Goal: Information Seeking & Learning: Find specific fact

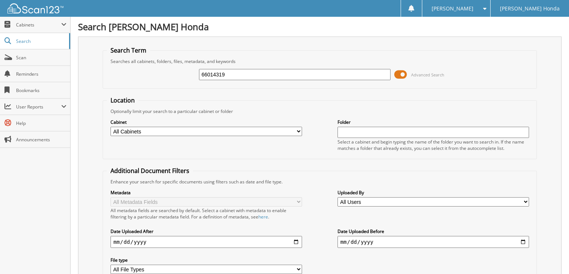
click at [400, 75] on span at bounding box center [400, 74] width 13 height 11
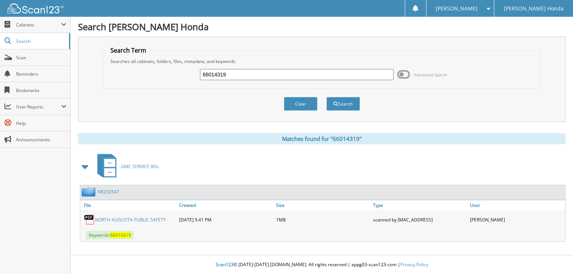
click at [304, 78] on input "66014319" at bounding box center [297, 74] width 194 height 11
type input "66014320"
click at [327, 97] on button "Search" at bounding box center [344, 104] width 34 height 14
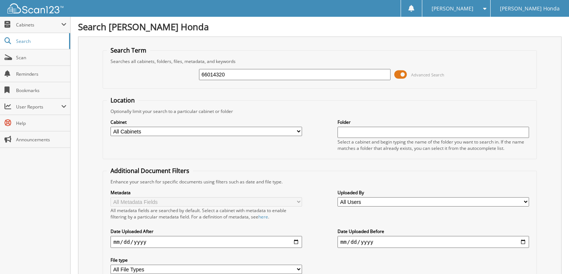
click at [407, 72] on span "Advanced Search" at bounding box center [419, 74] width 50 height 11
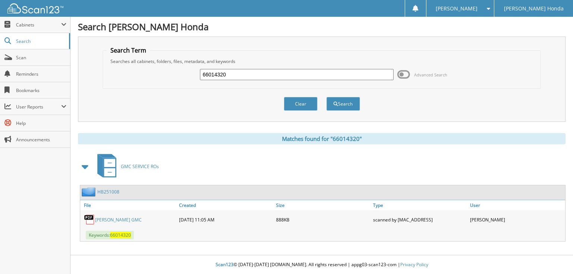
click at [292, 76] on input "66014320" at bounding box center [297, 74] width 194 height 11
type input "66014321"
click at [327, 97] on button "Search" at bounding box center [344, 104] width 34 height 14
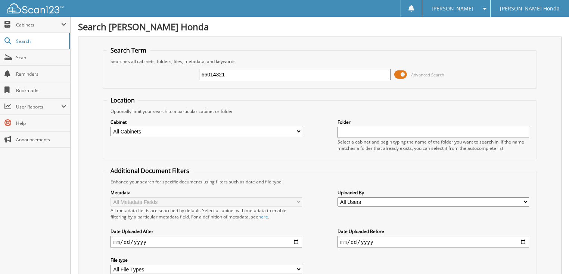
click at [398, 69] on span at bounding box center [400, 74] width 13 height 11
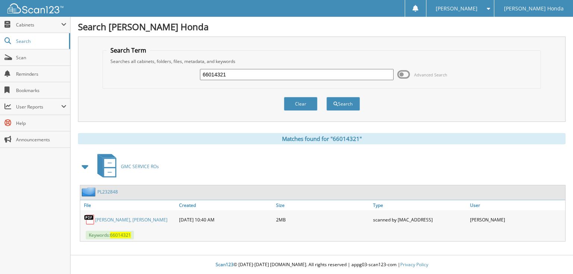
click at [331, 75] on input "66014321" at bounding box center [297, 74] width 194 height 11
type input "66014322"
click at [327, 97] on button "Search" at bounding box center [344, 104] width 34 height 14
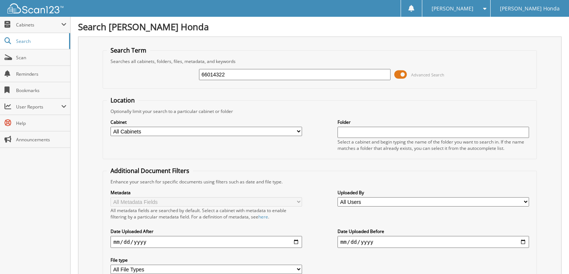
click at [397, 75] on span at bounding box center [400, 74] width 13 height 11
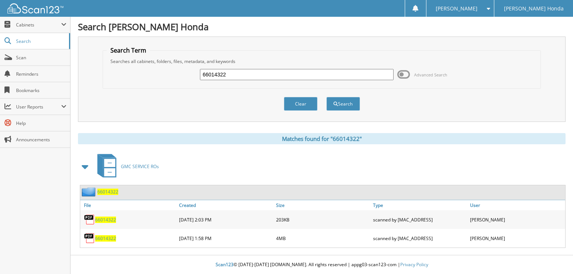
click at [274, 70] on input "66014322" at bounding box center [297, 74] width 194 height 11
type input "66014323"
click at [327, 97] on button "Search" at bounding box center [344, 104] width 34 height 14
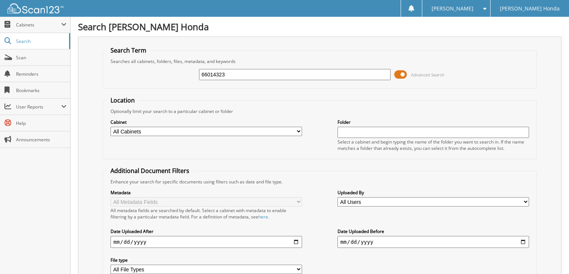
click at [396, 75] on span at bounding box center [400, 74] width 13 height 11
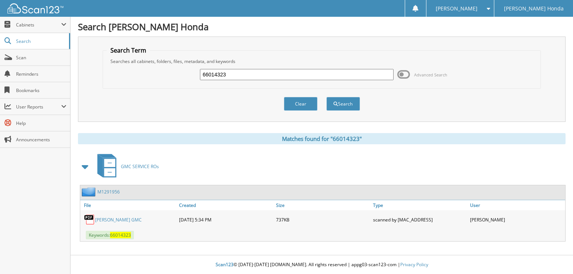
click at [345, 75] on input "66014323" at bounding box center [297, 74] width 194 height 11
type input "66014324"
click at [327, 97] on button "Search" at bounding box center [344, 104] width 34 height 14
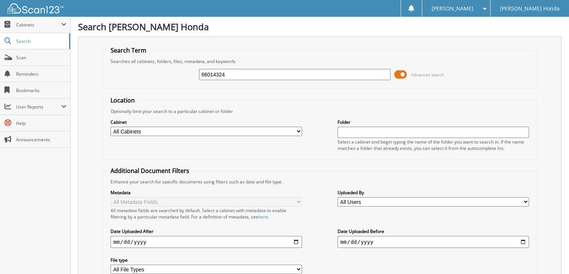
click at [402, 71] on span at bounding box center [400, 74] width 13 height 11
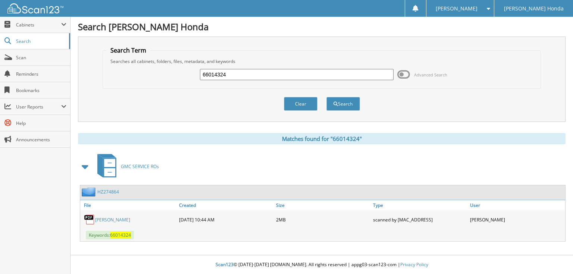
click at [336, 66] on div "66014324 Advanced Search" at bounding box center [322, 75] width 430 height 20
click at [297, 79] on input "66014324" at bounding box center [297, 74] width 194 height 11
type input "66014325"
click at [327, 97] on button "Search" at bounding box center [344, 104] width 34 height 14
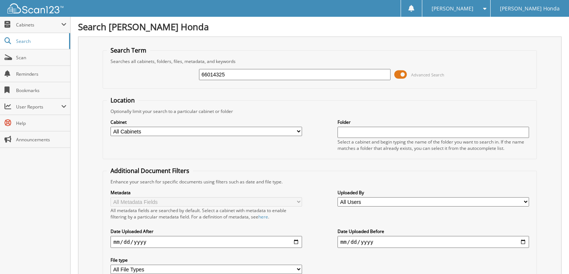
click at [402, 74] on span at bounding box center [400, 74] width 13 height 11
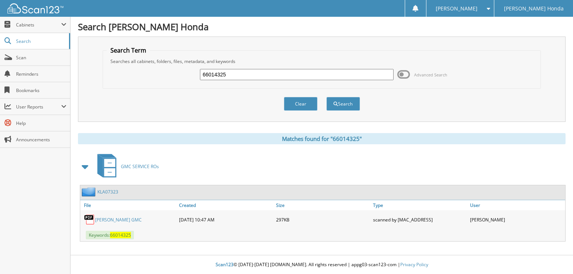
click at [265, 69] on input "66014325" at bounding box center [297, 74] width 194 height 11
type input "66014326"
click at [327, 97] on button "Search" at bounding box center [344, 104] width 34 height 14
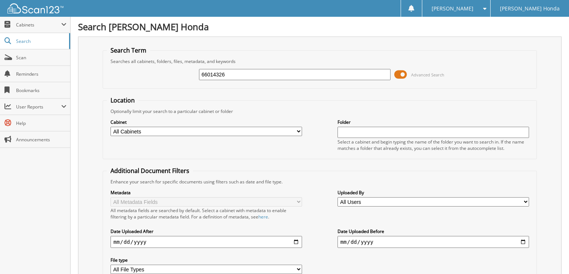
click at [400, 72] on span at bounding box center [400, 74] width 13 height 11
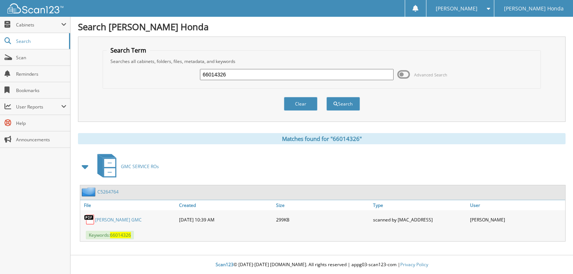
click at [305, 69] on input "66014326" at bounding box center [297, 74] width 194 height 11
click at [303, 72] on input "66014326" at bounding box center [297, 74] width 194 height 11
type input "66014327"
click at [327, 97] on button "Search" at bounding box center [344, 104] width 34 height 14
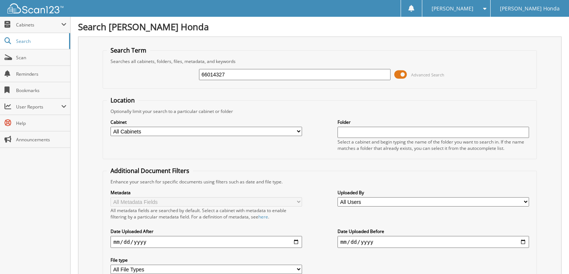
click at [402, 76] on span at bounding box center [400, 74] width 13 height 11
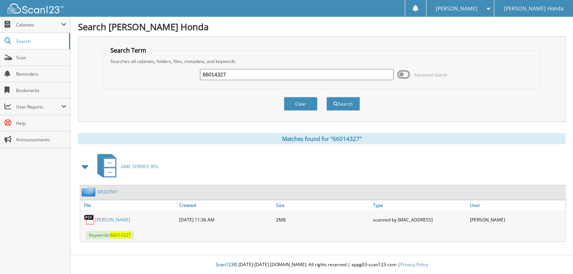
click at [323, 71] on input "66014327" at bounding box center [297, 74] width 194 height 11
type input "66014328"
click at [327, 97] on button "Search" at bounding box center [344, 104] width 34 height 14
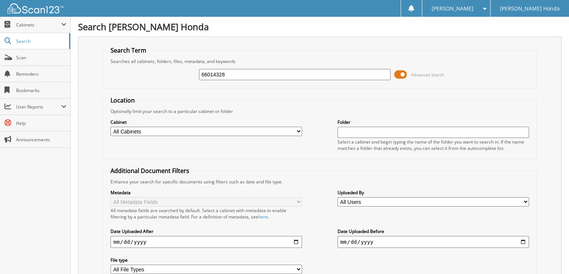
click at [397, 71] on span at bounding box center [400, 74] width 13 height 11
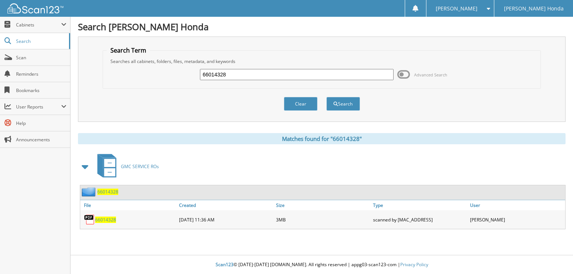
click at [432, 71] on span "Advanced Search" at bounding box center [423, 74] width 50 height 11
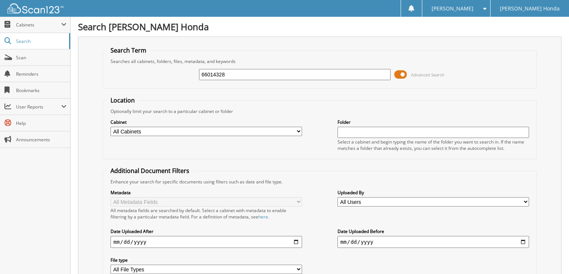
click at [323, 75] on input "66014328" at bounding box center [295, 74] width 192 height 11
type input "66014329"
click at [423, 78] on span "Advanced Search" at bounding box center [419, 74] width 50 height 11
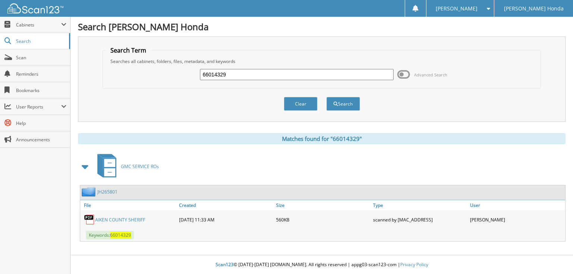
click at [339, 75] on input "66014329" at bounding box center [297, 74] width 194 height 11
type input "66014330"
click at [327, 97] on button "Search" at bounding box center [344, 104] width 34 height 14
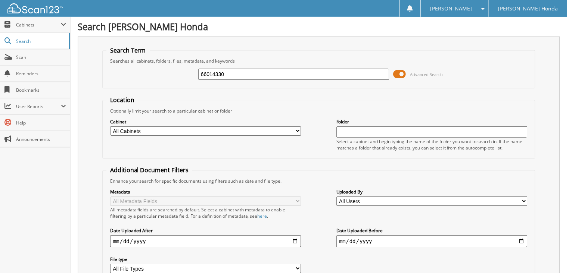
click at [419, 72] on span "Advanced Search" at bounding box center [427, 75] width 33 height 6
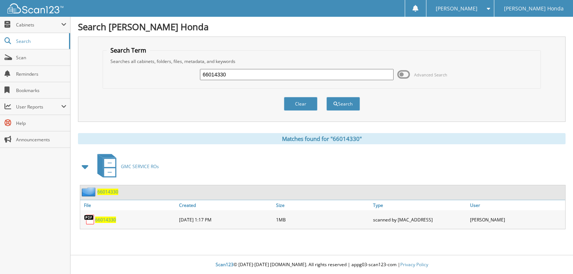
click at [301, 74] on input "66014330" at bounding box center [297, 74] width 194 height 11
type input "66014331"
click at [327, 97] on button "Search" at bounding box center [344, 104] width 34 height 14
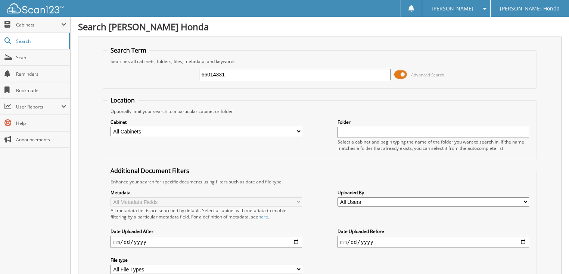
click at [411, 75] on span "Advanced Search" at bounding box center [427, 75] width 33 height 6
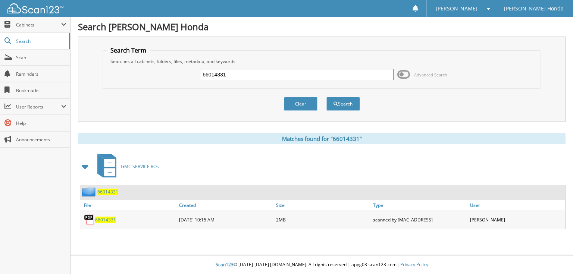
click at [357, 78] on input "66014331" at bounding box center [297, 74] width 194 height 11
type input "66014332"
click at [327, 97] on button "Search" at bounding box center [344, 104] width 34 height 14
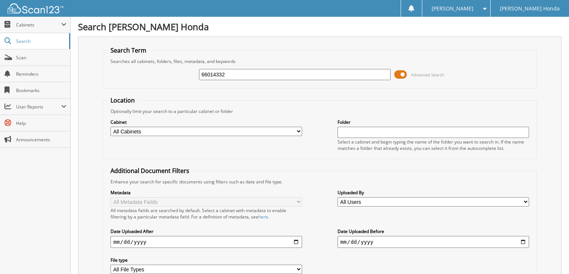
click at [402, 76] on span at bounding box center [400, 74] width 13 height 11
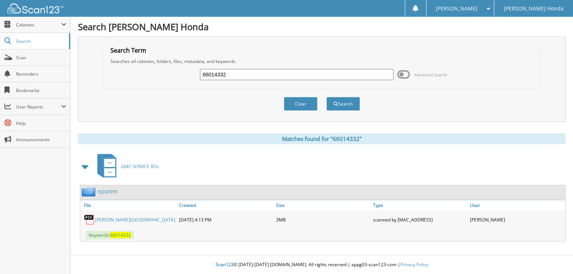
click at [365, 76] on input "66014332" at bounding box center [297, 74] width 194 height 11
type input "66014333"
click at [327, 97] on button "Search" at bounding box center [344, 104] width 34 height 14
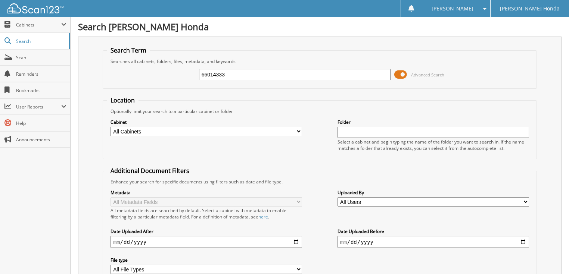
click at [297, 83] on div "66014333 Advanced Search" at bounding box center [320, 75] width 426 height 20
click at [402, 74] on span at bounding box center [400, 74] width 13 height 11
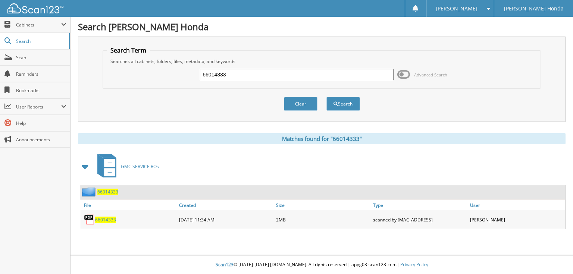
click at [345, 74] on input "66014333" at bounding box center [297, 74] width 194 height 11
type input "66014334"
click at [327, 97] on button "Search" at bounding box center [344, 104] width 34 height 14
click at [268, 79] on input "66014334" at bounding box center [297, 74] width 194 height 11
type input "66014335"
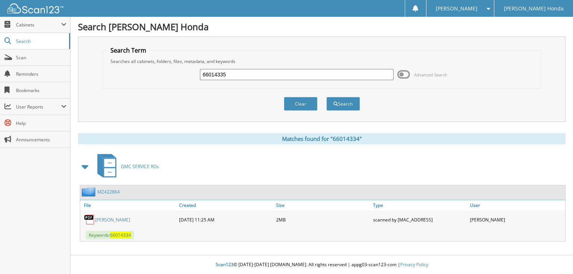
click at [327, 97] on button "Search" at bounding box center [344, 104] width 34 height 14
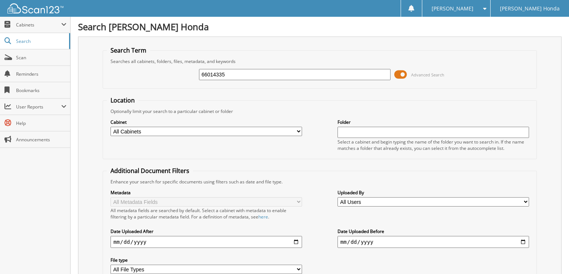
click at [438, 72] on span "Advanced Search" at bounding box center [427, 75] width 33 height 6
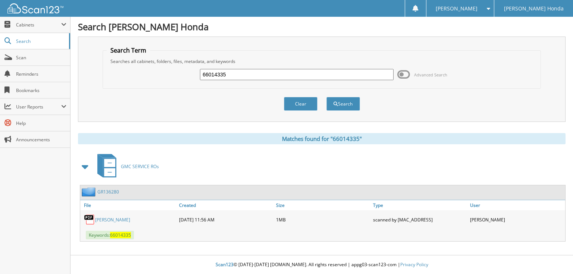
click at [356, 74] on input "66014335" at bounding box center [297, 74] width 194 height 11
type input "66014336"
click at [327, 97] on button "Search" at bounding box center [344, 104] width 34 height 14
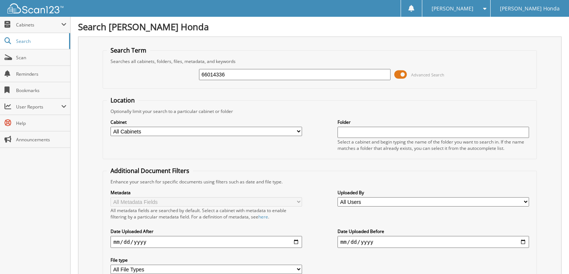
click at [417, 75] on span "Advanced Search" at bounding box center [427, 75] width 33 height 6
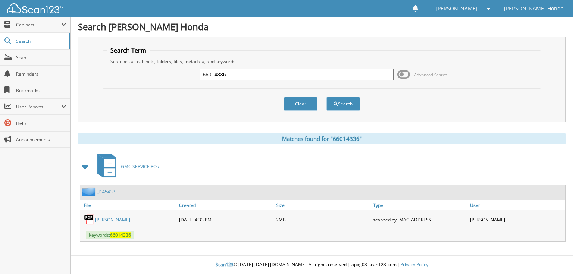
click at [326, 73] on input "66014336" at bounding box center [297, 74] width 194 height 11
type input "66014337"
click at [327, 97] on button "Search" at bounding box center [344, 104] width 34 height 14
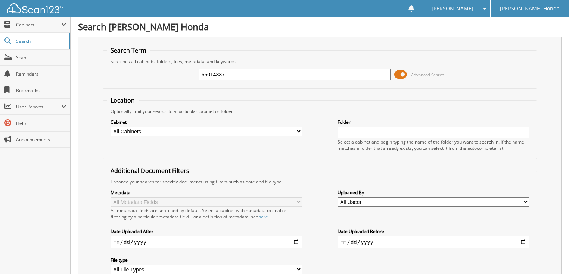
click at [421, 72] on span "Advanced Search" at bounding box center [427, 75] width 33 height 6
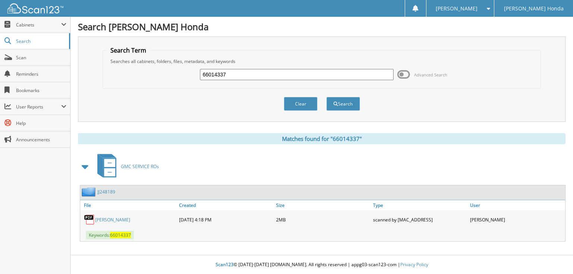
click at [321, 78] on input "66014337" at bounding box center [297, 74] width 194 height 11
type input "66014338"
click at [327, 97] on button "Search" at bounding box center [344, 104] width 34 height 14
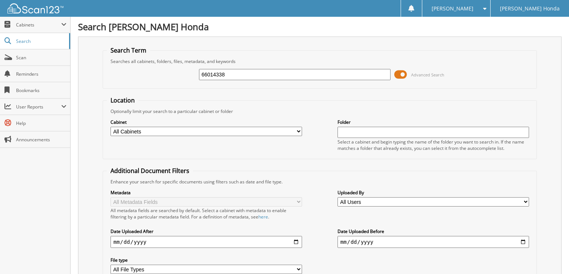
drag, startPoint x: 403, startPoint y: 74, endPoint x: 399, endPoint y: 74, distance: 4.5
click at [403, 74] on span at bounding box center [400, 74] width 13 height 11
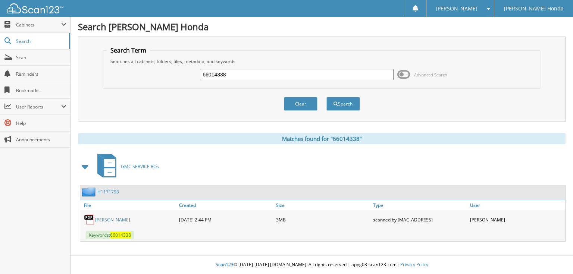
click at [377, 77] on input "66014338" at bounding box center [297, 74] width 194 height 11
type input "66014339"
click at [327, 97] on button "Search" at bounding box center [344, 104] width 34 height 14
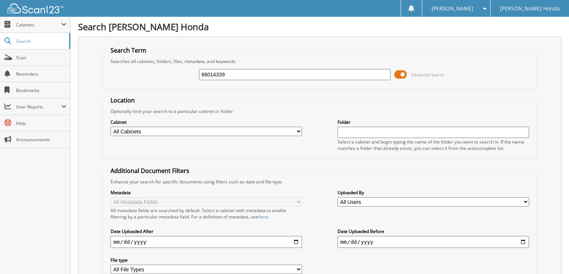
click at [403, 73] on span at bounding box center [400, 74] width 13 height 11
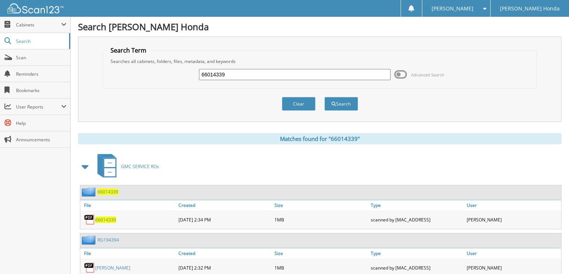
click at [355, 69] on input "66014339" at bounding box center [295, 74] width 192 height 11
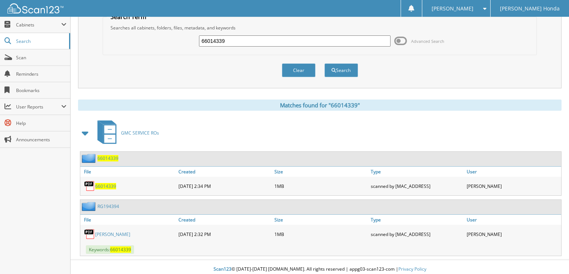
scroll to position [34, 0]
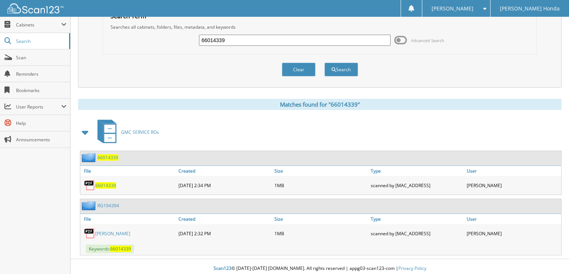
click at [130, 231] on link "HARRISON, MELVIN RUSSELL" at bounding box center [112, 234] width 35 height 6
click at [115, 185] on span "66014339" at bounding box center [105, 186] width 21 height 6
click at [286, 35] on input "66014339" at bounding box center [295, 40] width 192 height 11
type input "66014340"
click at [324, 63] on button "Search" at bounding box center [341, 70] width 34 height 14
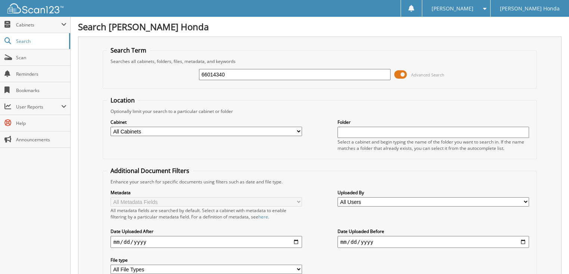
click at [431, 67] on div "66014340 Advanced Search" at bounding box center [320, 75] width 426 height 20
click at [429, 72] on span "Advanced Search" at bounding box center [427, 75] width 33 height 6
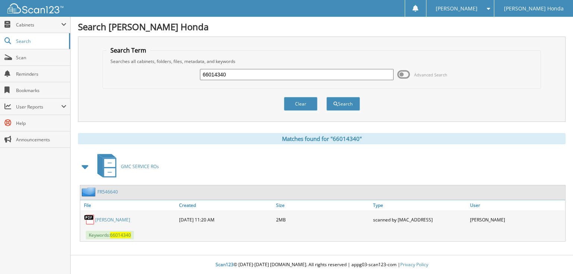
click at [275, 77] on input "66014340" at bounding box center [297, 74] width 194 height 11
type input "66014341"
click at [327, 97] on button "Search" at bounding box center [344, 104] width 34 height 14
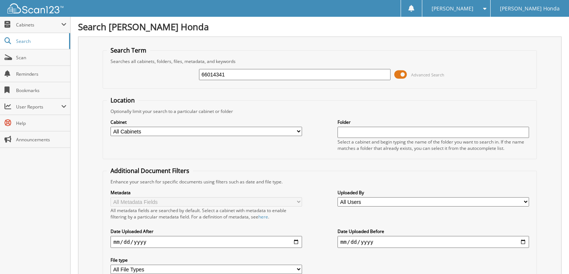
click at [257, 69] on input "66014341" at bounding box center [295, 74] width 192 height 11
type input "66014342"
click at [398, 74] on span at bounding box center [400, 74] width 13 height 11
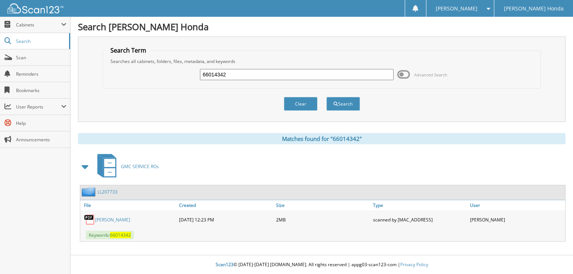
click at [333, 77] on input "66014342" at bounding box center [297, 74] width 194 height 11
type input "66014343"
click at [327, 97] on button "Search" at bounding box center [344, 104] width 34 height 14
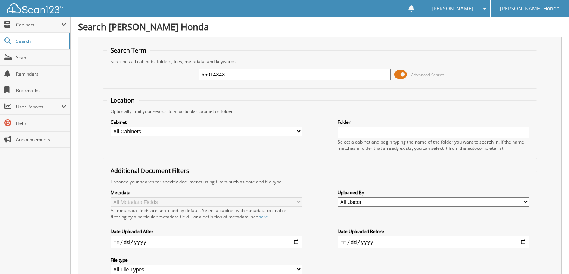
click at [405, 74] on span at bounding box center [400, 74] width 13 height 11
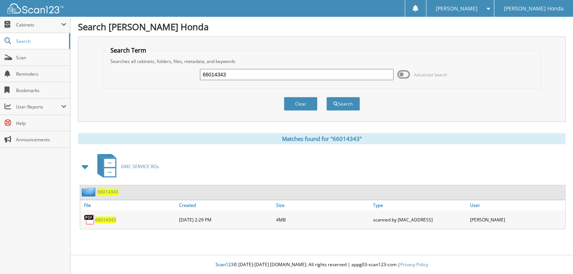
click at [287, 74] on input "66014343" at bounding box center [297, 74] width 194 height 11
type input "66014344"
click at [327, 97] on button "Search" at bounding box center [344, 104] width 34 height 14
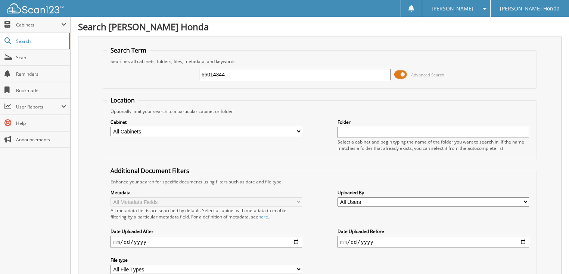
click at [406, 72] on span at bounding box center [400, 74] width 13 height 11
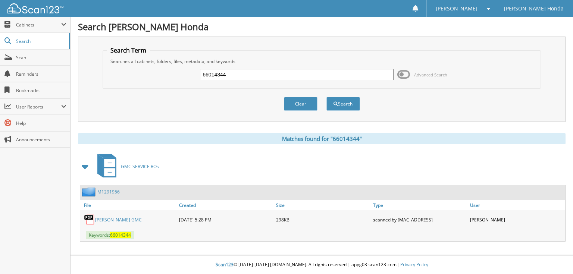
click at [295, 72] on input "66014344" at bounding box center [297, 74] width 194 height 11
type input "66014345"
click at [327, 97] on button "Search" at bounding box center [344, 104] width 34 height 14
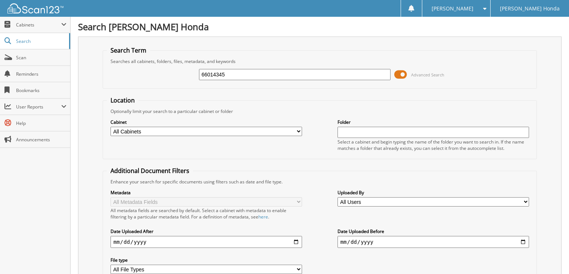
click at [404, 73] on span at bounding box center [400, 74] width 13 height 11
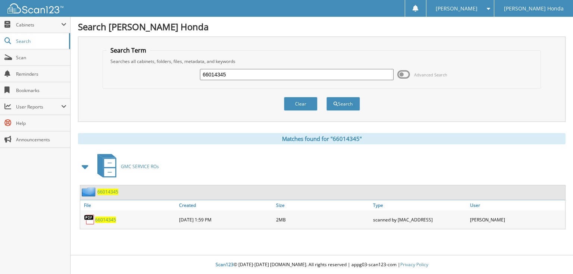
click at [289, 77] on input "66014345" at bounding box center [297, 74] width 194 height 11
type input "66014346"
click at [327, 97] on button "Search" at bounding box center [344, 104] width 34 height 14
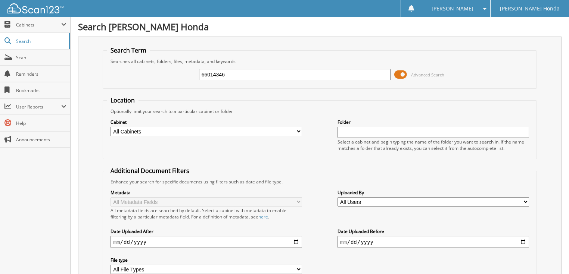
click at [402, 72] on span at bounding box center [400, 74] width 13 height 11
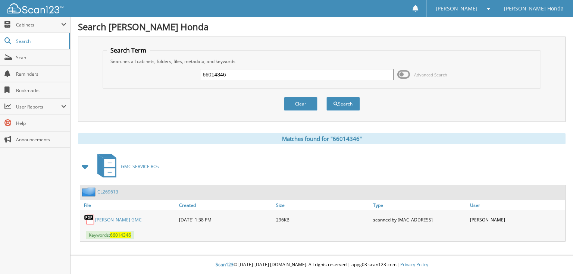
click at [294, 79] on input "66014346" at bounding box center [297, 74] width 194 height 11
type input "66014347"
click at [327, 97] on button "Search" at bounding box center [344, 104] width 34 height 14
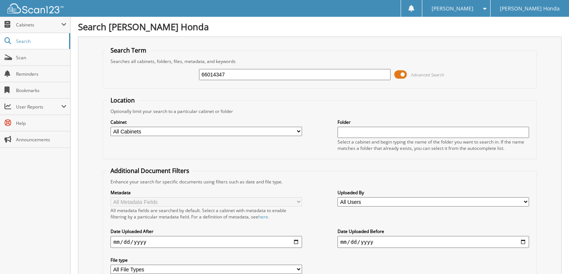
click at [405, 73] on span at bounding box center [400, 74] width 13 height 11
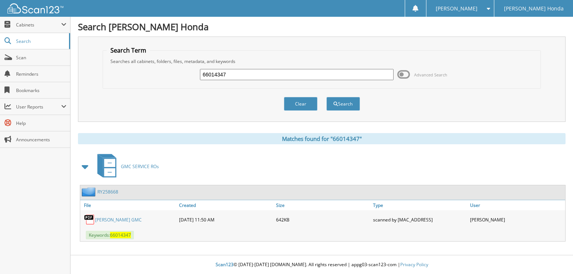
click at [279, 73] on input "66014347" at bounding box center [297, 74] width 194 height 11
type input "66014348"
click at [327, 97] on button "Search" at bounding box center [344, 104] width 34 height 14
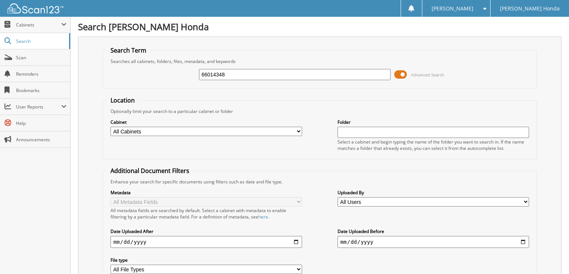
click at [405, 75] on span at bounding box center [400, 74] width 13 height 11
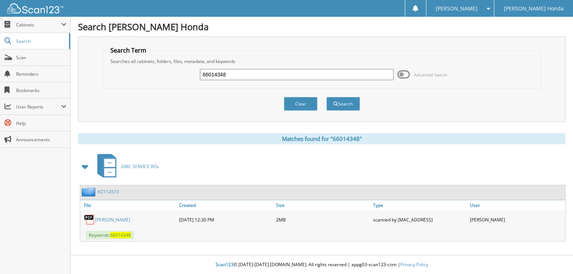
click at [296, 77] on input "66014348" at bounding box center [297, 74] width 194 height 11
type input "660143489"
click at [327, 97] on button "Search" at bounding box center [344, 104] width 34 height 14
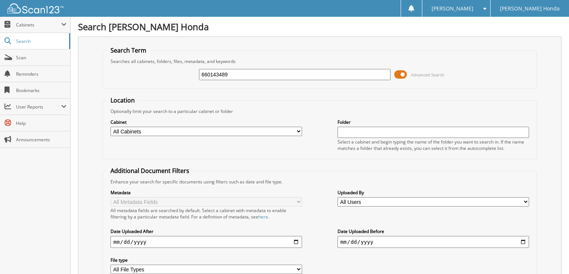
click at [259, 73] on input "660143489" at bounding box center [295, 74] width 192 height 11
type input "66014349"
click at [397, 75] on span at bounding box center [400, 74] width 13 height 11
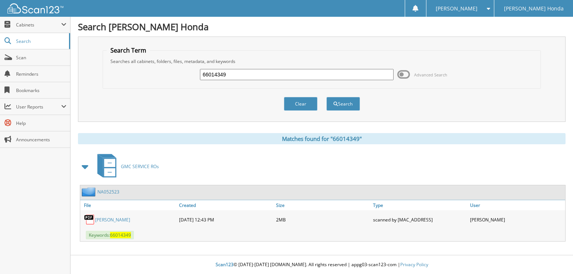
click at [288, 74] on input "66014349" at bounding box center [297, 74] width 194 height 11
type input "66014350"
click at [327, 97] on button "Search" at bounding box center [344, 104] width 34 height 14
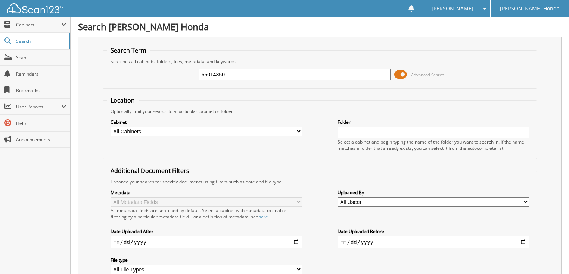
click at [405, 75] on span at bounding box center [400, 74] width 13 height 11
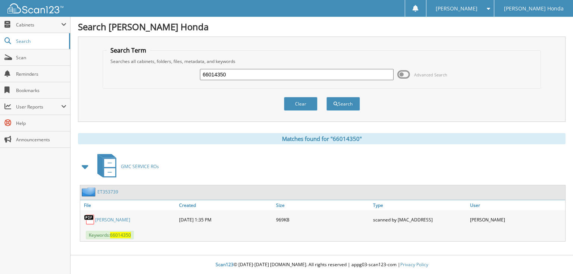
click at [317, 77] on input "66014350" at bounding box center [297, 74] width 194 height 11
type input "66014351"
click at [327, 97] on button "Search" at bounding box center [344, 104] width 34 height 14
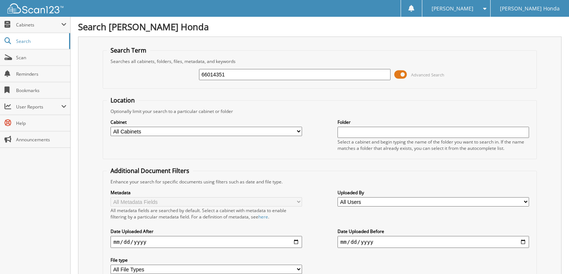
click at [402, 74] on span at bounding box center [400, 74] width 13 height 11
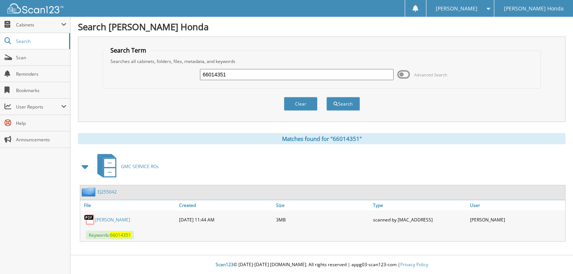
click at [308, 75] on input "66014351" at bounding box center [297, 74] width 194 height 11
type input "66014352"
click at [327, 97] on button "Search" at bounding box center [344, 104] width 34 height 14
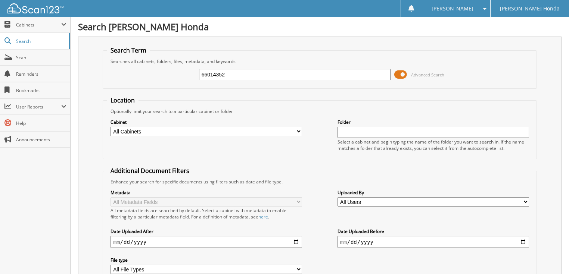
click at [406, 74] on span at bounding box center [400, 74] width 13 height 11
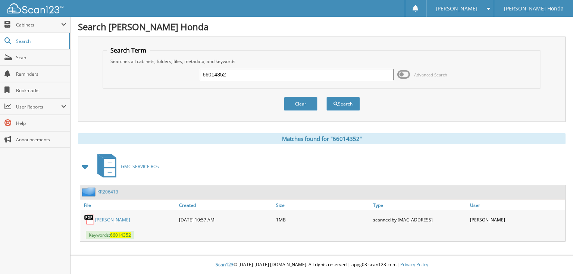
click at [262, 78] on input "66014352" at bounding box center [297, 74] width 194 height 11
type input "66014353"
click at [327, 97] on button "Search" at bounding box center [344, 104] width 34 height 14
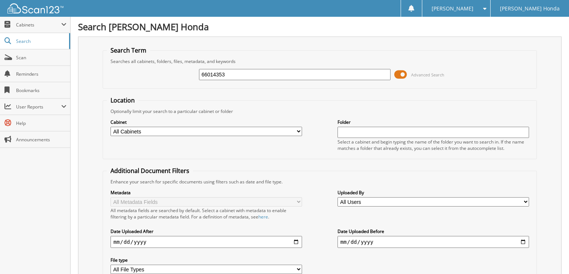
click at [397, 72] on span at bounding box center [400, 74] width 13 height 11
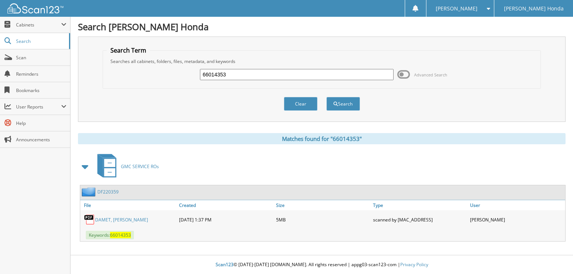
click at [310, 75] on input "66014353" at bounding box center [297, 74] width 194 height 11
type input "66014354"
click at [327, 97] on button "Search" at bounding box center [344, 104] width 34 height 14
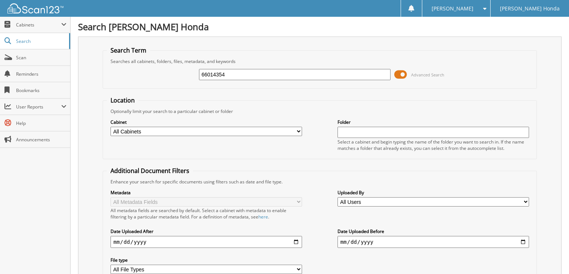
click at [405, 73] on span at bounding box center [400, 74] width 13 height 11
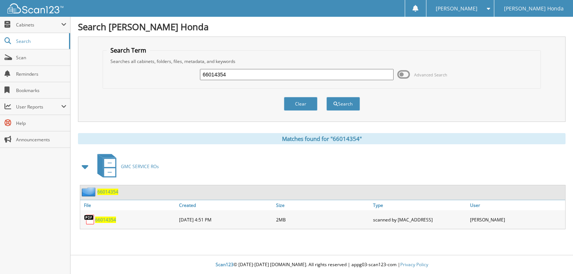
click at [264, 78] on input "66014354" at bounding box center [297, 74] width 194 height 11
type input "66014355"
click at [327, 97] on button "Search" at bounding box center [344, 104] width 34 height 14
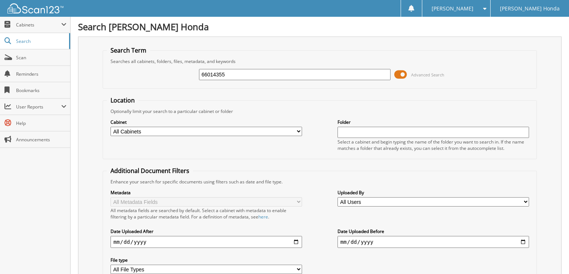
click at [401, 74] on span at bounding box center [400, 74] width 13 height 11
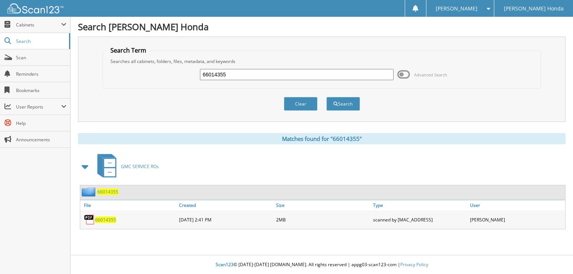
click at [293, 71] on input "66014355" at bounding box center [297, 74] width 194 height 11
type input "66014356"
click at [327, 97] on button "Search" at bounding box center [344, 104] width 34 height 14
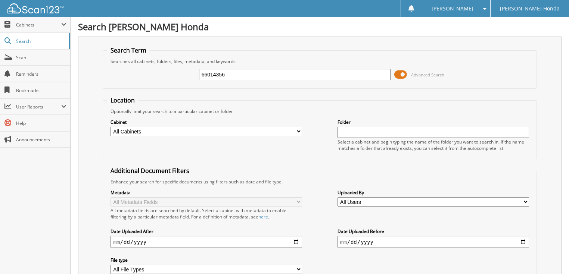
click at [401, 75] on span at bounding box center [400, 74] width 13 height 11
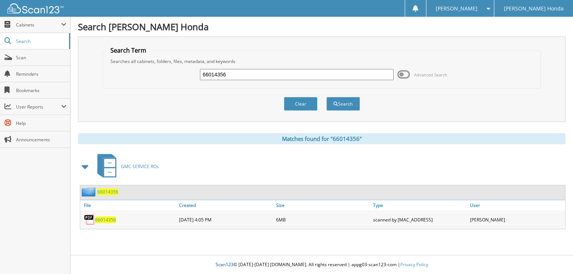
click at [311, 74] on input "66014356" at bounding box center [297, 74] width 194 height 11
type input "66014357"
click at [327, 97] on button "Search" at bounding box center [344, 104] width 34 height 14
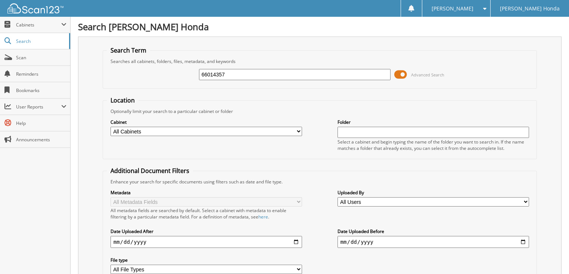
click at [406, 74] on span at bounding box center [400, 74] width 13 height 11
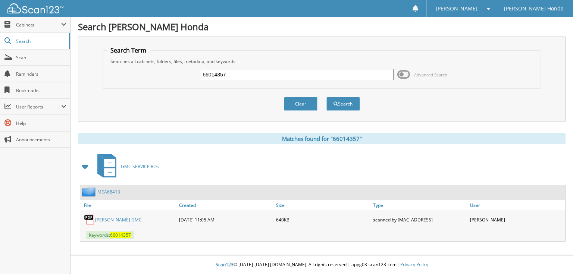
click at [310, 76] on input "66014357" at bounding box center [297, 74] width 194 height 11
type input "66014358"
click at [327, 97] on button "Search" at bounding box center [344, 104] width 34 height 14
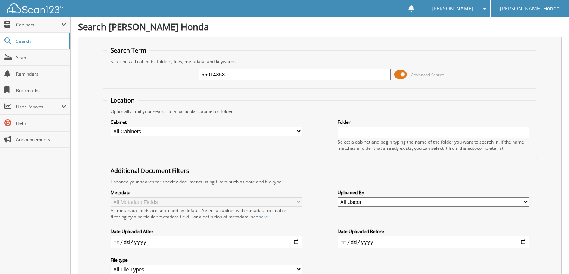
click at [402, 74] on span at bounding box center [400, 74] width 13 height 11
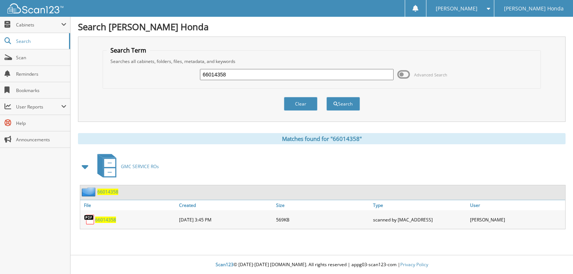
click at [333, 72] on input "66014358" at bounding box center [297, 74] width 194 height 11
type input "66014359"
click at [327, 97] on button "Search" at bounding box center [344, 104] width 34 height 14
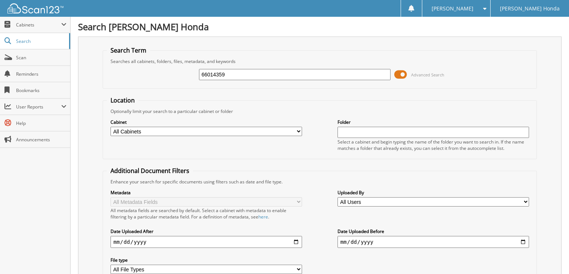
click at [401, 74] on span at bounding box center [400, 74] width 13 height 11
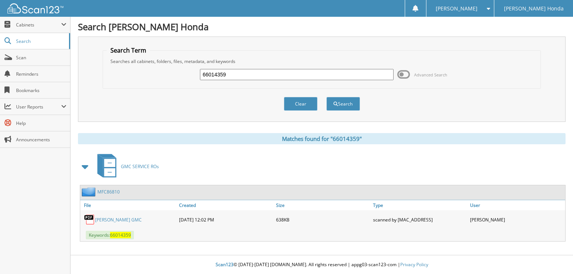
click at [308, 72] on input "66014359" at bounding box center [297, 74] width 194 height 11
type input "66014360"
click at [327, 97] on button "Search" at bounding box center [344, 104] width 34 height 14
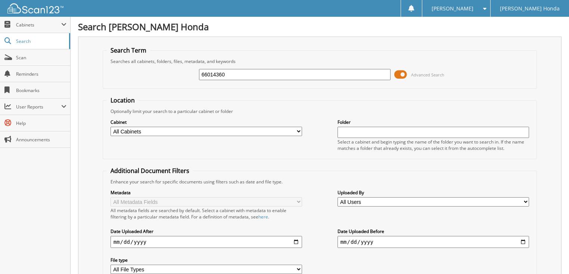
click at [406, 72] on span at bounding box center [400, 74] width 13 height 11
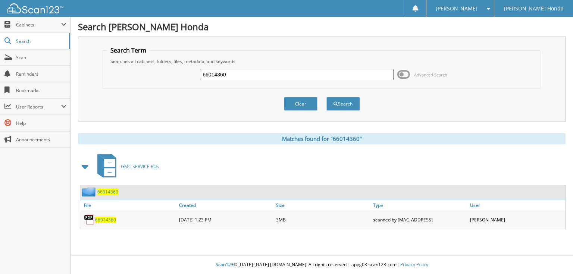
click at [330, 71] on input "66014360" at bounding box center [297, 74] width 194 height 11
type input "66014361"
click at [327, 97] on button "Search" at bounding box center [344, 104] width 34 height 14
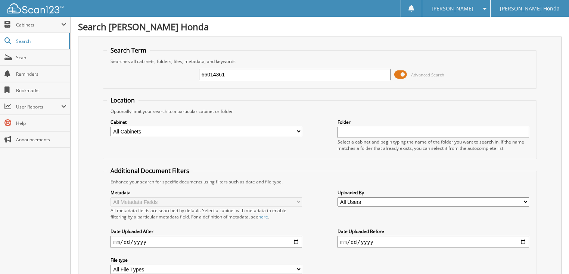
click at [409, 76] on span "Advanced Search" at bounding box center [419, 74] width 50 height 11
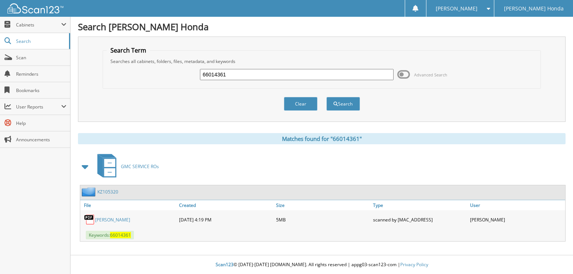
click at [300, 75] on input "66014361" at bounding box center [297, 74] width 194 height 11
type input "66014362"
click at [327, 97] on button "Search" at bounding box center [344, 104] width 34 height 14
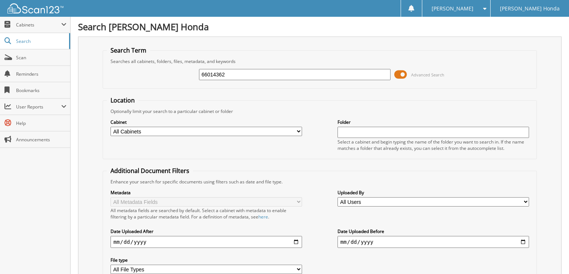
drag, startPoint x: 0, startPoint y: 0, endPoint x: 420, endPoint y: 72, distance: 425.9
click at [420, 72] on span "Advanced Search" at bounding box center [427, 75] width 33 height 6
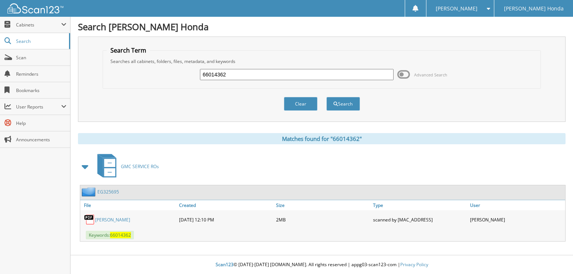
click at [308, 80] on div "66014362" at bounding box center [297, 74] width 194 height 13
click at [262, 68] on div "66014362" at bounding box center [297, 74] width 194 height 13
click at [260, 70] on input "66014362" at bounding box center [297, 74] width 194 height 11
type input "66014363"
click at [327, 97] on button "Search" at bounding box center [344, 104] width 34 height 14
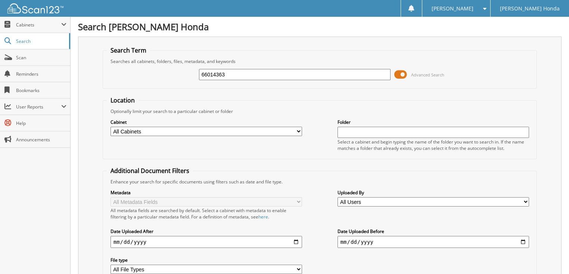
click at [419, 77] on span "Advanced Search" at bounding box center [427, 75] width 33 height 6
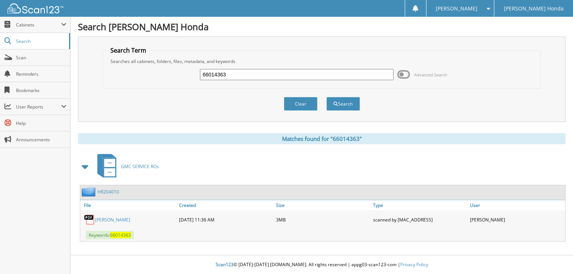
click at [279, 79] on input "66014363" at bounding box center [297, 74] width 194 height 11
type input "66014364"
click at [327, 97] on button "Search" at bounding box center [344, 104] width 34 height 14
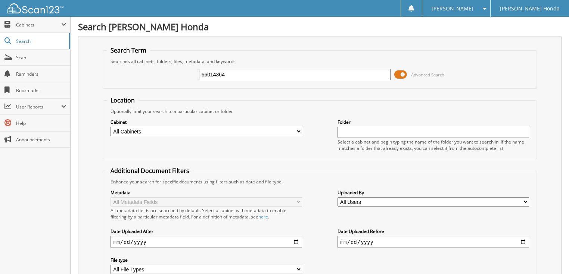
click at [414, 74] on span "Advanced Search" at bounding box center [427, 75] width 33 height 6
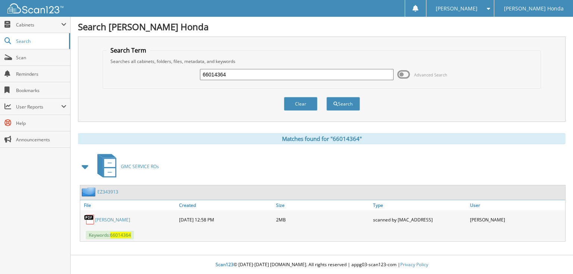
click at [250, 75] on input "66014364" at bounding box center [297, 74] width 194 height 11
type input "66014365"
click at [327, 97] on button "Search" at bounding box center [344, 104] width 34 height 14
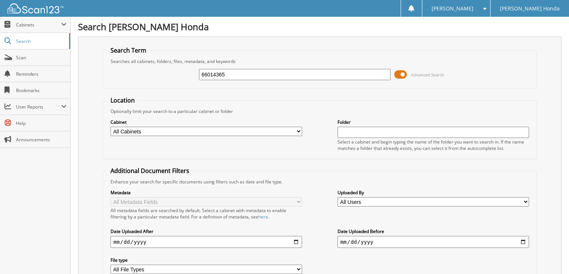
click at [415, 73] on span "Advanced Search" at bounding box center [427, 75] width 33 height 6
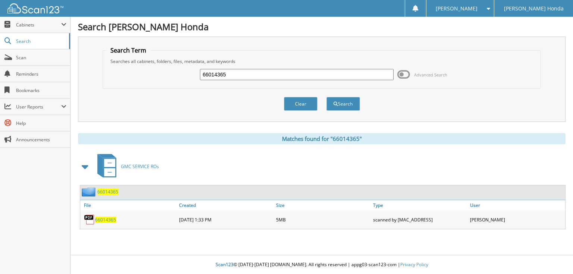
click at [293, 74] on input "66014365" at bounding box center [297, 74] width 194 height 11
type input "66014366"
click at [327, 97] on button "Search" at bounding box center [344, 104] width 34 height 14
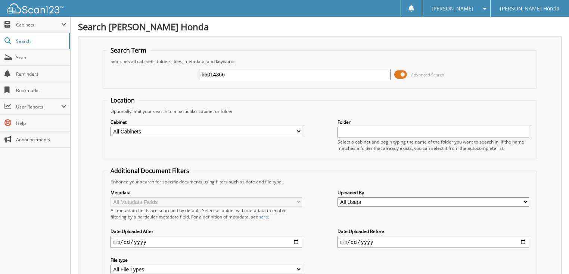
click at [420, 74] on span "Advanced Search" at bounding box center [427, 75] width 33 height 6
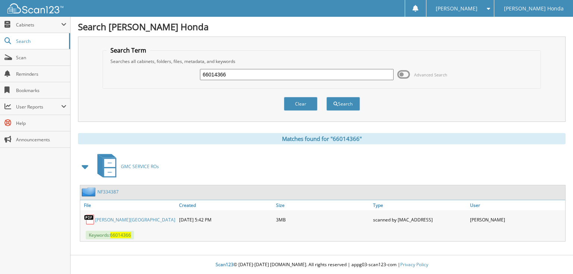
click at [233, 74] on input "66014366" at bounding box center [297, 74] width 194 height 11
type input "66014367"
click at [327, 97] on button "Search" at bounding box center [344, 104] width 34 height 14
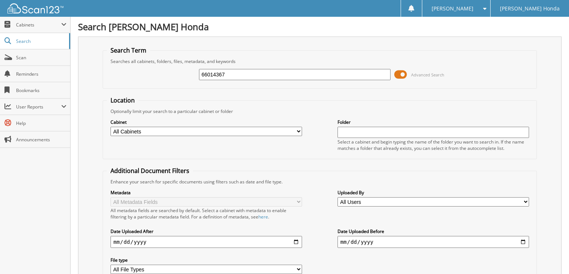
click at [432, 73] on span "Advanced Search" at bounding box center [427, 75] width 33 height 6
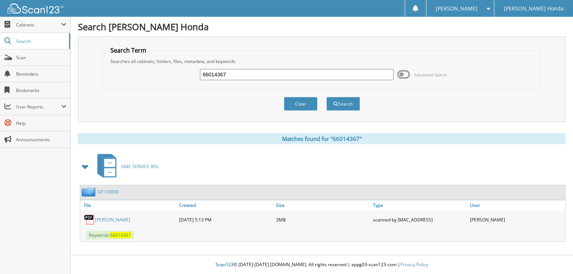
click at [328, 75] on input "66014367" at bounding box center [297, 74] width 194 height 11
type input "66014368"
click at [327, 97] on button "Search" at bounding box center [344, 104] width 34 height 14
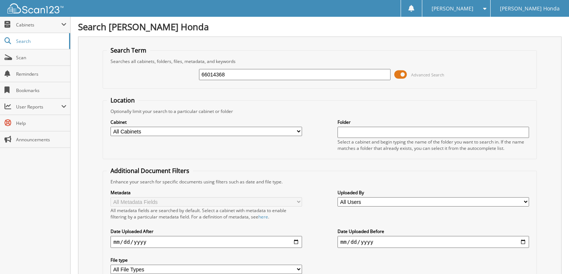
click at [414, 72] on span "Advanced Search" at bounding box center [427, 75] width 33 height 6
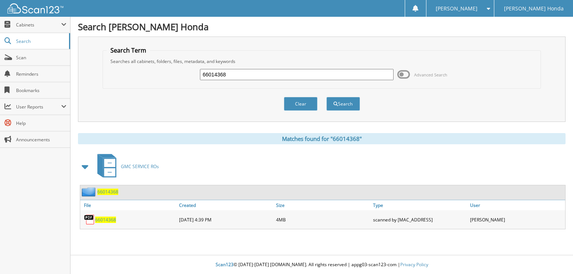
click at [327, 78] on input "66014368" at bounding box center [297, 74] width 194 height 11
type input "66014369"
click at [327, 97] on button "Search" at bounding box center [344, 104] width 34 height 14
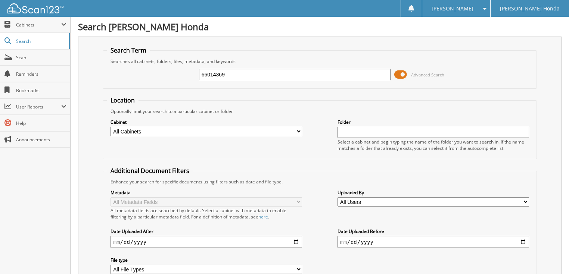
click at [430, 74] on span "Advanced Search" at bounding box center [427, 75] width 33 height 6
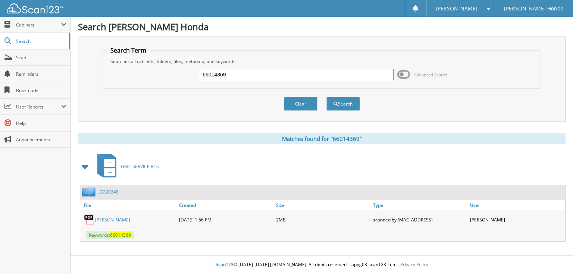
click at [264, 78] on input "66014369" at bounding box center [297, 74] width 194 height 11
type input "66014370"
click at [327, 97] on button "Search" at bounding box center [344, 104] width 34 height 14
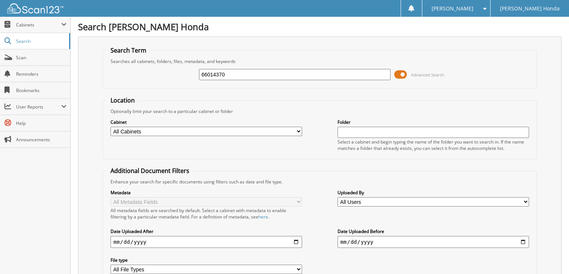
click at [400, 75] on span at bounding box center [400, 74] width 13 height 11
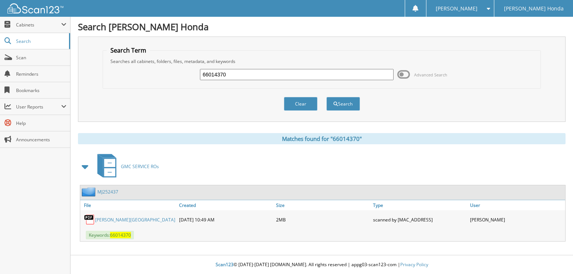
click at [333, 67] on div "66014370 Advanced Search" at bounding box center [322, 75] width 430 height 20
click at [291, 73] on input "66014370" at bounding box center [297, 74] width 194 height 11
type input "66014371"
click at [327, 97] on button "Search" at bounding box center [344, 104] width 34 height 14
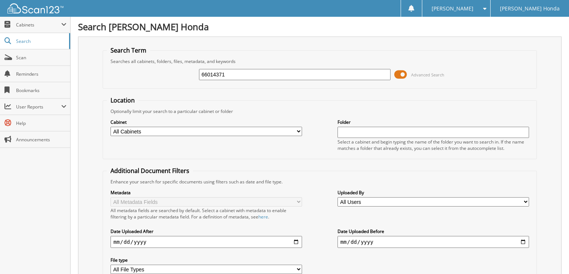
drag, startPoint x: 0, startPoint y: 0, endPoint x: 403, endPoint y: 76, distance: 410.3
click at [403, 76] on span at bounding box center [400, 74] width 13 height 11
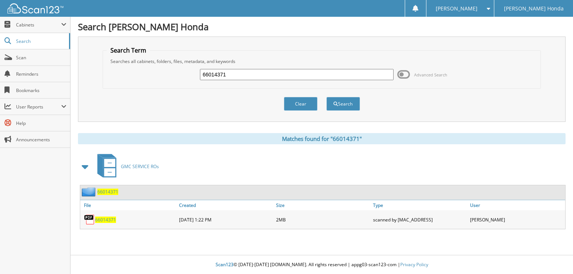
click at [311, 75] on input "66014371" at bounding box center [297, 74] width 194 height 11
type input "66014372"
click at [327, 97] on button "Search" at bounding box center [344, 104] width 34 height 14
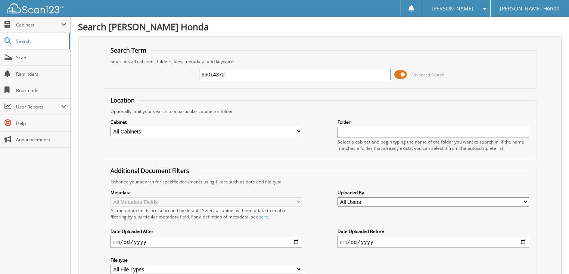
click at [405, 74] on span at bounding box center [400, 74] width 13 height 11
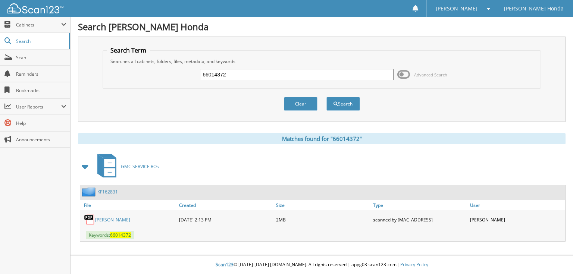
click at [341, 73] on input "66014372" at bounding box center [297, 74] width 194 height 11
type input "66014373"
click at [327, 97] on button "Search" at bounding box center [344, 104] width 34 height 14
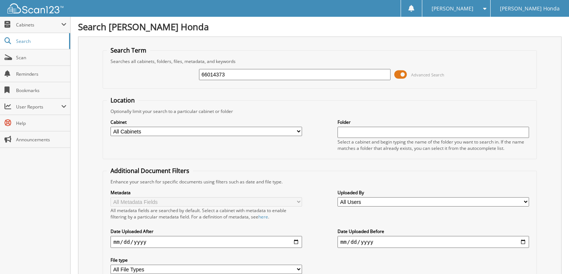
click at [400, 74] on span at bounding box center [400, 74] width 13 height 11
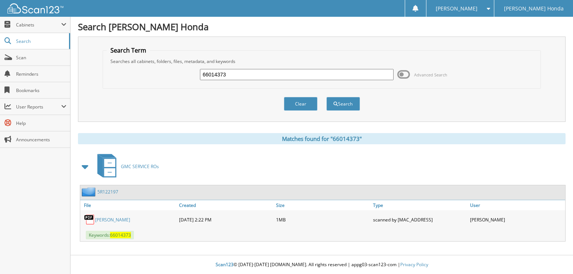
click at [336, 73] on input "66014373" at bounding box center [297, 74] width 194 height 11
type input "66014374"
click at [327, 97] on button "Search" at bounding box center [344, 104] width 34 height 14
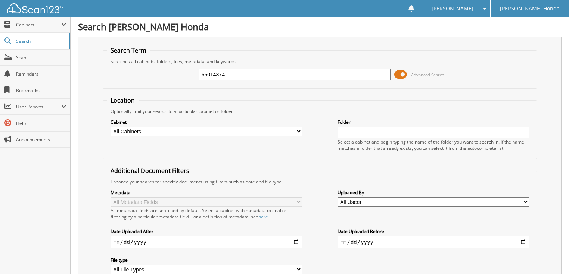
click at [398, 74] on span at bounding box center [400, 74] width 13 height 11
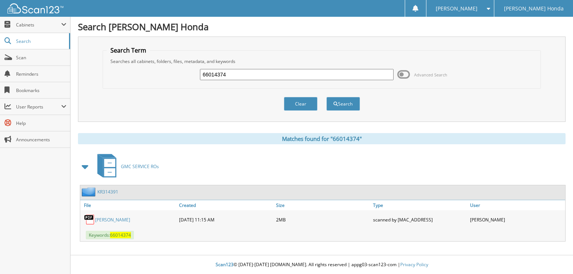
click at [349, 76] on input "66014374" at bounding box center [297, 74] width 194 height 11
type input "66014375"
click at [327, 97] on button "Search" at bounding box center [344, 104] width 34 height 14
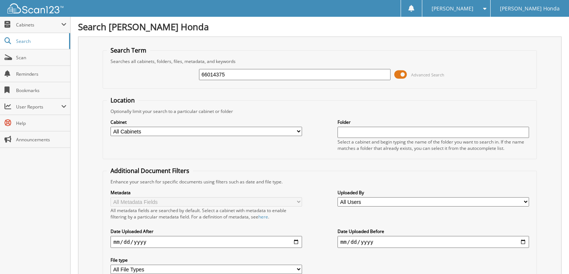
click at [401, 72] on span at bounding box center [400, 74] width 13 height 11
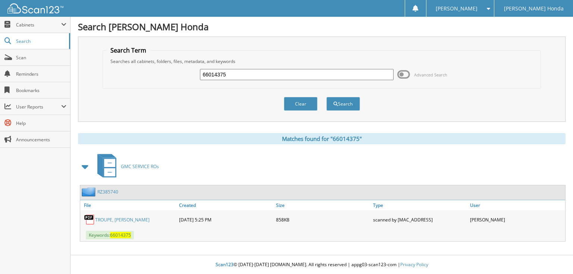
click at [320, 76] on input "66014375" at bounding box center [297, 74] width 194 height 11
type input "66014376"
click at [327, 97] on button "Search" at bounding box center [344, 104] width 34 height 14
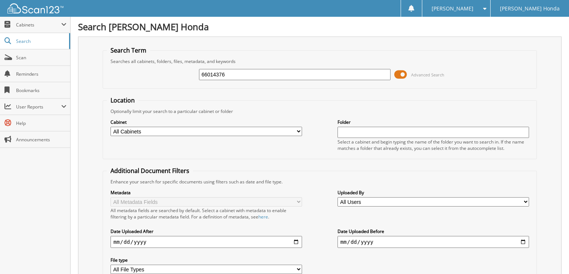
click at [407, 72] on span "Advanced Search" at bounding box center [419, 74] width 50 height 11
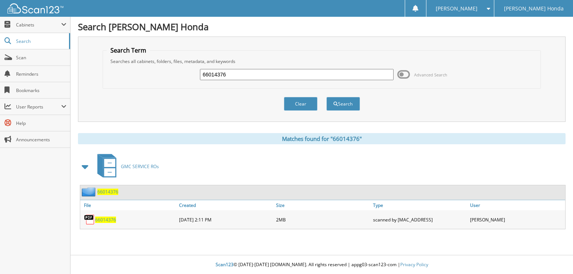
click at [274, 77] on input "66014376" at bounding box center [297, 74] width 194 height 11
type input "66014377"
click at [327, 97] on button "Search" at bounding box center [344, 104] width 34 height 14
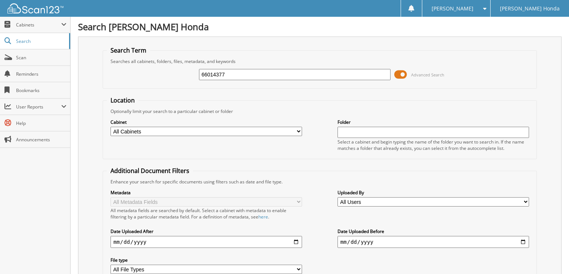
click at [411, 75] on span "Advanced Search" at bounding box center [427, 75] width 33 height 6
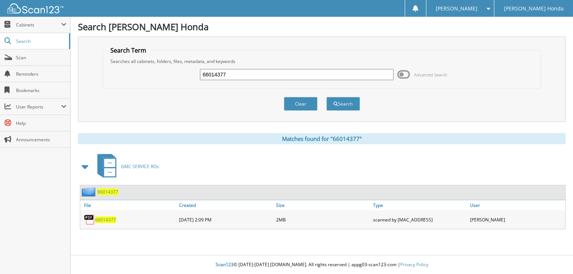
click at [331, 77] on input "66014377" at bounding box center [297, 74] width 194 height 11
type input "66014378"
click at [327, 97] on button "Search" at bounding box center [344, 104] width 34 height 14
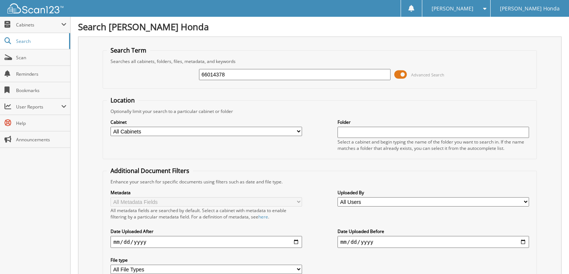
click at [402, 76] on span at bounding box center [400, 74] width 13 height 11
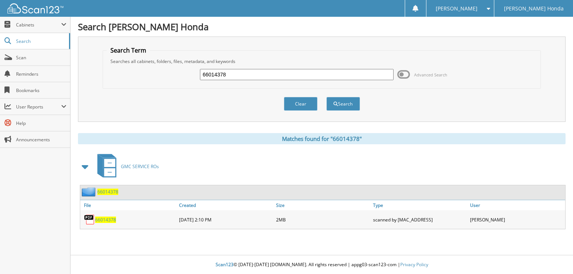
click at [318, 78] on input "66014378" at bounding box center [297, 74] width 194 height 11
type input "66014379"
click at [327, 97] on button "Search" at bounding box center [344, 104] width 34 height 14
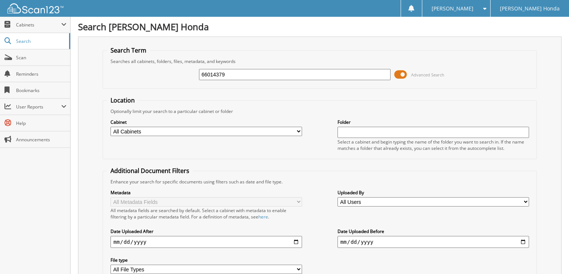
click at [409, 74] on span "Advanced Search" at bounding box center [419, 74] width 50 height 11
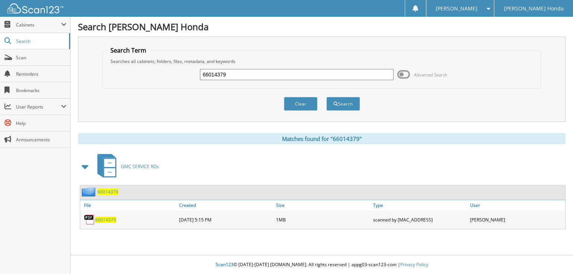
click at [275, 72] on input "66014379" at bounding box center [297, 74] width 194 height 11
type input "66014380"
click at [327, 97] on button "Search" at bounding box center [344, 104] width 34 height 14
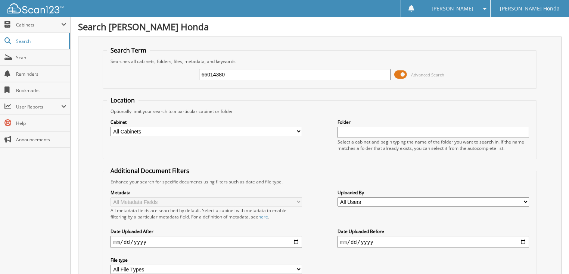
drag, startPoint x: 433, startPoint y: 73, endPoint x: 427, endPoint y: 73, distance: 6.0
click at [433, 73] on span "Advanced Search" at bounding box center [427, 75] width 33 height 6
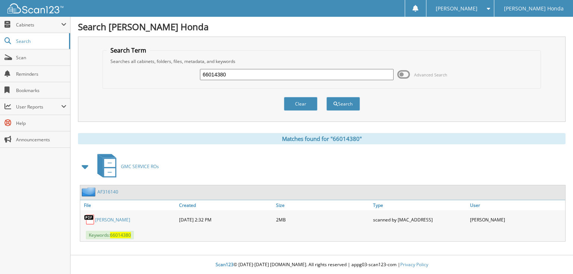
click at [308, 70] on input "66014380" at bounding box center [297, 74] width 194 height 11
type input "66014381"
click at [327, 97] on button "Search" at bounding box center [344, 104] width 34 height 14
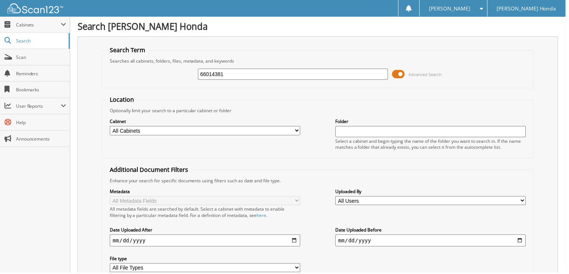
drag, startPoint x: 0, startPoint y: 0, endPoint x: 380, endPoint y: 75, distance: 387.7
click at [401, 75] on span at bounding box center [400, 74] width 13 height 11
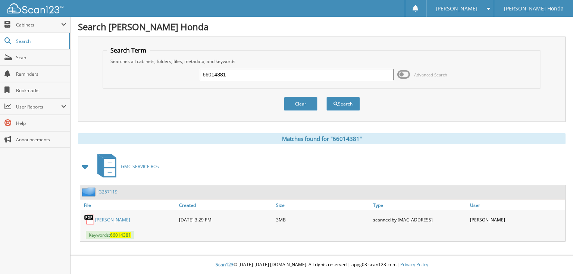
click at [335, 70] on input "66014381" at bounding box center [297, 74] width 194 height 11
type input "66014382"
click at [327, 97] on button "Search" at bounding box center [344, 104] width 34 height 14
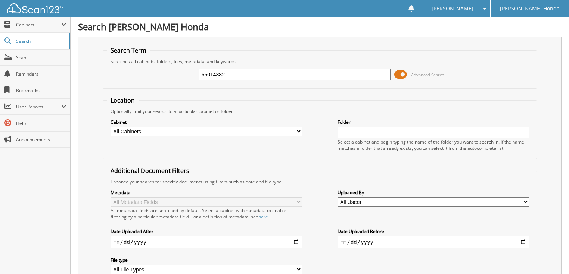
click at [400, 74] on span at bounding box center [400, 74] width 13 height 11
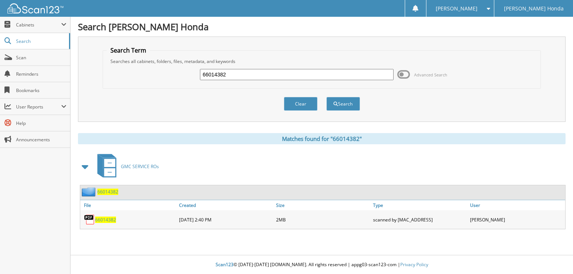
click at [341, 76] on input "66014382" at bounding box center [297, 74] width 194 height 11
type input "66014383"
click at [327, 97] on button "Search" at bounding box center [344, 104] width 34 height 14
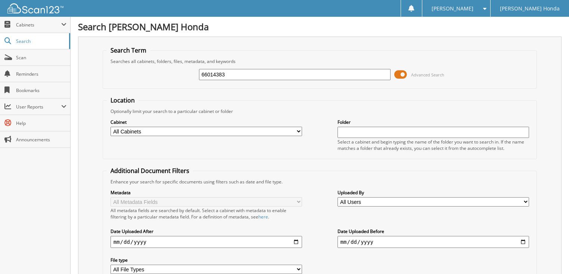
click at [403, 75] on span at bounding box center [400, 74] width 13 height 11
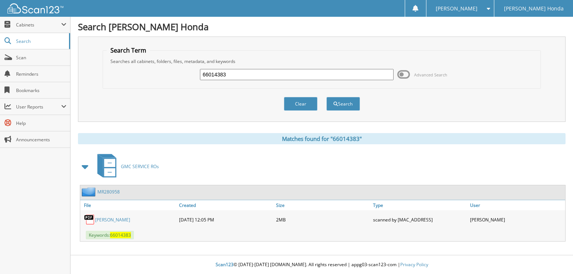
click at [318, 72] on input "66014383" at bounding box center [297, 74] width 194 height 11
type input "66014384"
click at [327, 97] on button "Search" at bounding box center [344, 104] width 34 height 14
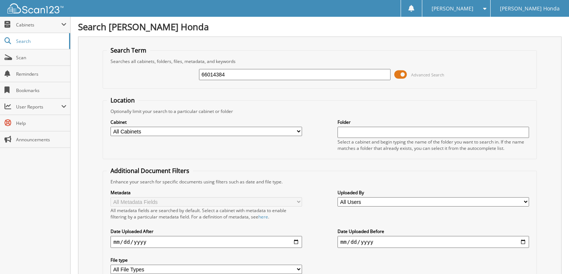
click at [314, 75] on input "66014384" at bounding box center [295, 74] width 192 height 11
type input "66014383"
click at [423, 72] on span "Advanced Search" at bounding box center [427, 75] width 33 height 6
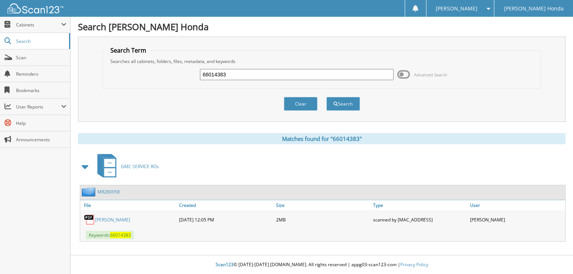
click at [119, 218] on link "[PERSON_NAME]" at bounding box center [112, 220] width 35 height 6
click at [426, 77] on span "Advanced Search" at bounding box center [430, 75] width 33 height 6
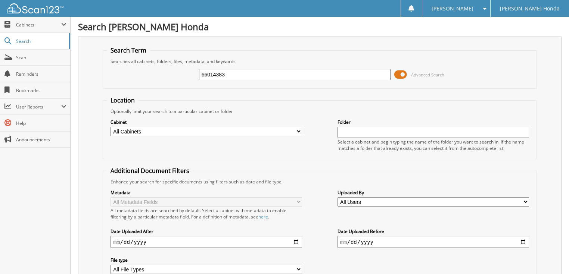
click at [329, 74] on input "66014383" at bounding box center [295, 74] width 192 height 11
type input "66014384"
click at [404, 75] on span at bounding box center [400, 74] width 13 height 11
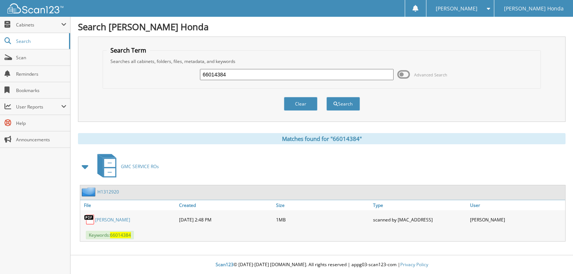
click at [325, 76] on input "66014384" at bounding box center [297, 74] width 194 height 11
type input "66014385"
click at [327, 97] on button "Search" at bounding box center [344, 104] width 34 height 14
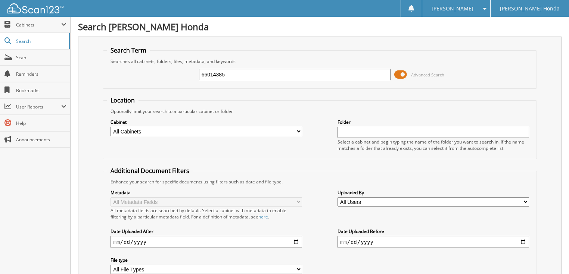
click at [399, 72] on span at bounding box center [400, 74] width 13 height 11
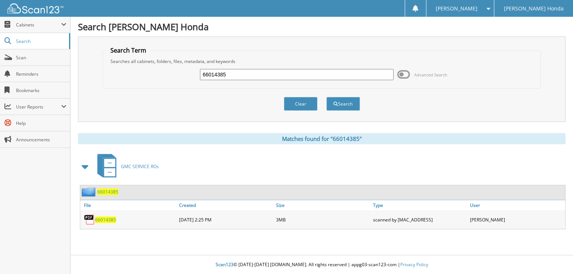
click at [290, 75] on input "66014385" at bounding box center [297, 74] width 194 height 11
type input "66014386"
click at [327, 97] on button "Search" at bounding box center [344, 104] width 34 height 14
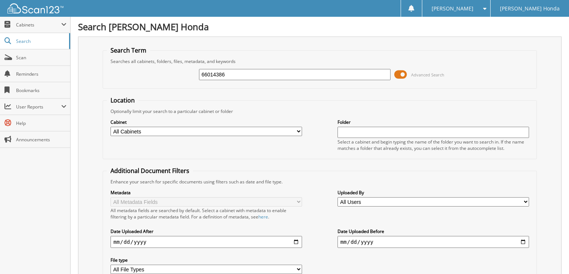
click at [253, 72] on input "66014386" at bounding box center [295, 74] width 192 height 11
type input "66014387"
click at [422, 75] on span "Advanced Search" at bounding box center [427, 75] width 33 height 6
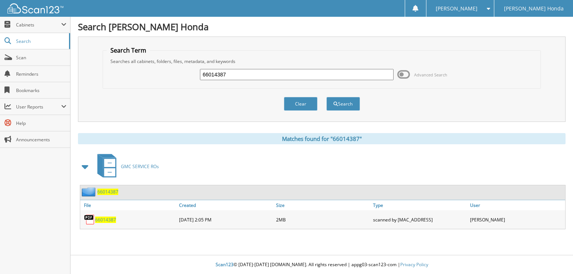
click at [248, 76] on input "66014387" at bounding box center [297, 74] width 194 height 11
type input "66014388"
click at [327, 97] on button "Search" at bounding box center [344, 104] width 34 height 14
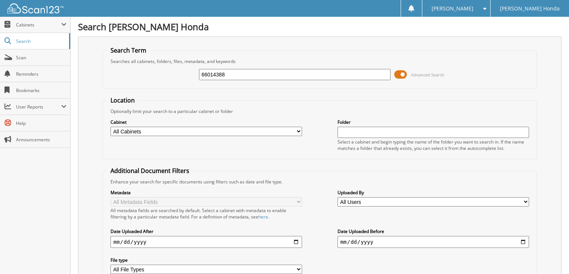
click at [426, 77] on span "Advanced Search" at bounding box center [419, 74] width 50 height 11
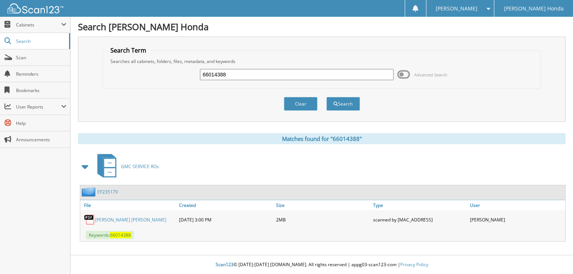
click at [271, 75] on input "66014388" at bounding box center [297, 74] width 194 height 11
type input "66014389"
click at [327, 97] on button "Search" at bounding box center [344, 104] width 34 height 14
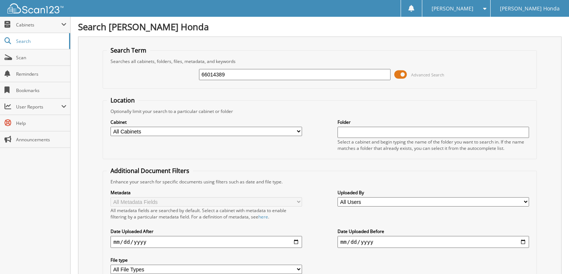
click at [403, 75] on span at bounding box center [400, 74] width 13 height 11
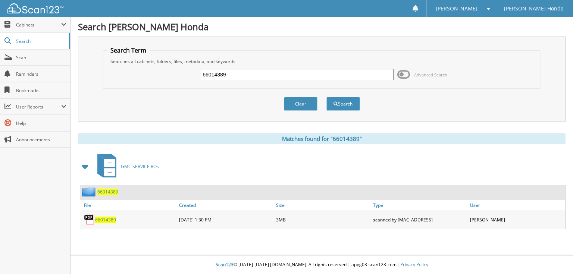
click at [339, 75] on input "66014389" at bounding box center [297, 74] width 194 height 11
type input "66014390"
click at [327, 97] on button "Search" at bounding box center [344, 104] width 34 height 14
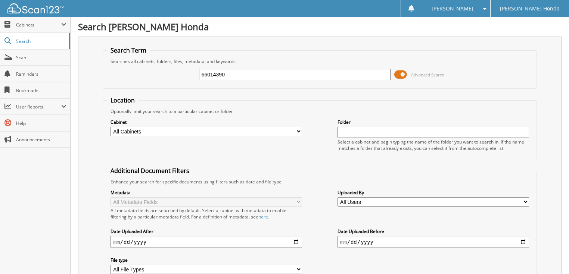
drag, startPoint x: 401, startPoint y: 75, endPoint x: 388, endPoint y: 75, distance: 13.1
click at [401, 75] on span at bounding box center [400, 74] width 13 height 11
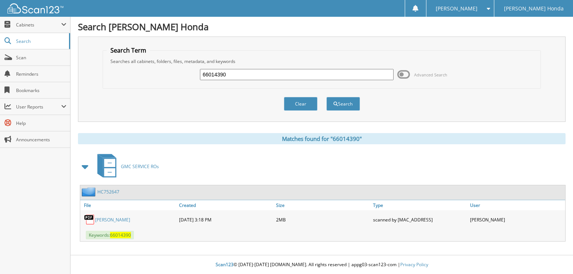
click at [316, 77] on input "66014390" at bounding box center [297, 74] width 194 height 11
type input "166014390"
click at [327, 97] on button "Search" at bounding box center [344, 104] width 34 height 14
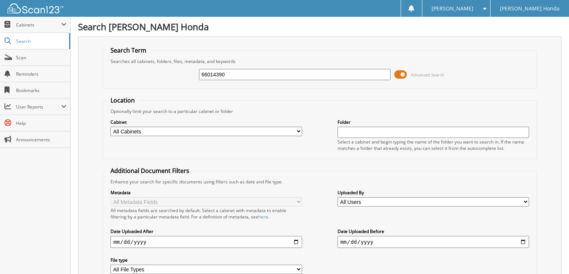
click at [318, 78] on input "66014390" at bounding box center [295, 74] width 192 height 11
type input "66014391"
click at [426, 76] on span "Advanced Search" at bounding box center [427, 75] width 33 height 6
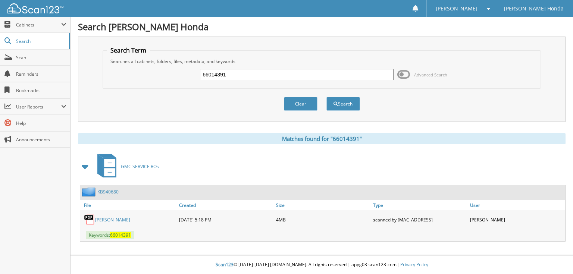
click at [232, 75] on input "66014391" at bounding box center [297, 74] width 194 height 11
type input "66014392"
click at [327, 97] on button "Search" at bounding box center [344, 104] width 34 height 14
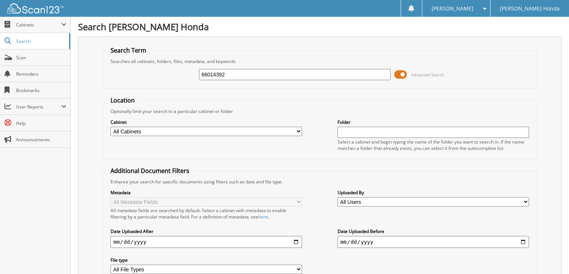
drag, startPoint x: 0, startPoint y: 0, endPoint x: 418, endPoint y: 73, distance: 424.5
click at [418, 73] on span "Advanced Search" at bounding box center [427, 75] width 33 height 6
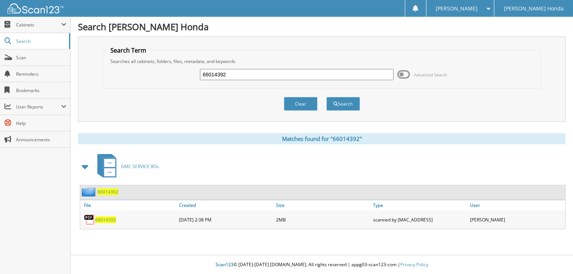
click at [316, 70] on input "66014392" at bounding box center [297, 74] width 194 height 11
type input "66014393"
click at [327, 97] on button "Search" at bounding box center [344, 104] width 34 height 14
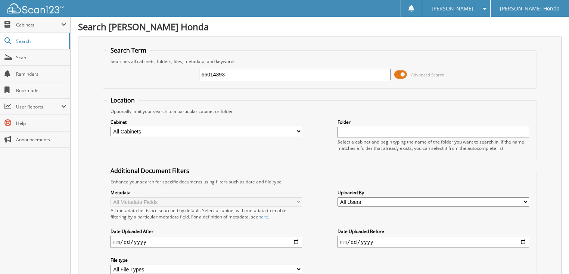
click at [415, 75] on span "Advanced Search" at bounding box center [427, 75] width 33 height 6
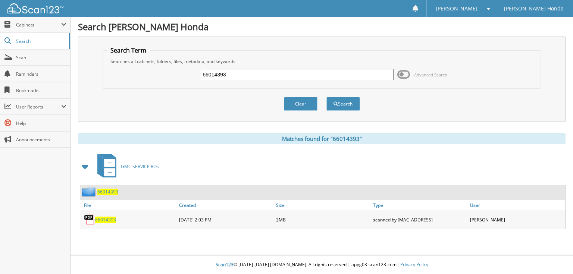
click at [323, 73] on input "66014393" at bounding box center [297, 74] width 194 height 11
type input "66014394"
click at [327, 97] on button "Search" at bounding box center [344, 104] width 34 height 14
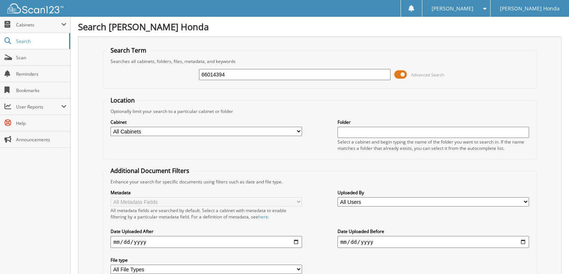
click at [411, 75] on span "Advanced Search" at bounding box center [427, 75] width 33 height 6
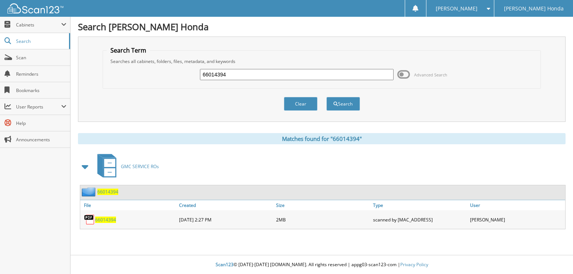
click at [323, 76] on input "66014394" at bounding box center [297, 74] width 194 height 11
type input "66014395"
click at [327, 97] on button "Search" at bounding box center [344, 104] width 34 height 14
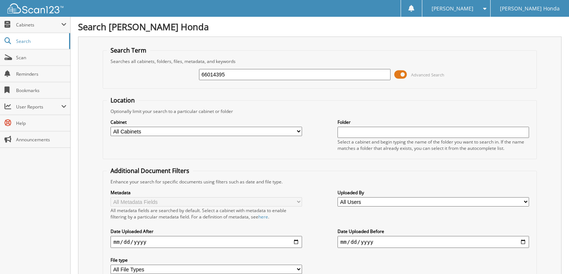
click at [421, 72] on span "Advanced Search" at bounding box center [427, 75] width 33 height 6
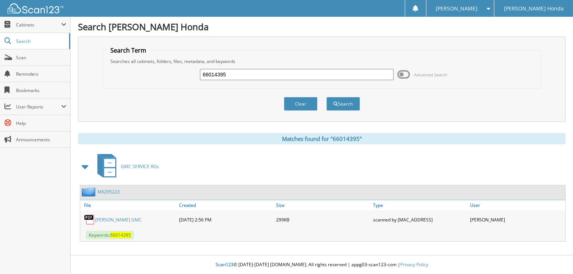
click at [290, 76] on input "66014395" at bounding box center [297, 74] width 194 height 11
type input "66014396"
click at [327, 97] on button "Search" at bounding box center [344, 104] width 34 height 14
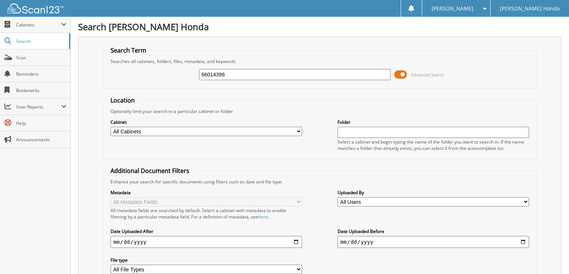
click at [418, 75] on span "Advanced Search" at bounding box center [427, 75] width 33 height 6
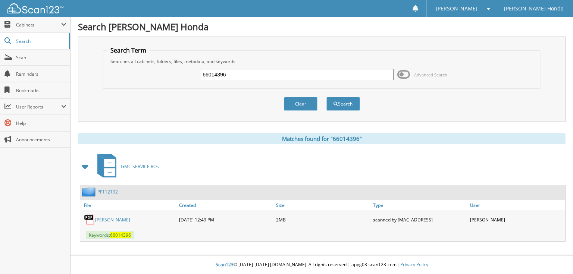
click at [272, 74] on input "66014396" at bounding box center [297, 74] width 194 height 11
type input "66014397"
click at [327, 97] on button "Search" at bounding box center [344, 104] width 34 height 14
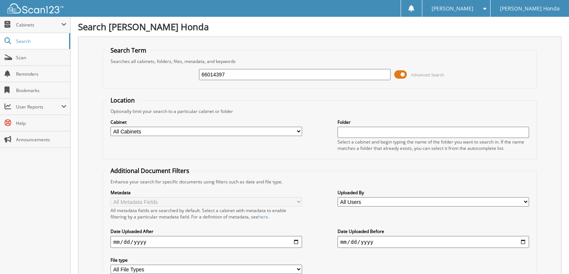
click at [424, 72] on span "Advanced Search" at bounding box center [427, 75] width 33 height 6
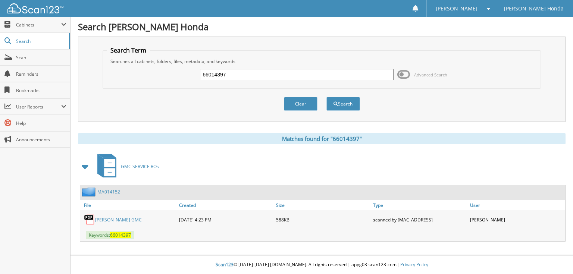
click at [301, 74] on input "66014397" at bounding box center [297, 74] width 194 height 11
type input "66014398"
click at [327, 97] on button "Search" at bounding box center [344, 104] width 34 height 14
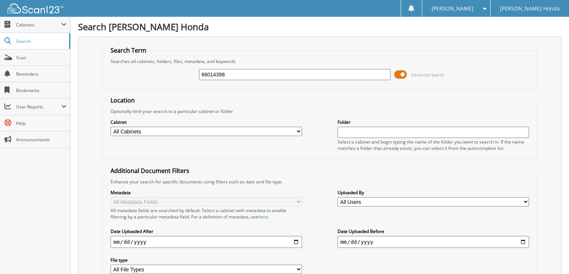
click at [409, 75] on span "Advanced Search" at bounding box center [419, 74] width 50 height 11
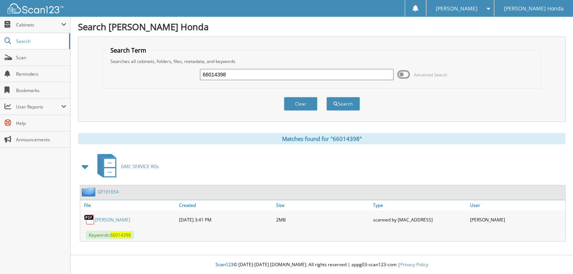
click at [345, 75] on input "66014398" at bounding box center [297, 74] width 194 height 11
type input "66014399"
click at [327, 97] on button "Search" at bounding box center [344, 104] width 34 height 14
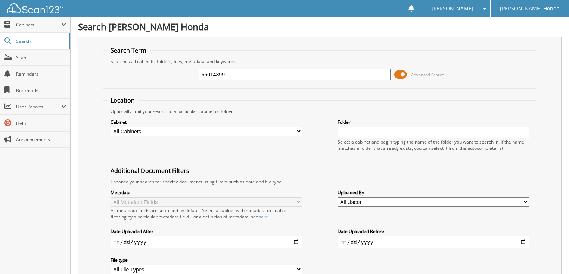
click at [411, 70] on span "Advanced Search" at bounding box center [419, 74] width 50 height 11
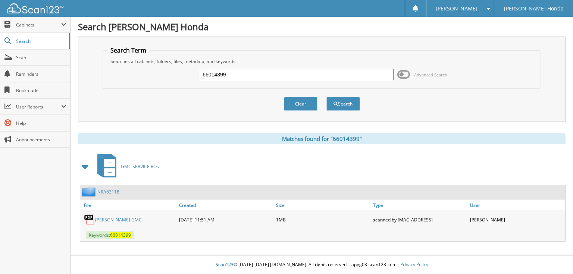
click at [309, 75] on input "66014399" at bounding box center [297, 74] width 194 height 11
type input "66014400"
click at [327, 97] on button "Search" at bounding box center [344, 104] width 34 height 14
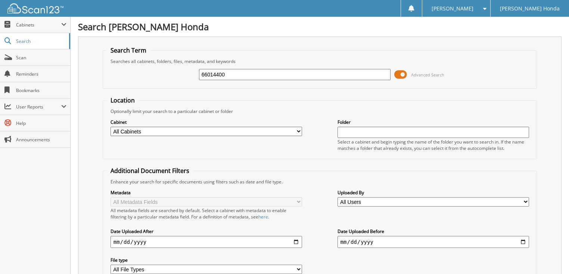
click at [409, 75] on span "Advanced Search" at bounding box center [419, 74] width 50 height 11
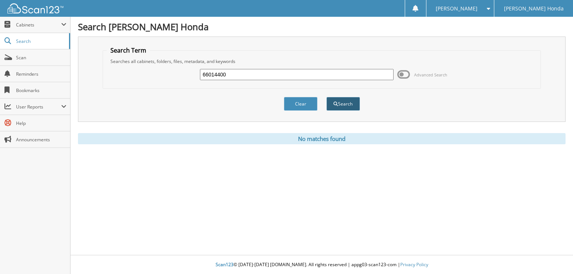
click at [343, 105] on button "Search" at bounding box center [344, 104] width 34 height 14
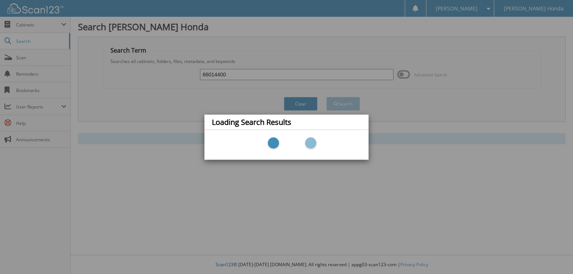
click at [422, 74] on div "Loading Search Results" at bounding box center [286, 137] width 573 height 274
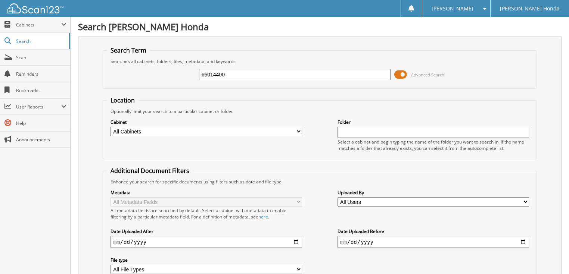
click at [320, 77] on input "66014400" at bounding box center [295, 74] width 192 height 11
type input "66014401"
click at [430, 75] on span "Advanced Search" at bounding box center [427, 75] width 33 height 6
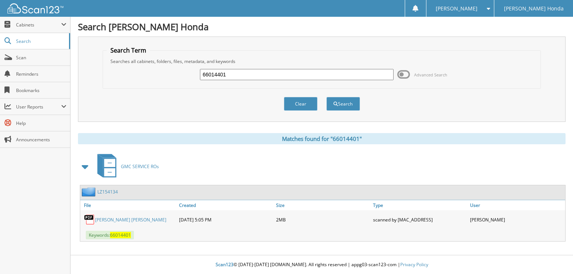
click at [261, 70] on input "66014401" at bounding box center [297, 74] width 194 height 11
type input "66014402"
click at [327, 97] on button "Search" at bounding box center [344, 104] width 34 height 14
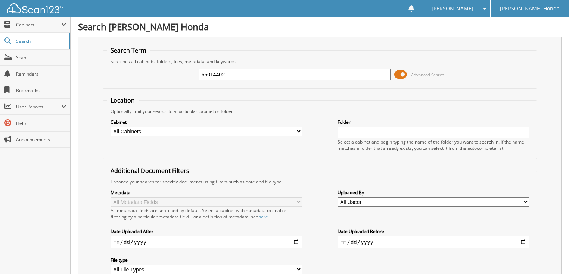
click at [408, 75] on span "Advanced Search" at bounding box center [419, 74] width 50 height 11
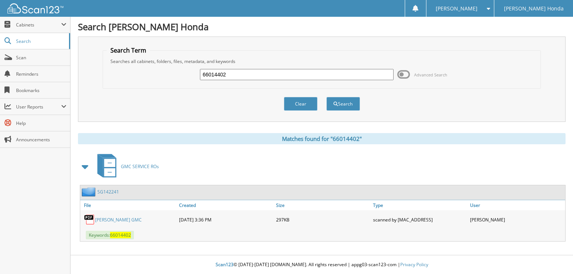
click at [231, 71] on input "66014402" at bounding box center [297, 74] width 194 height 11
type input "66014403"
click at [327, 97] on button "Search" at bounding box center [344, 104] width 34 height 14
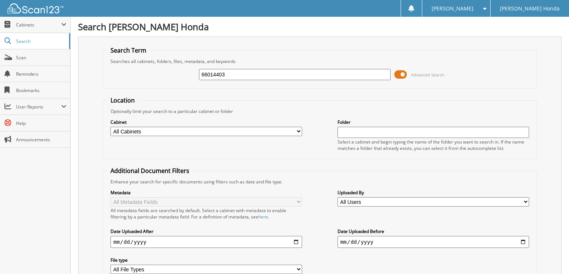
click at [403, 75] on span at bounding box center [400, 74] width 13 height 11
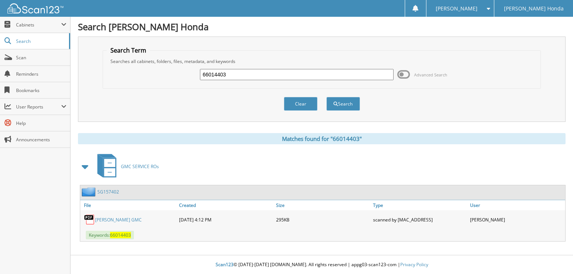
click at [276, 73] on input "66014403" at bounding box center [297, 74] width 194 height 11
type input "66014404"
click at [327, 97] on button "Search" at bounding box center [344, 104] width 34 height 14
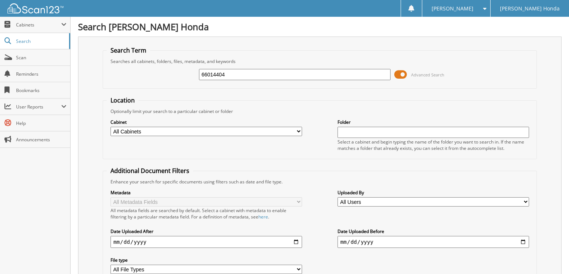
click at [404, 76] on span at bounding box center [400, 74] width 13 height 11
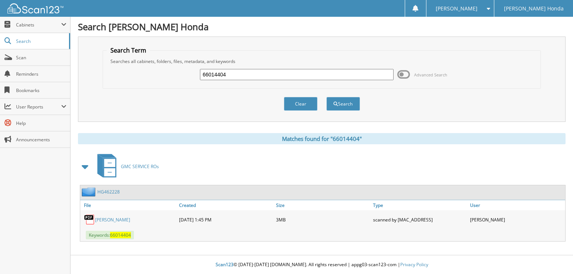
click at [301, 76] on input "66014404" at bounding box center [297, 74] width 194 height 11
type input "66014405"
click at [327, 97] on button "Search" at bounding box center [344, 104] width 34 height 14
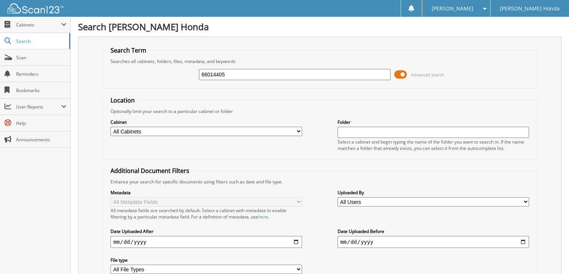
click at [401, 72] on span at bounding box center [400, 74] width 13 height 11
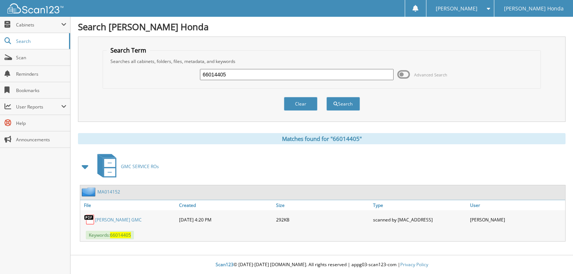
click at [319, 72] on input "66014405" at bounding box center [297, 74] width 194 height 11
type input "66014406"
click at [327, 97] on button "Search" at bounding box center [344, 104] width 34 height 14
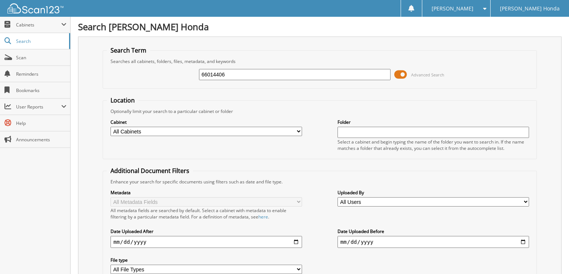
click at [399, 76] on span at bounding box center [400, 74] width 13 height 11
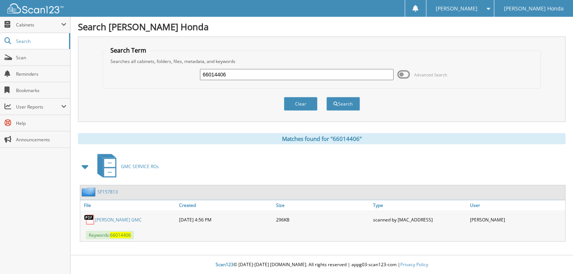
click at [257, 76] on input "66014406" at bounding box center [297, 74] width 194 height 11
type input "66014407"
click at [327, 97] on button "Search" at bounding box center [344, 104] width 34 height 14
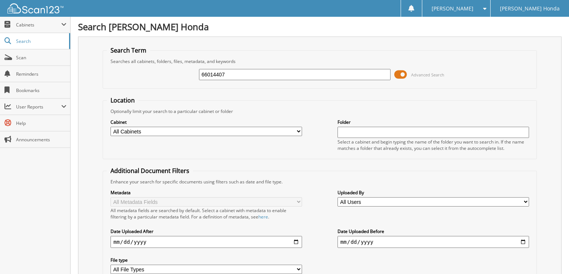
click at [401, 74] on span at bounding box center [400, 74] width 13 height 11
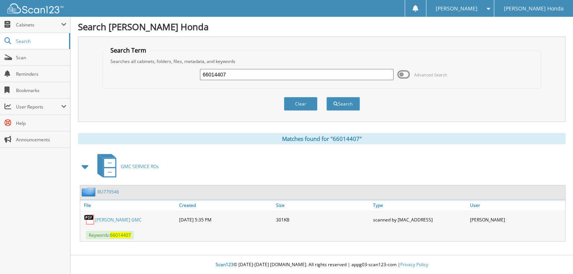
click at [326, 76] on input "66014407" at bounding box center [297, 74] width 194 height 11
type input "66014408"
click at [327, 97] on button "Search" at bounding box center [344, 104] width 34 height 14
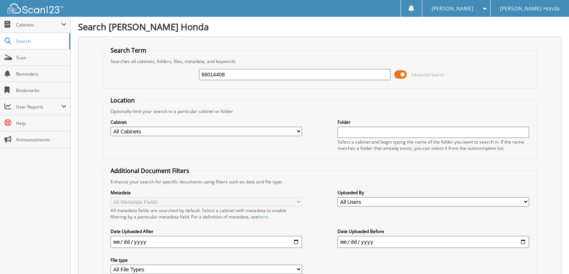
click at [402, 75] on span at bounding box center [400, 74] width 13 height 11
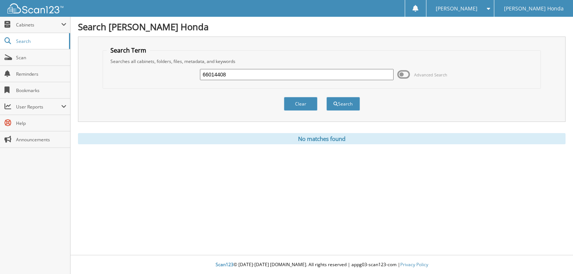
click at [345, 75] on input "66014408" at bounding box center [297, 74] width 194 height 11
click at [263, 72] on input "66014408" at bounding box center [297, 74] width 194 height 11
type input "66014409"
click at [327, 97] on button "Search" at bounding box center [344, 104] width 34 height 14
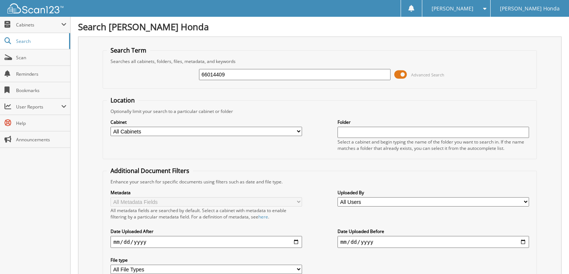
click at [426, 73] on span "Advanced Search" at bounding box center [427, 75] width 33 height 6
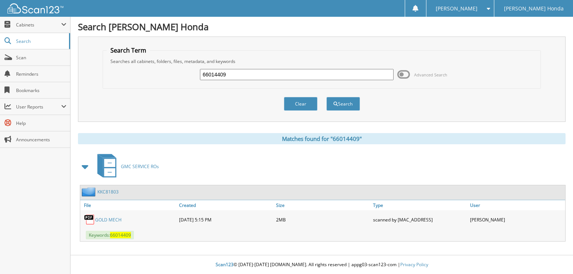
click at [309, 72] on input "66014409" at bounding box center [297, 74] width 194 height 11
type input "66014410"
click at [327, 97] on button "Search" at bounding box center [344, 104] width 34 height 14
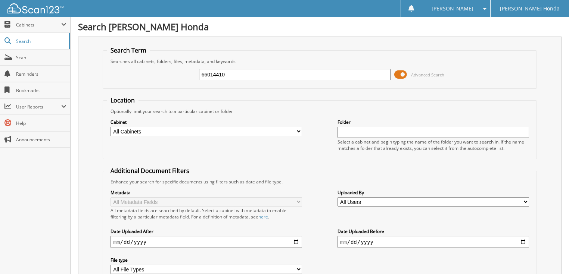
click at [429, 74] on span "Advanced Search" at bounding box center [427, 75] width 33 height 6
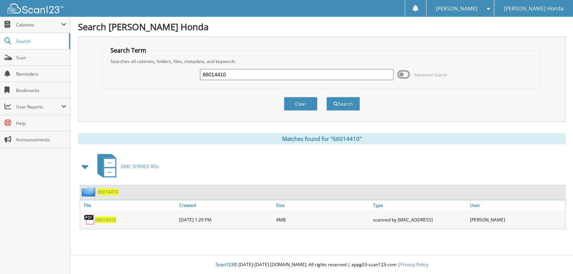
click at [282, 77] on input "66014410" at bounding box center [297, 74] width 194 height 11
type input "66014411"
click at [327, 97] on button "Search" at bounding box center [344, 104] width 34 height 14
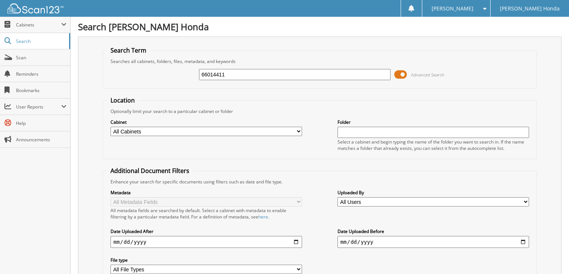
click at [402, 75] on span at bounding box center [400, 74] width 13 height 11
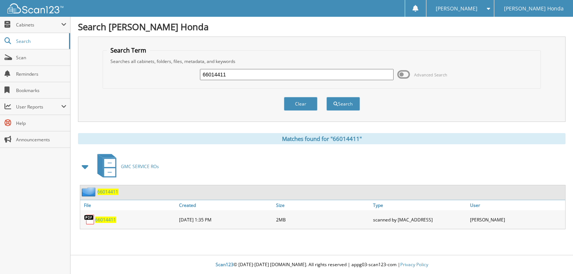
click at [299, 70] on input "66014411" at bounding box center [297, 74] width 194 height 11
type input "66014412"
click at [327, 97] on button "Search" at bounding box center [344, 104] width 34 height 14
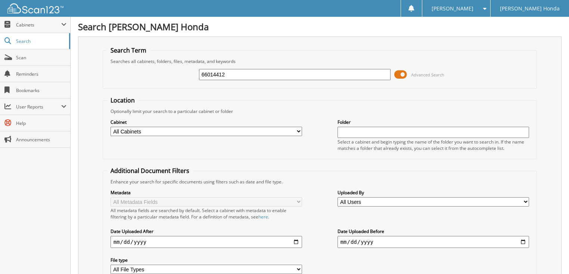
click at [430, 74] on span "Advanced Search" at bounding box center [427, 75] width 33 height 6
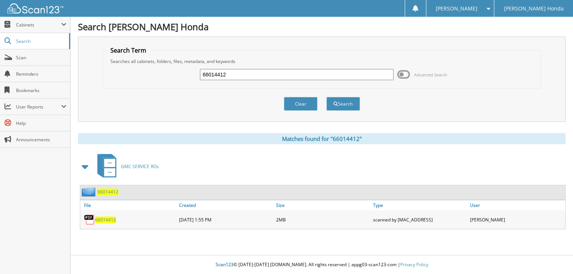
click at [330, 76] on input "66014412" at bounding box center [297, 74] width 194 height 11
type input "66014413"
click at [327, 97] on button "Search" at bounding box center [344, 104] width 34 height 14
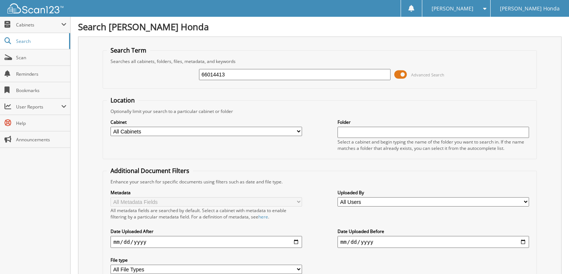
click at [400, 75] on span at bounding box center [400, 74] width 13 height 11
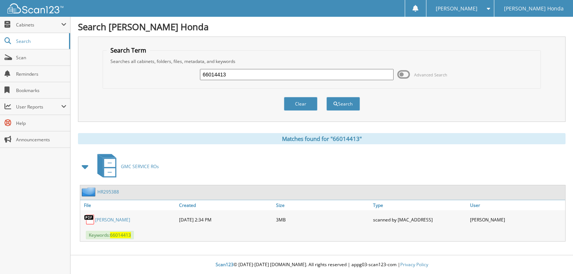
click at [305, 75] on input "66014413" at bounding box center [297, 74] width 194 height 11
type input "66014414"
click at [327, 97] on button "Search" at bounding box center [344, 104] width 34 height 14
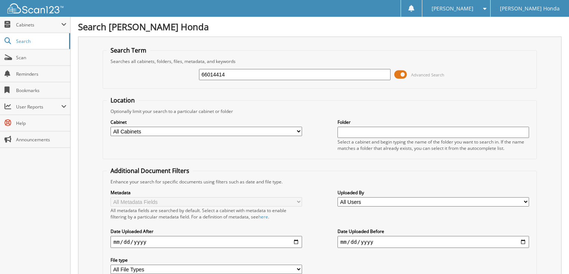
click at [404, 74] on span at bounding box center [400, 74] width 13 height 11
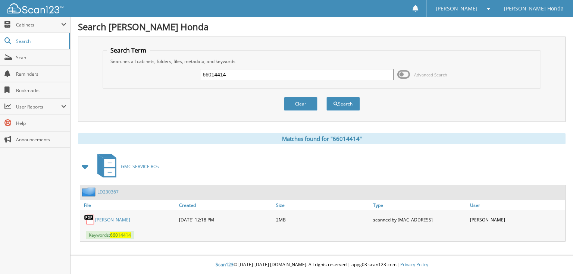
click at [259, 72] on input "66014414" at bounding box center [297, 74] width 194 height 11
type input "66014415"
click at [327, 97] on button "Search" at bounding box center [344, 104] width 34 height 14
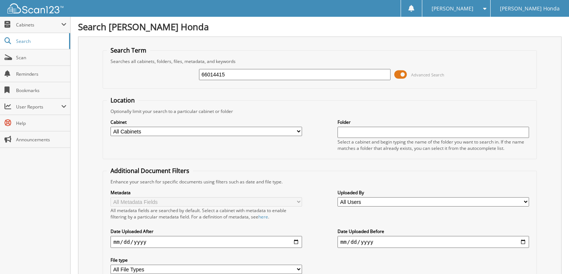
click at [414, 72] on span "Advanced Search" at bounding box center [427, 75] width 33 height 6
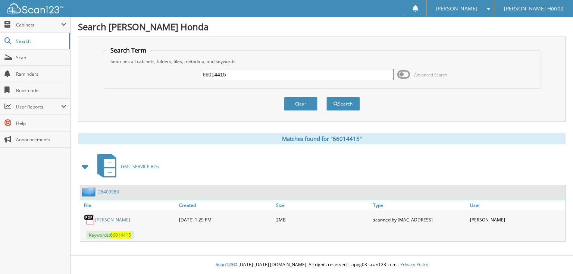
click at [306, 73] on input "66014415" at bounding box center [297, 74] width 194 height 11
type input "66014416"
click at [327, 97] on button "Search" at bounding box center [344, 104] width 34 height 14
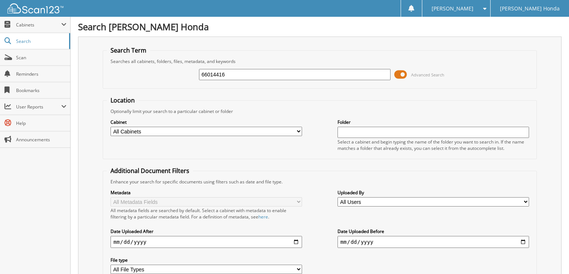
drag, startPoint x: 0, startPoint y: 0, endPoint x: 407, endPoint y: 72, distance: 413.7
click at [407, 72] on span "Advanced Search" at bounding box center [419, 74] width 50 height 11
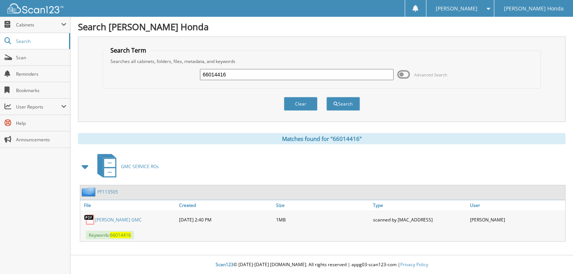
click at [296, 73] on input "66014416" at bounding box center [297, 74] width 194 height 11
type input "66014417"
click at [327, 97] on button "Search" at bounding box center [344, 104] width 34 height 14
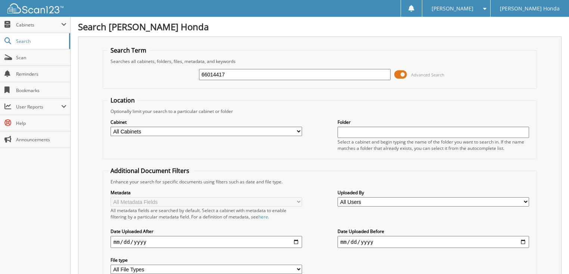
click at [407, 72] on span at bounding box center [400, 74] width 13 height 11
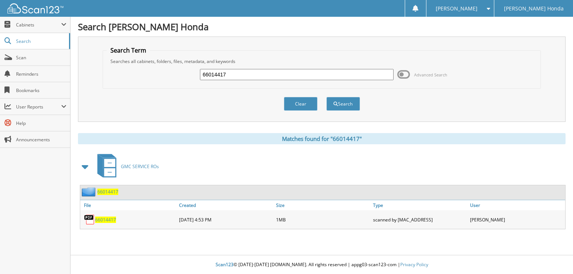
click at [312, 71] on input "66014417" at bounding box center [297, 74] width 194 height 11
type input "66014418"
click at [327, 97] on button "Search" at bounding box center [344, 104] width 34 height 14
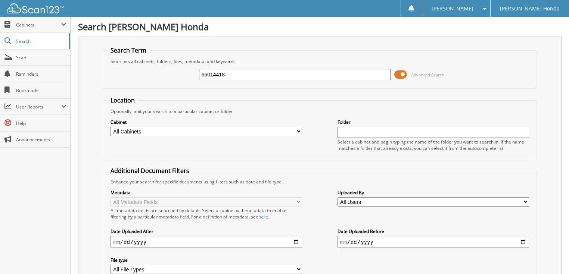
click at [402, 72] on span at bounding box center [400, 74] width 13 height 11
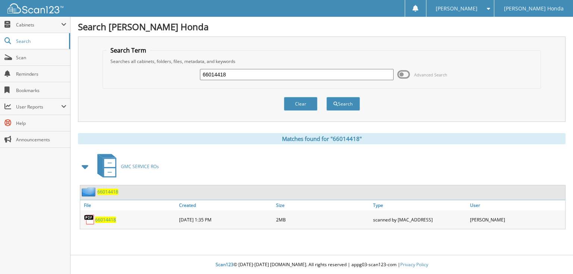
click at [291, 74] on input "66014418" at bounding box center [297, 74] width 194 height 11
type input "66014419"
click at [327, 97] on button "Search" at bounding box center [344, 104] width 34 height 14
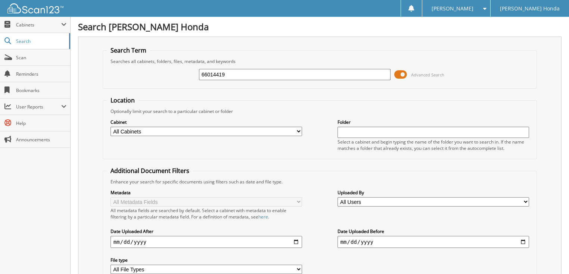
click at [406, 75] on span at bounding box center [400, 74] width 13 height 11
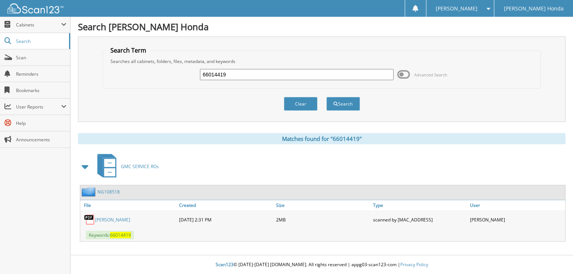
click at [271, 73] on input "66014419" at bounding box center [297, 74] width 194 height 11
type input "66014420"
click at [327, 97] on button "Search" at bounding box center [344, 104] width 34 height 14
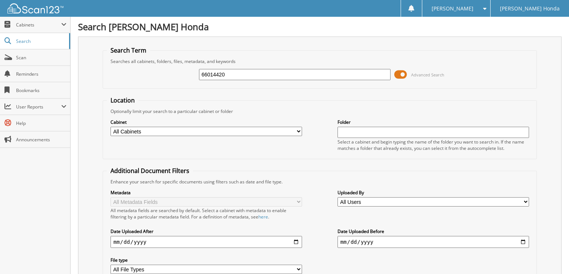
click at [402, 72] on span at bounding box center [400, 74] width 13 height 11
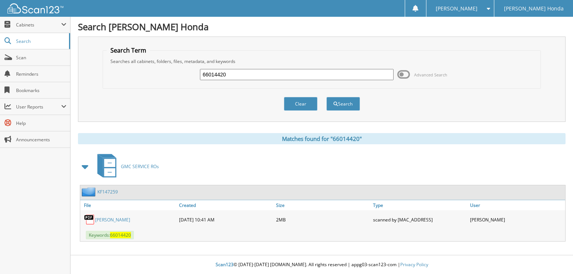
click at [256, 72] on input "66014420" at bounding box center [297, 74] width 194 height 11
type input "66014421"
click at [327, 97] on button "Search" at bounding box center [344, 104] width 34 height 14
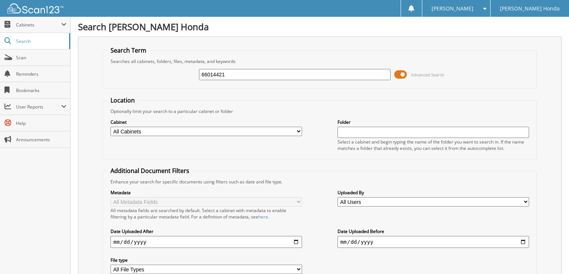
click at [399, 73] on span at bounding box center [400, 74] width 13 height 11
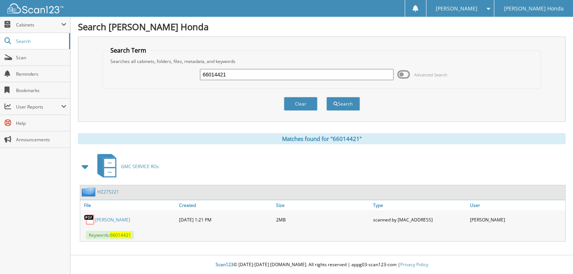
click at [325, 75] on input "66014421" at bounding box center [297, 74] width 194 height 11
type input "66014422"
click at [327, 97] on button "Search" at bounding box center [344, 104] width 34 height 14
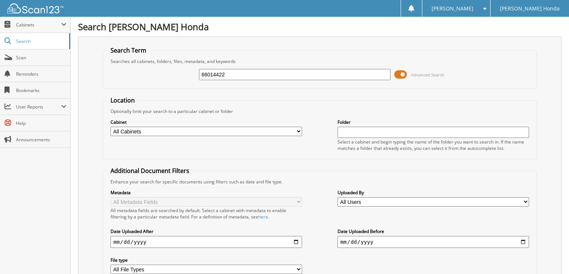
click at [401, 73] on span at bounding box center [400, 74] width 13 height 11
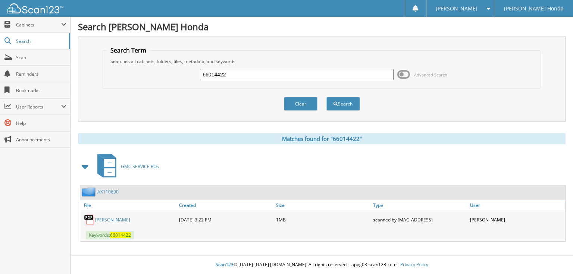
click at [314, 75] on input "66014422" at bounding box center [297, 74] width 194 height 11
type input "66014423"
click at [327, 97] on button "Search" at bounding box center [344, 104] width 34 height 14
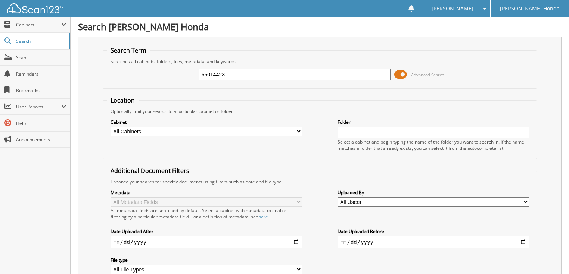
click at [395, 73] on span at bounding box center [400, 74] width 13 height 11
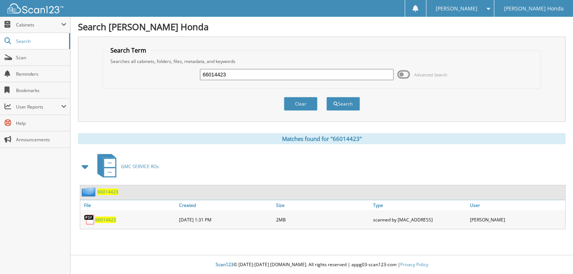
click at [316, 73] on input "66014423" at bounding box center [297, 74] width 194 height 11
type input "66014424"
click at [327, 97] on button "Search" at bounding box center [344, 104] width 34 height 14
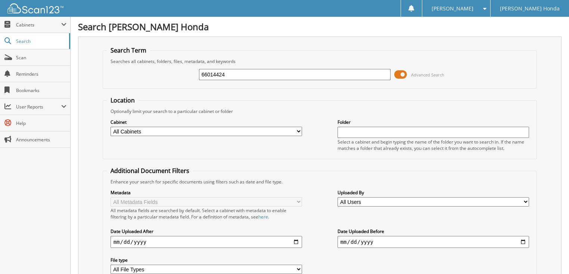
click at [408, 72] on span "Advanced Search" at bounding box center [419, 74] width 50 height 11
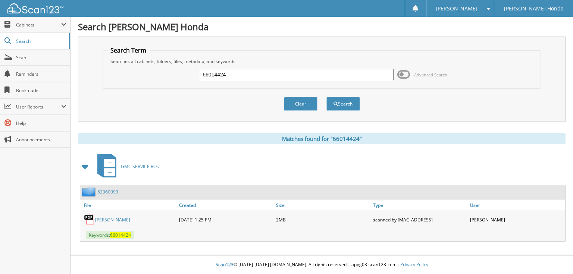
click at [275, 72] on input "66014424" at bounding box center [297, 74] width 194 height 11
type input "66014425"
click at [327, 97] on button "Search" at bounding box center [344, 104] width 34 height 14
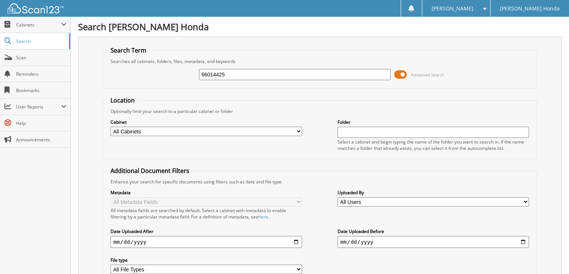
click at [399, 74] on span at bounding box center [400, 74] width 13 height 11
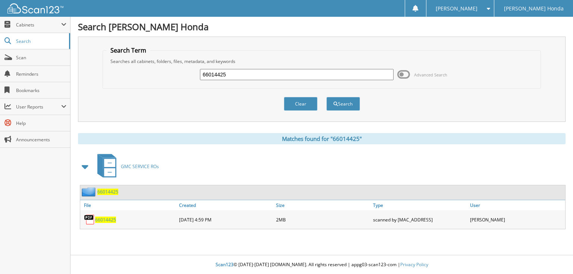
click at [295, 73] on input "66014425" at bounding box center [297, 74] width 194 height 11
type input "66014426"
click at [327, 97] on button "Search" at bounding box center [344, 104] width 34 height 14
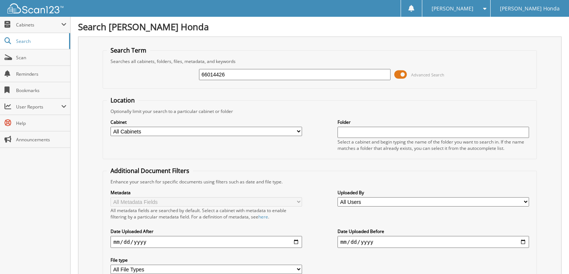
click at [400, 71] on span at bounding box center [400, 74] width 13 height 11
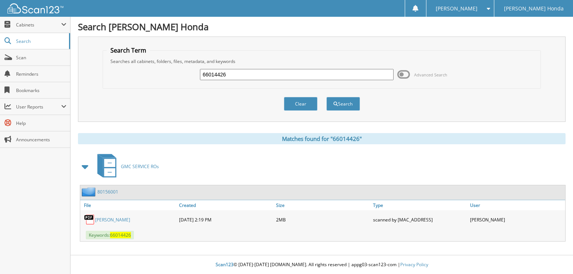
click at [302, 73] on input "66014426" at bounding box center [297, 74] width 194 height 11
type input "66014427"
click at [327, 97] on button "Search" at bounding box center [344, 104] width 34 height 14
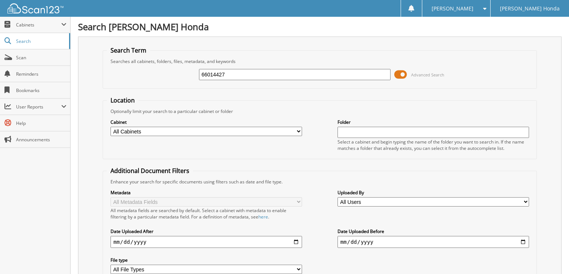
click at [405, 74] on span at bounding box center [400, 74] width 13 height 11
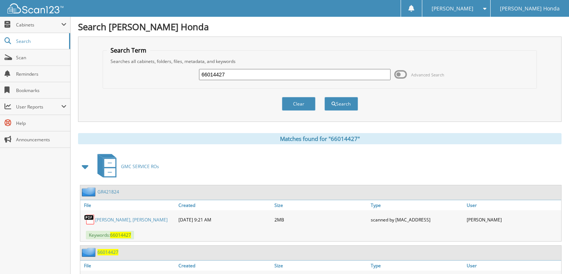
click at [306, 75] on input "66014427" at bounding box center [295, 74] width 192 height 11
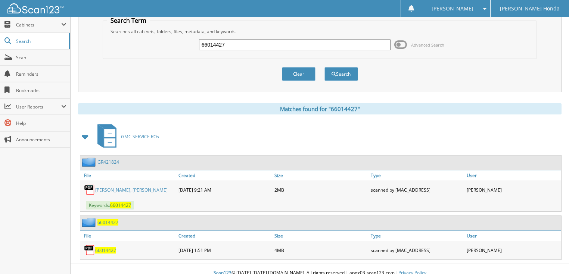
scroll to position [34, 0]
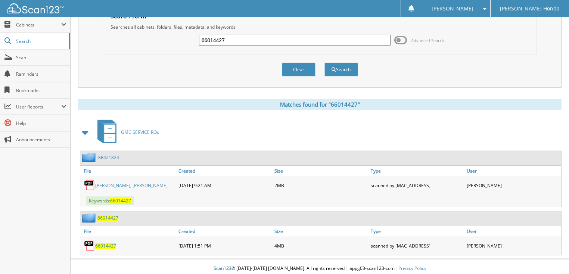
click at [131, 183] on link "PERRY, ALLEN MICHAEL" at bounding box center [131, 186] width 72 height 6
click at [108, 243] on span "66014427" at bounding box center [105, 246] width 21 height 6
click at [112, 156] on link "GR421824" at bounding box center [108, 158] width 22 height 6
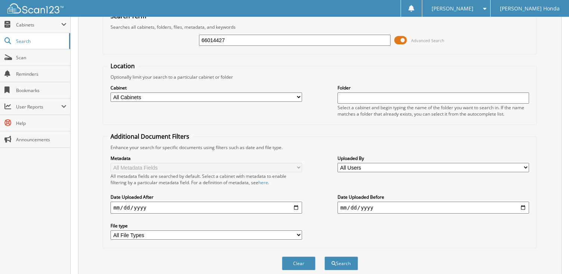
click at [236, 38] on input "66014427" at bounding box center [295, 40] width 192 height 11
type input "66014428"
click at [324, 257] on button "Search" at bounding box center [341, 264] width 34 height 14
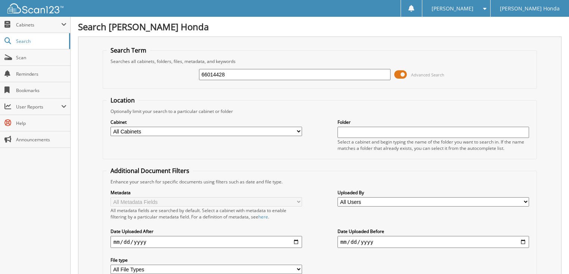
click at [396, 72] on span at bounding box center [400, 74] width 13 height 11
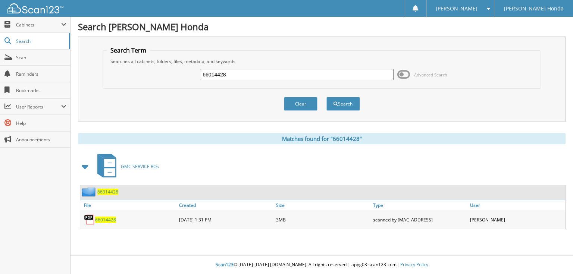
click at [240, 75] on input "66014428" at bounding box center [297, 74] width 194 height 11
type input "66014429"
click at [327, 97] on button "Search" at bounding box center [344, 104] width 34 height 14
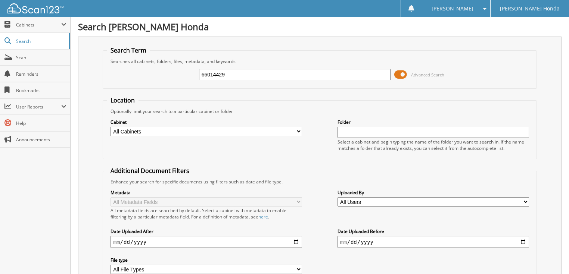
click at [407, 76] on span "Advanced Search" at bounding box center [419, 74] width 50 height 11
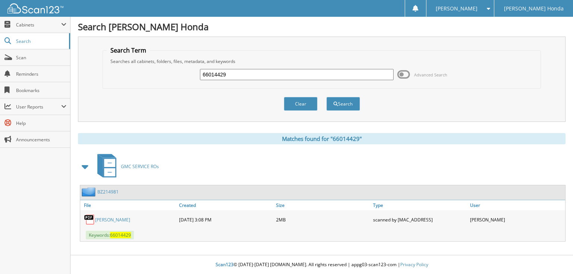
click at [240, 75] on input "66014429" at bounding box center [297, 74] width 194 height 11
click at [237, 72] on input "66014429" at bounding box center [297, 74] width 194 height 11
type input "66014430"
click at [327, 97] on button "Search" at bounding box center [344, 104] width 34 height 14
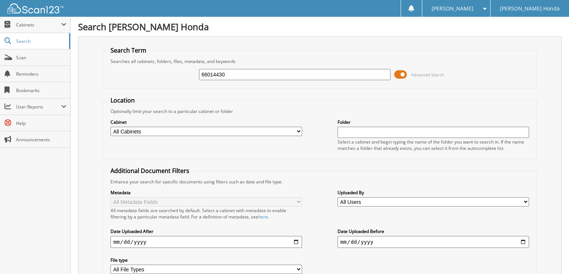
drag, startPoint x: 417, startPoint y: 75, endPoint x: 346, endPoint y: 75, distance: 70.9
click at [418, 75] on span "Advanced Search" at bounding box center [427, 75] width 33 height 6
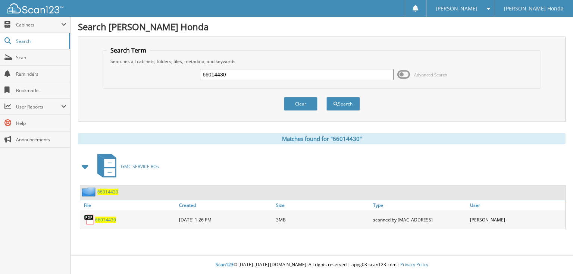
click at [274, 75] on input "66014430" at bounding box center [297, 74] width 194 height 11
type input "66014431"
click at [327, 97] on button "Search" at bounding box center [344, 104] width 34 height 14
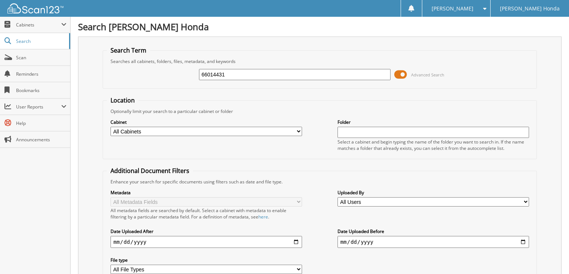
click at [410, 75] on span "Advanced Search" at bounding box center [419, 74] width 50 height 11
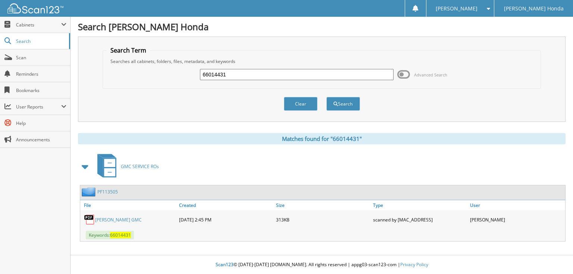
click at [288, 77] on input "66014431" at bounding box center [297, 74] width 194 height 11
type input "66014432"
click at [327, 97] on button "Search" at bounding box center [344, 104] width 34 height 14
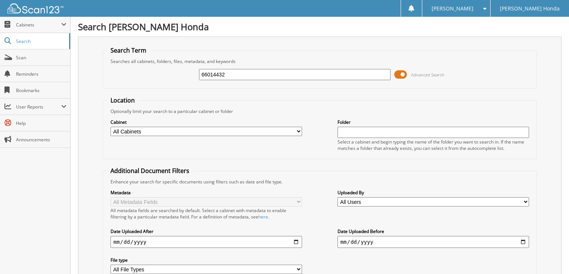
click at [414, 72] on span "Advanced Search" at bounding box center [427, 75] width 33 height 6
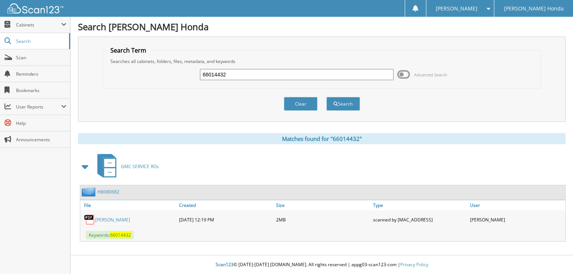
click at [299, 74] on input "66014432" at bounding box center [297, 74] width 194 height 11
type input "66014433"
click at [327, 97] on button "Search" at bounding box center [344, 104] width 34 height 14
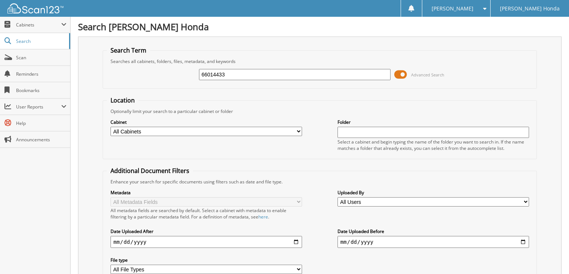
click at [403, 75] on span at bounding box center [400, 74] width 13 height 11
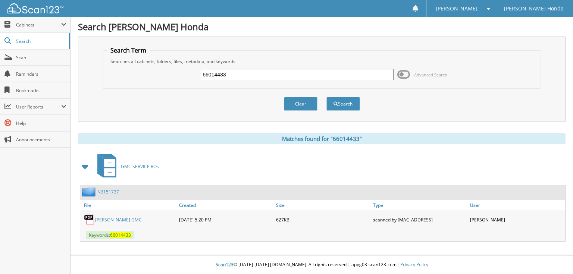
click at [261, 78] on input "66014433" at bounding box center [297, 74] width 194 height 11
type input "66014434"
click at [327, 97] on button "Search" at bounding box center [344, 104] width 34 height 14
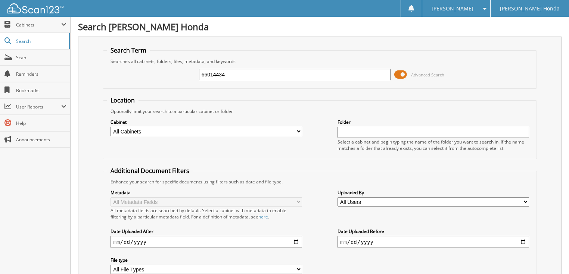
click at [406, 76] on span at bounding box center [400, 74] width 13 height 11
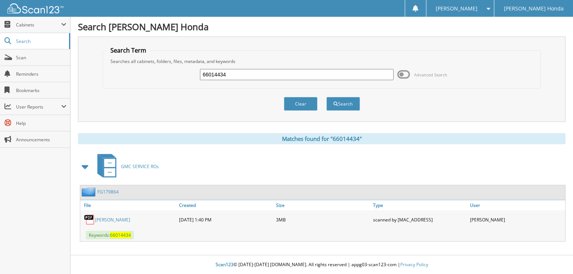
click at [330, 75] on input "66014434" at bounding box center [297, 74] width 194 height 11
type input "66014435"
click at [327, 97] on button "Search" at bounding box center [344, 104] width 34 height 14
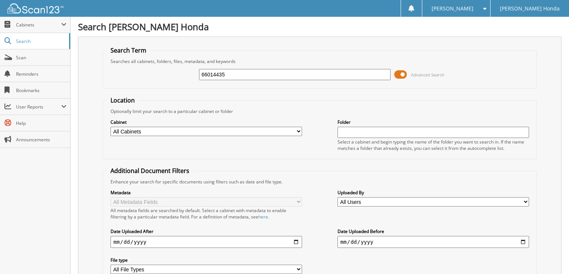
click at [407, 72] on span "Advanced Search" at bounding box center [419, 74] width 50 height 11
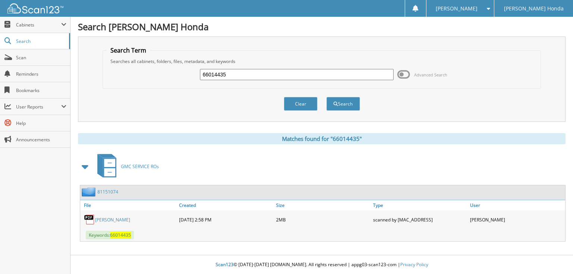
click at [300, 75] on input "66014435" at bounding box center [297, 74] width 194 height 11
type input "66014436"
click at [327, 97] on button "Search" at bounding box center [344, 104] width 34 height 14
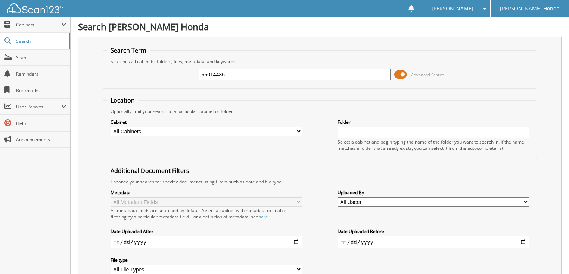
click at [404, 77] on span at bounding box center [400, 74] width 13 height 11
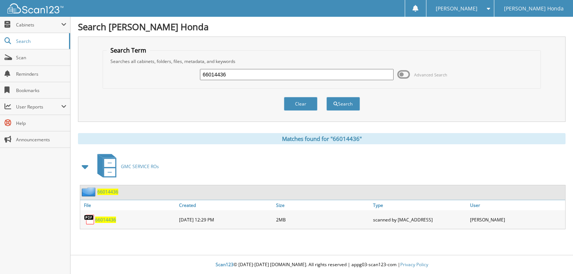
click at [300, 75] on input "66014436" at bounding box center [297, 74] width 194 height 11
type input "66014437"
click at [327, 97] on button "Search" at bounding box center [344, 104] width 34 height 14
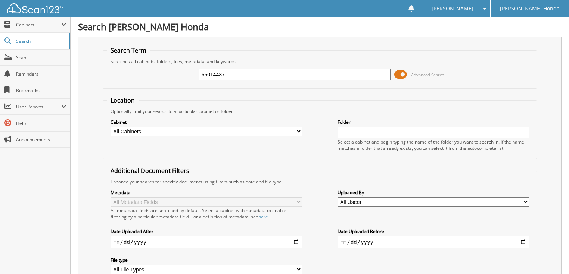
click at [409, 73] on span "Advanced Search" at bounding box center [419, 74] width 50 height 11
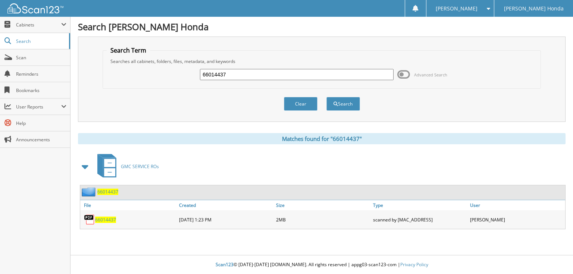
click at [309, 78] on input "66014437" at bounding box center [297, 74] width 194 height 11
type input "66014438"
click at [327, 97] on button "Search" at bounding box center [344, 104] width 34 height 14
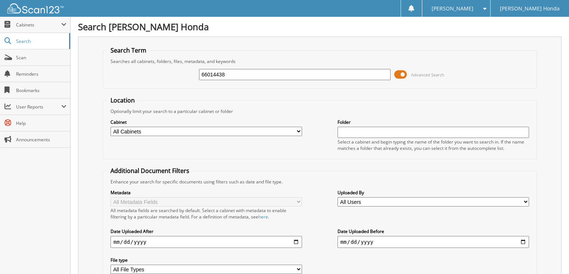
click at [406, 76] on span at bounding box center [400, 74] width 13 height 11
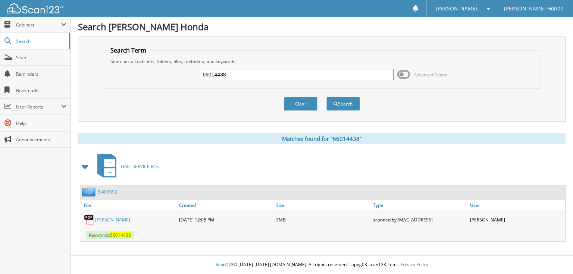
click at [305, 68] on div "66014438" at bounding box center [297, 74] width 194 height 13
click at [304, 70] on input "66014438" at bounding box center [297, 74] width 194 height 11
type input "66014439"
click at [327, 97] on button "Search" at bounding box center [344, 104] width 34 height 14
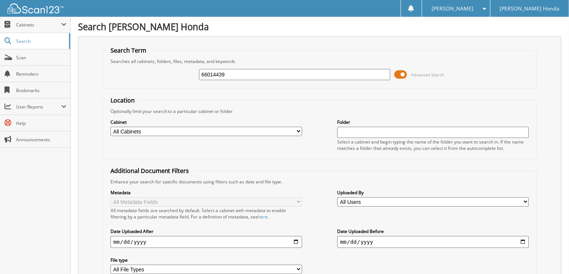
click at [406, 74] on span at bounding box center [400, 74] width 13 height 11
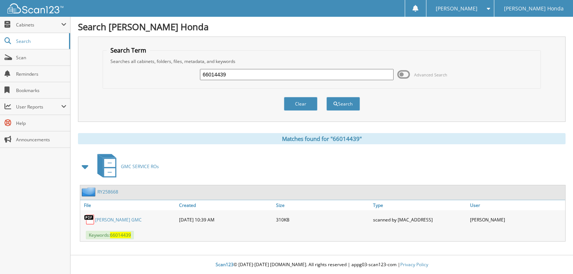
click at [239, 75] on input "66014439" at bounding box center [297, 74] width 194 height 11
type input "66014440"
click at [327, 97] on button "Search" at bounding box center [344, 104] width 34 height 14
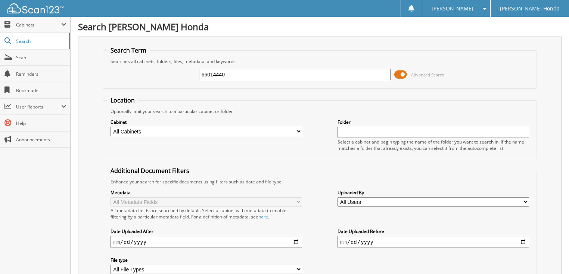
click at [408, 74] on span "Advanced Search" at bounding box center [419, 74] width 50 height 11
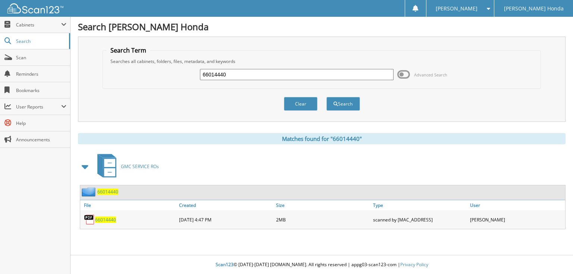
click at [295, 76] on input "66014440" at bounding box center [297, 74] width 194 height 11
type input "66014441"
click at [327, 97] on button "Search" at bounding box center [344, 104] width 34 height 14
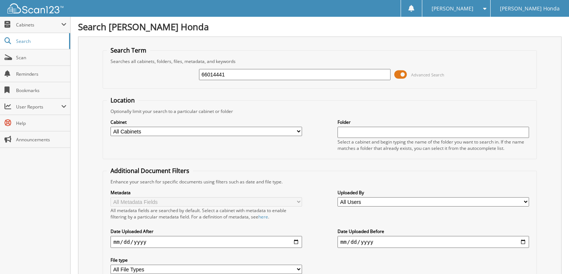
click at [394, 74] on div "66014441 Advanced Search" at bounding box center [320, 75] width 426 height 20
click at [399, 74] on span at bounding box center [400, 74] width 13 height 11
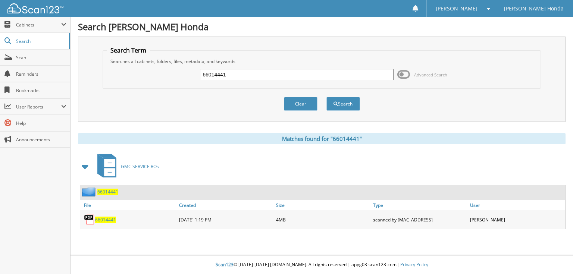
click at [326, 72] on input "66014441" at bounding box center [297, 74] width 194 height 11
type input "66014442"
click at [327, 97] on button "Search" at bounding box center [344, 104] width 34 height 14
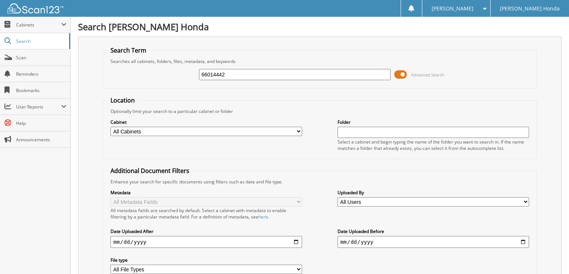
click at [406, 74] on span at bounding box center [400, 74] width 13 height 11
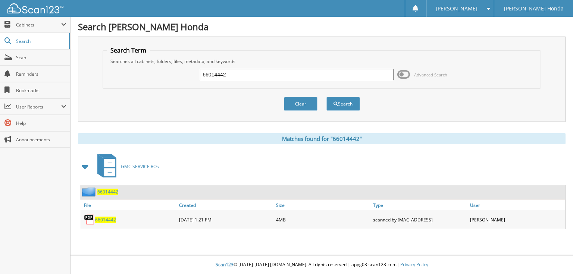
click at [282, 77] on input "66014442" at bounding box center [297, 74] width 194 height 11
type input "66014443"
click at [327, 97] on button "Search" at bounding box center [344, 104] width 34 height 14
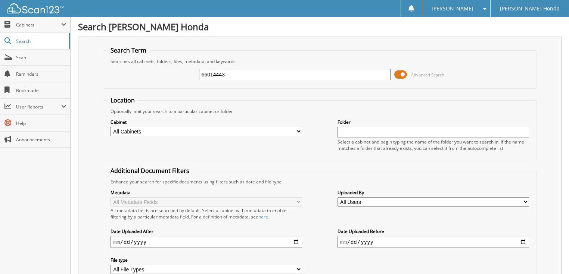
click at [404, 75] on span at bounding box center [400, 74] width 13 height 11
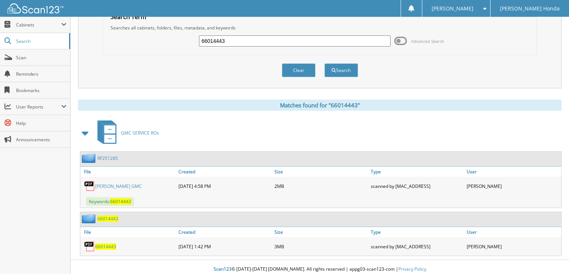
scroll to position [34, 0]
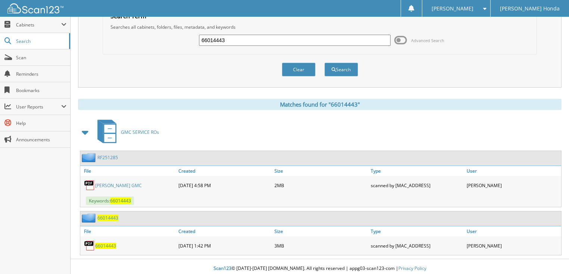
click at [104, 185] on link "[PERSON_NAME] GMC" at bounding box center [118, 186] width 47 height 6
click at [109, 243] on span "66014443" at bounding box center [105, 246] width 21 height 6
click at [261, 36] on input "66014443" at bounding box center [295, 40] width 192 height 11
type input "66014444"
click at [324, 63] on button "Search" at bounding box center [341, 70] width 34 height 14
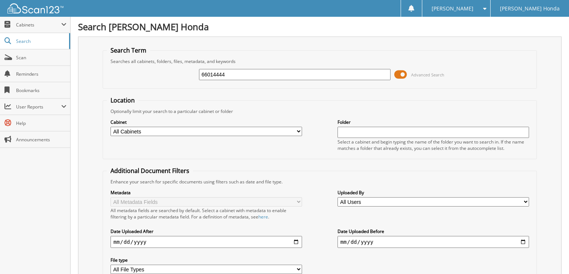
click at [402, 70] on span at bounding box center [400, 74] width 13 height 11
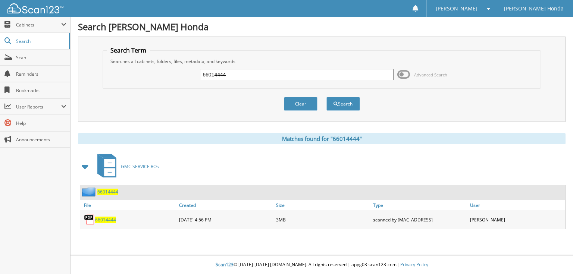
click at [353, 71] on input "66014444" at bounding box center [297, 74] width 194 height 11
type input "66014445"
click at [327, 97] on button "Search" at bounding box center [344, 104] width 34 height 14
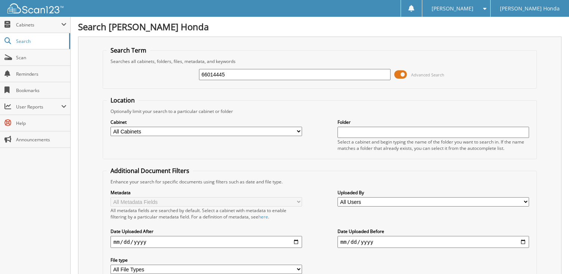
click at [407, 74] on span at bounding box center [400, 74] width 13 height 11
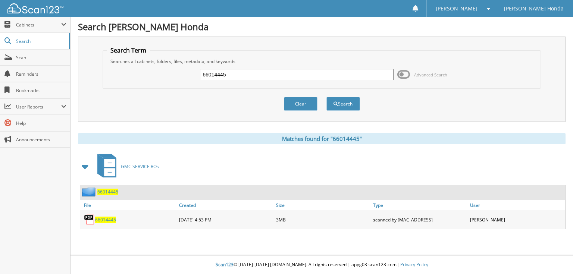
click at [320, 75] on input "66014445" at bounding box center [297, 74] width 194 height 11
type input "66014446"
click at [327, 97] on button "Search" at bounding box center [344, 104] width 34 height 14
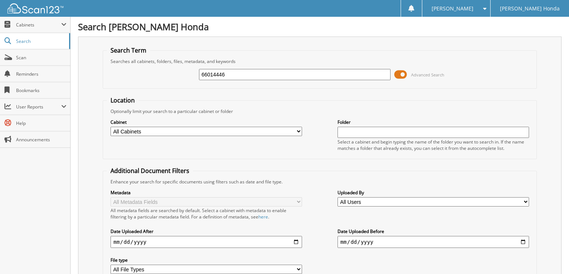
click at [402, 75] on span at bounding box center [400, 74] width 13 height 11
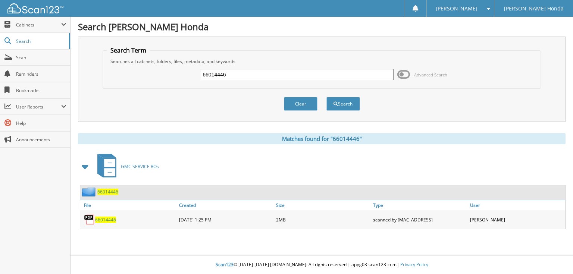
click at [340, 75] on input "66014446" at bounding box center [297, 74] width 194 height 11
type input "66014447"
click at [327, 97] on button "Search" at bounding box center [344, 104] width 34 height 14
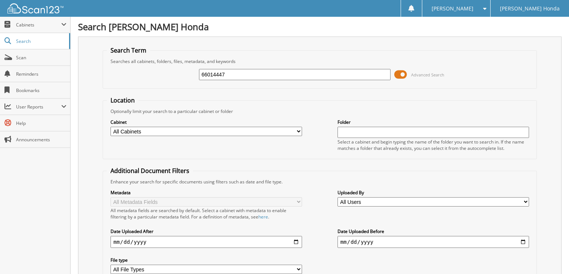
click at [402, 75] on span at bounding box center [400, 74] width 13 height 11
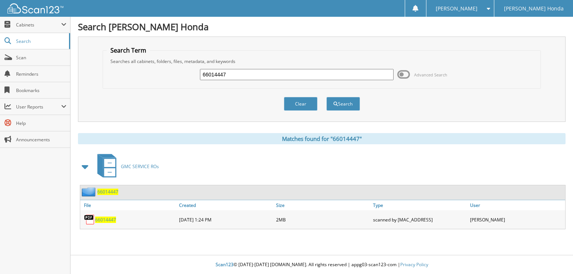
click at [341, 73] on input "66014447" at bounding box center [297, 74] width 194 height 11
type input "66014448"
click at [327, 97] on button "Search" at bounding box center [344, 104] width 34 height 14
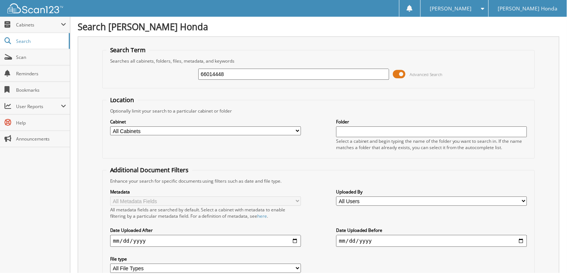
click at [402, 75] on span at bounding box center [400, 74] width 13 height 11
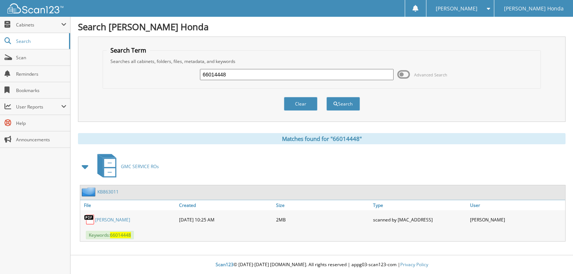
click at [308, 73] on input "66014448" at bounding box center [297, 74] width 194 height 11
type input "66014449"
click at [327, 97] on button "Search" at bounding box center [344, 104] width 34 height 14
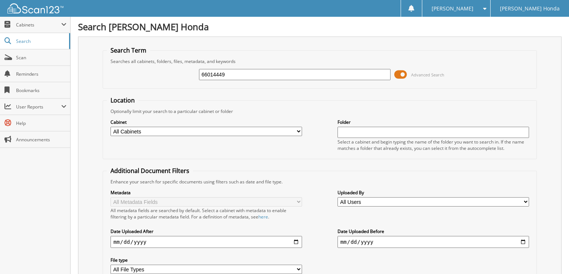
click at [400, 75] on span at bounding box center [400, 74] width 13 height 11
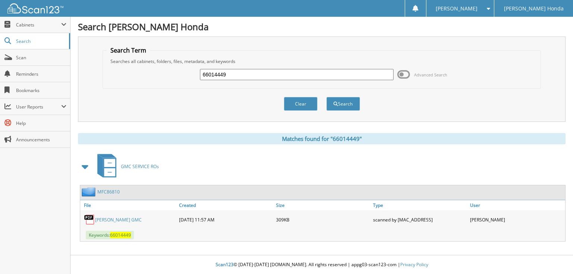
click at [308, 74] on input "66014449" at bounding box center [297, 74] width 194 height 11
type input "66014450"
click at [327, 97] on button "Search" at bounding box center [344, 104] width 34 height 14
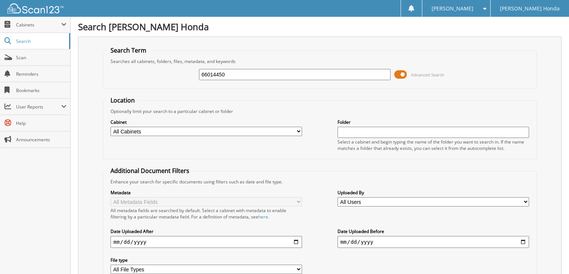
click at [396, 73] on span at bounding box center [400, 74] width 13 height 11
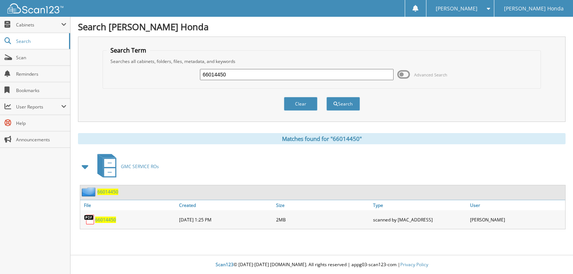
click at [335, 71] on input "66014450" at bounding box center [297, 74] width 194 height 11
type input "66014451"
click at [327, 97] on button "Search" at bounding box center [344, 104] width 34 height 14
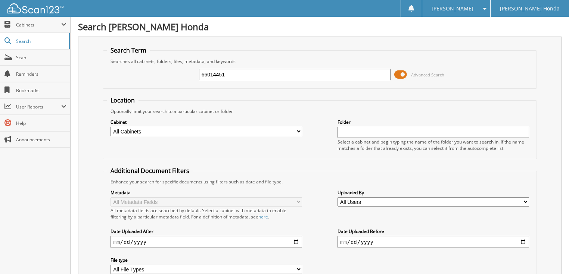
click at [404, 72] on span at bounding box center [400, 74] width 13 height 11
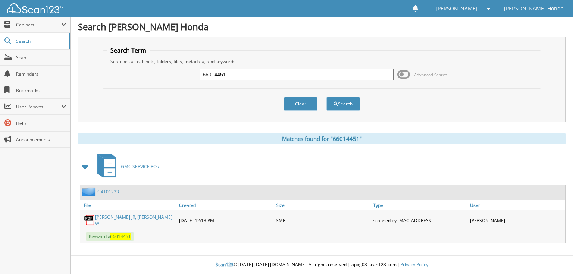
click at [317, 73] on input "66014451" at bounding box center [297, 74] width 194 height 11
type input "66014452"
click at [327, 97] on button "Search" at bounding box center [344, 104] width 34 height 14
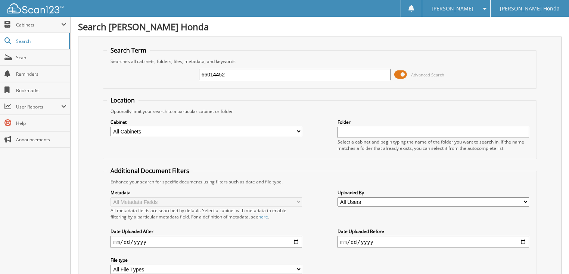
click at [398, 75] on span at bounding box center [400, 74] width 13 height 11
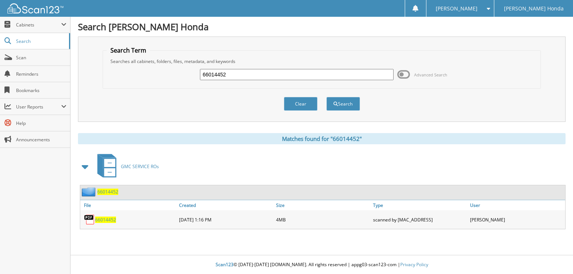
click at [337, 75] on input "66014452" at bounding box center [297, 74] width 194 height 11
type input "66014453"
click at [327, 97] on button "Search" at bounding box center [344, 104] width 34 height 14
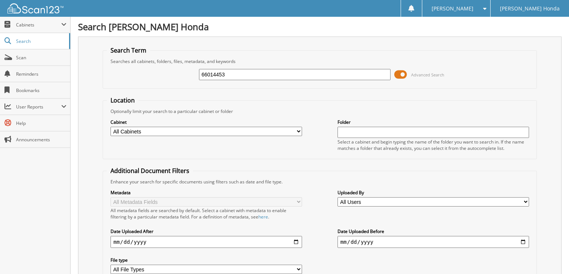
click at [406, 74] on span at bounding box center [400, 74] width 13 height 11
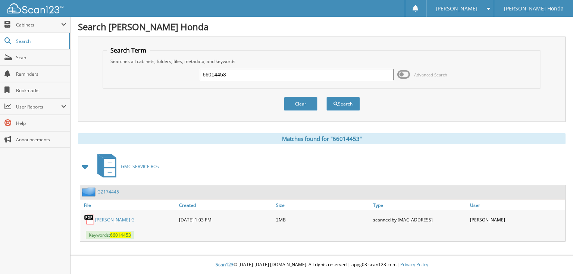
click at [314, 79] on input "66014453" at bounding box center [297, 74] width 194 height 11
type input "66014454"
click at [327, 97] on button "Search" at bounding box center [344, 104] width 34 height 14
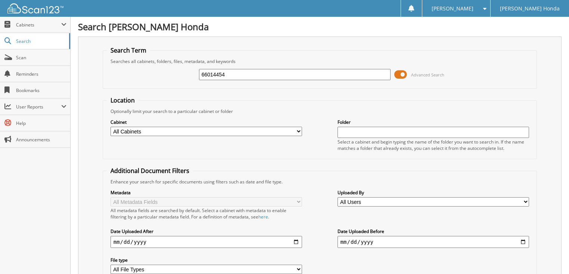
click at [403, 76] on span at bounding box center [400, 74] width 13 height 11
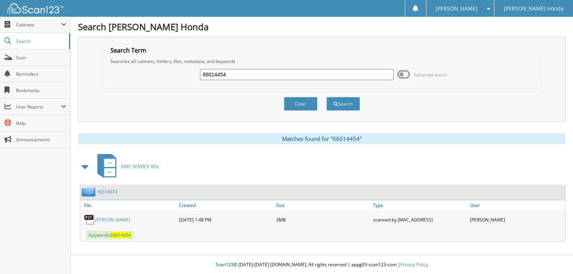
click at [321, 75] on input "66014454" at bounding box center [297, 74] width 194 height 11
type input "66014455"
click at [327, 97] on button "Search" at bounding box center [344, 104] width 34 height 14
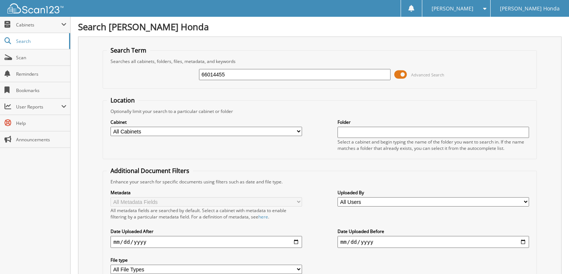
click at [403, 73] on span at bounding box center [400, 74] width 13 height 11
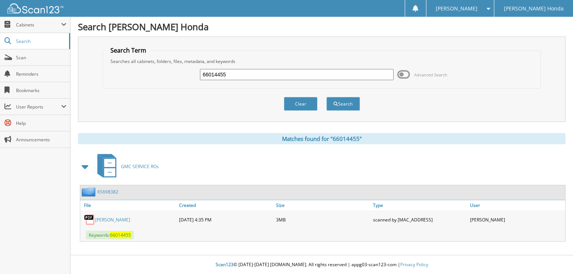
click at [227, 73] on input "66014455" at bounding box center [297, 74] width 194 height 11
type input "66014456"
click at [327, 97] on button "Search" at bounding box center [344, 104] width 34 height 14
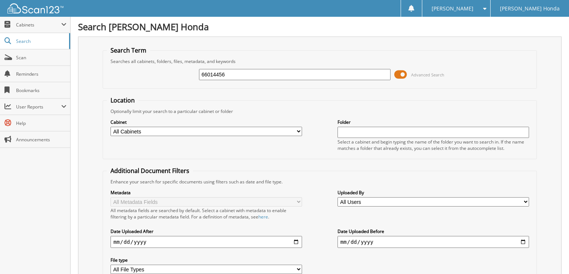
click at [405, 74] on span at bounding box center [400, 74] width 13 height 11
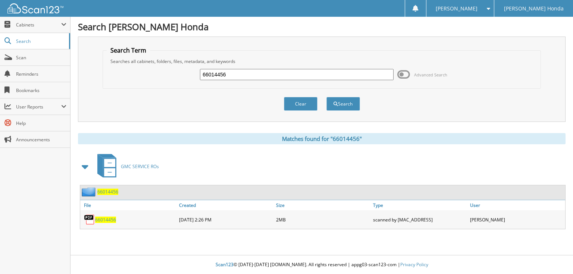
click at [341, 75] on input "66014456" at bounding box center [297, 74] width 194 height 11
type input "66014457"
click at [327, 97] on button "Search" at bounding box center [344, 104] width 34 height 14
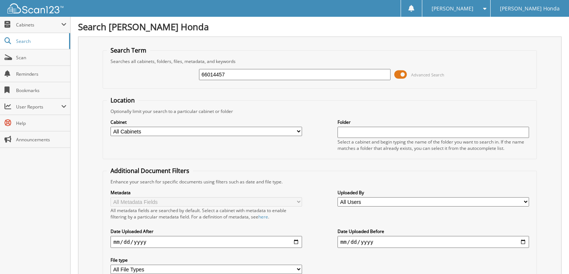
click at [406, 75] on span at bounding box center [400, 74] width 13 height 11
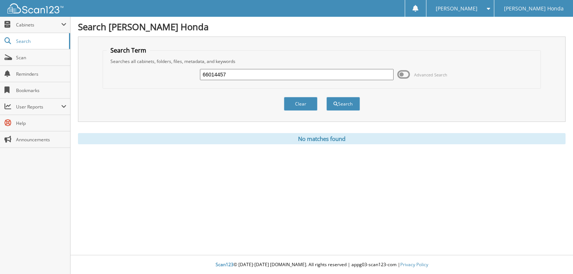
click at [276, 75] on input "66014457" at bounding box center [297, 74] width 194 height 11
click at [344, 101] on button "Search" at bounding box center [344, 104] width 34 height 14
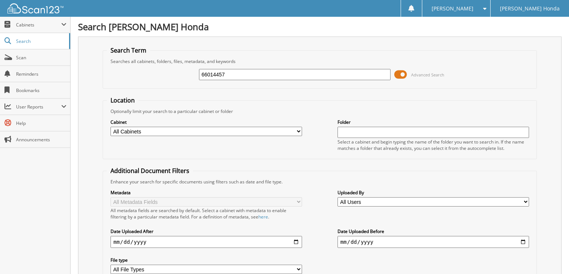
click at [412, 74] on span "Advanced Search" at bounding box center [427, 75] width 33 height 6
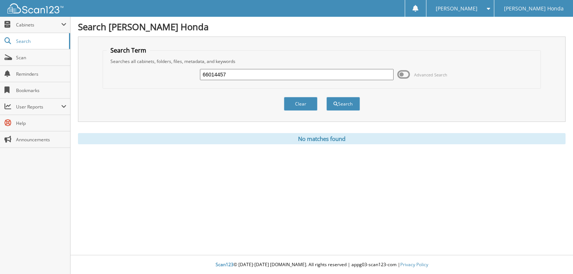
click at [238, 77] on input "66014457" at bounding box center [297, 74] width 194 height 11
type input "66014458"
click at [327, 97] on button "Search" at bounding box center [344, 104] width 34 height 14
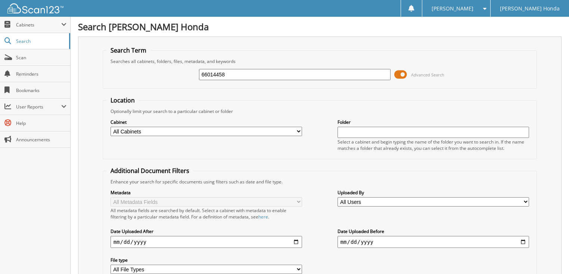
click at [274, 76] on input "66014458" at bounding box center [295, 74] width 192 height 11
click at [419, 76] on span "Advanced Search" at bounding box center [427, 75] width 33 height 6
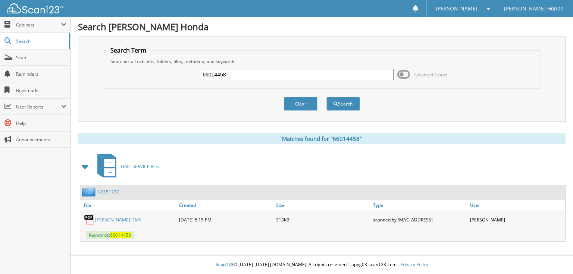
click at [297, 72] on input "66014458" at bounding box center [297, 74] width 194 height 11
type input "66014459"
click at [327, 97] on button "Search" at bounding box center [344, 104] width 34 height 14
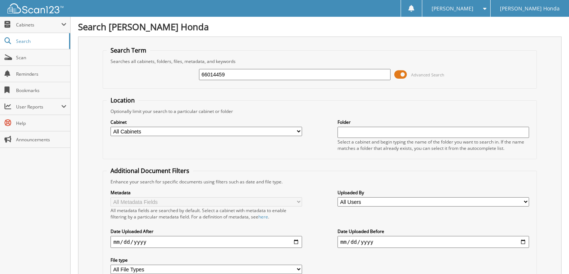
drag, startPoint x: 0, startPoint y: 0, endPoint x: 423, endPoint y: 72, distance: 428.8
click at [423, 73] on span "Advanced Search" at bounding box center [427, 75] width 33 height 6
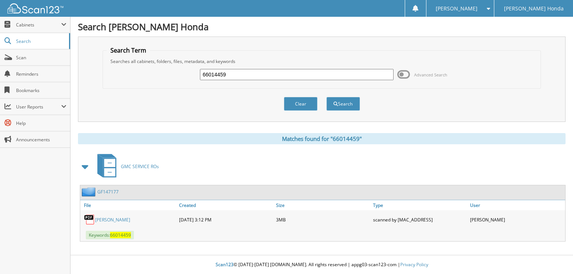
click at [288, 69] on input "66014459" at bounding box center [297, 74] width 194 height 11
type input "66014460"
click at [327, 97] on button "Search" at bounding box center [344, 104] width 34 height 14
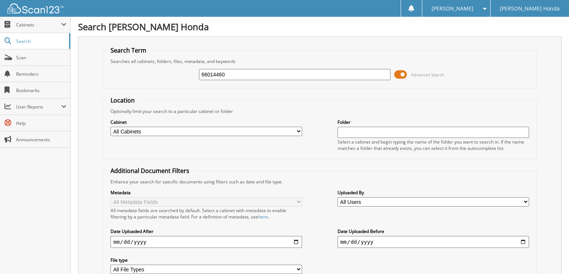
click at [405, 74] on span at bounding box center [400, 74] width 13 height 11
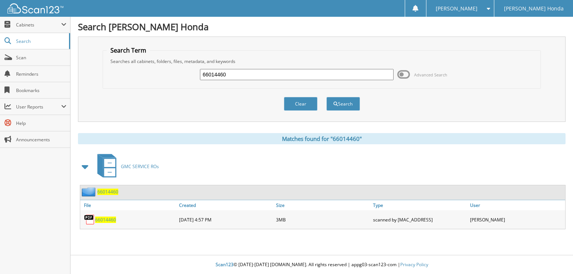
click at [338, 73] on input "66014460" at bounding box center [297, 74] width 194 height 11
click at [401, 75] on span at bounding box center [404, 74] width 13 height 11
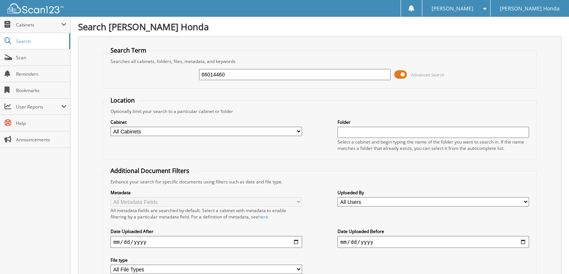
click at [409, 75] on span "Advanced Search" at bounding box center [419, 74] width 50 height 11
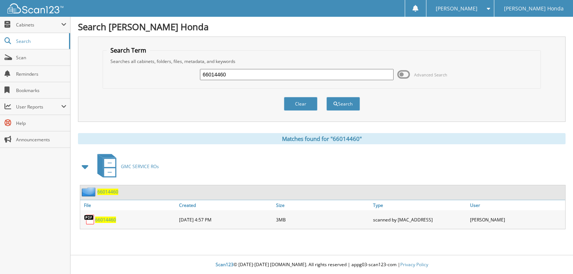
click at [318, 73] on input "66014460" at bounding box center [297, 74] width 194 height 11
type input "66014461"
click at [327, 97] on button "Search" at bounding box center [344, 104] width 34 height 14
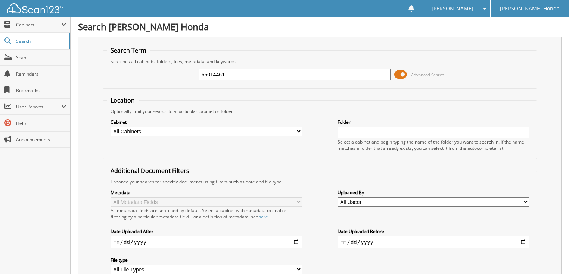
drag, startPoint x: 0, startPoint y: 0, endPoint x: 400, endPoint y: 72, distance: 406.7
click at [400, 72] on span at bounding box center [400, 74] width 13 height 11
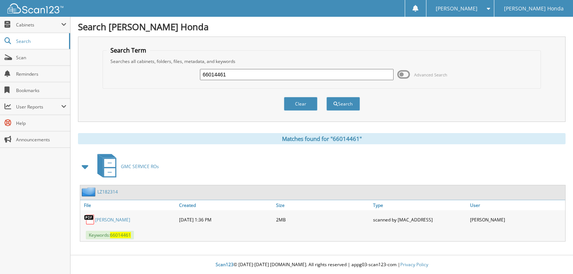
click at [273, 74] on input "66014461" at bounding box center [297, 74] width 194 height 11
type input "66014462"
click at [327, 97] on button "Search" at bounding box center [344, 104] width 34 height 14
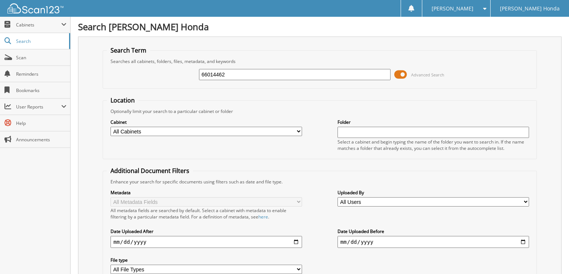
click at [402, 75] on span at bounding box center [400, 74] width 13 height 11
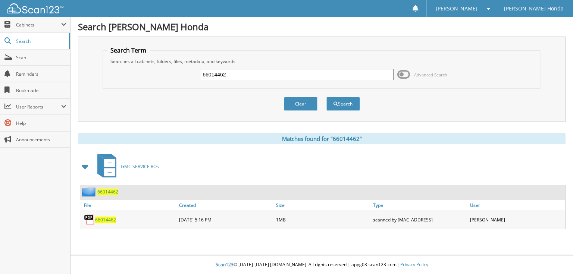
click at [325, 75] on input "66014462" at bounding box center [297, 74] width 194 height 11
type input "66014463"
click at [327, 97] on button "Search" at bounding box center [344, 104] width 34 height 14
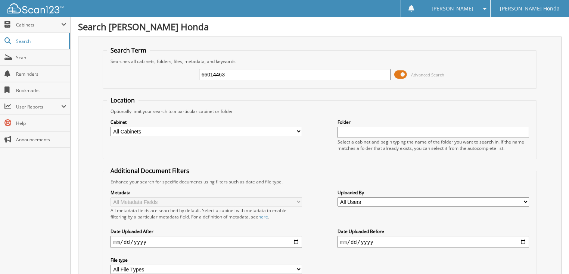
click at [411, 73] on span "Advanced Search" at bounding box center [427, 75] width 33 height 6
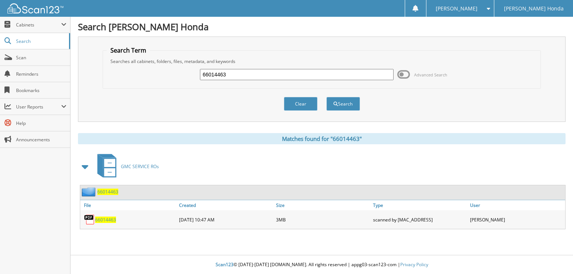
click at [341, 75] on input "66014463" at bounding box center [297, 74] width 194 height 11
type input "66014464"
click at [327, 97] on button "Search" at bounding box center [344, 104] width 34 height 14
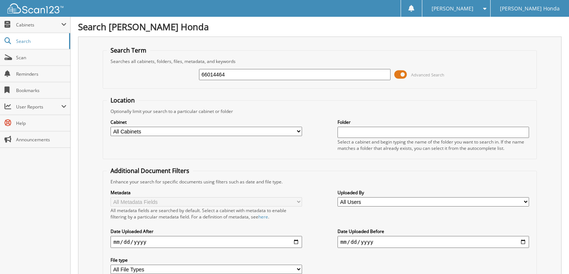
click at [420, 73] on span "Advanced Search" at bounding box center [427, 75] width 33 height 6
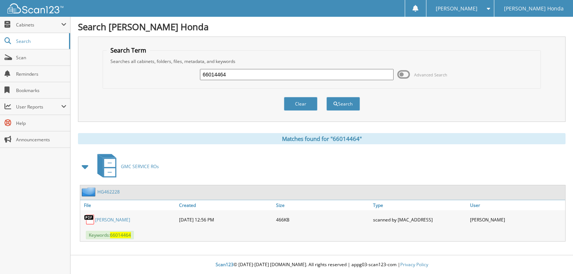
click at [296, 76] on input "66014464" at bounding box center [297, 74] width 194 height 11
type input "66014465"
click at [327, 97] on button "Search" at bounding box center [344, 104] width 34 height 14
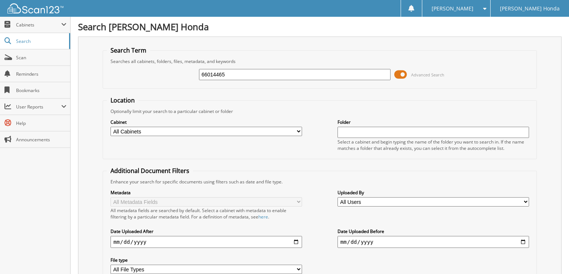
click at [409, 75] on span "Advanced Search" at bounding box center [419, 74] width 50 height 11
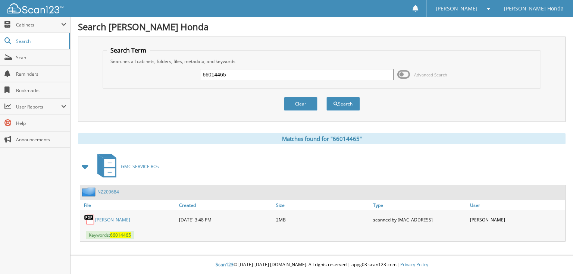
click at [343, 76] on input "66014465" at bounding box center [297, 74] width 194 height 11
type input "6601446"
click at [327, 97] on button "Search" at bounding box center [344, 104] width 34 height 14
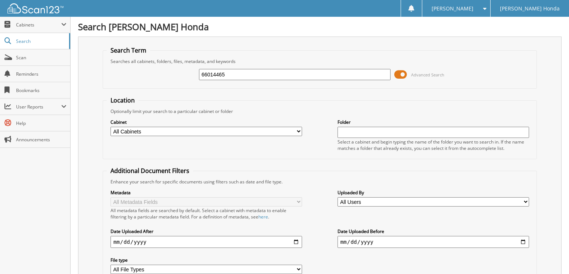
click at [294, 74] on input "66014465" at bounding box center [295, 74] width 192 height 11
type input "66014466"
click at [424, 75] on span "Advanced Search" at bounding box center [427, 75] width 33 height 6
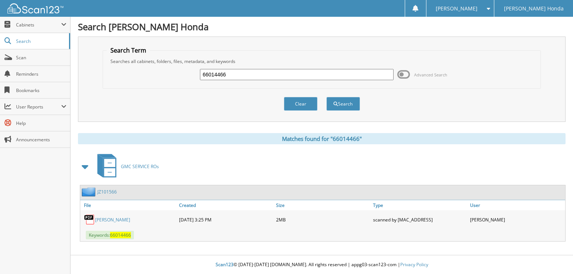
click at [252, 76] on input "66014466" at bounding box center [297, 74] width 194 height 11
type input "66014467"
click at [327, 97] on button "Search" at bounding box center [344, 104] width 34 height 14
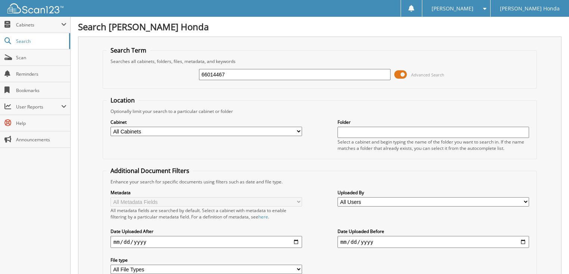
click at [428, 75] on span "Advanced Search" at bounding box center [427, 75] width 33 height 6
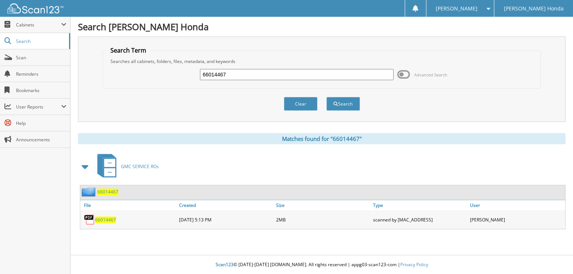
click at [274, 74] on input "66014467" at bounding box center [297, 74] width 194 height 11
type input "66014468"
click at [327, 97] on button "Search" at bounding box center [344, 104] width 34 height 14
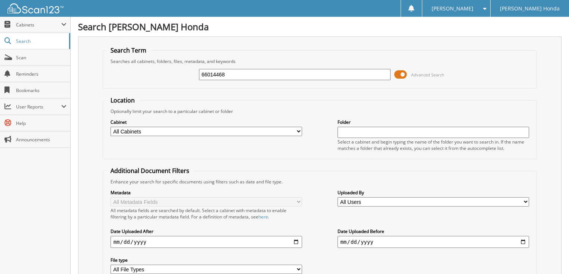
click at [413, 75] on span "Advanced Search" at bounding box center [427, 75] width 33 height 6
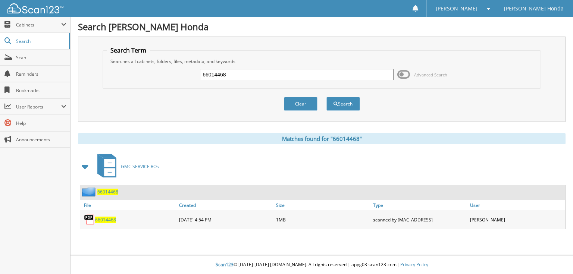
click at [338, 72] on input "66014468" at bounding box center [297, 74] width 194 height 11
type input "66014469"
click at [327, 97] on button "Search" at bounding box center [344, 104] width 34 height 14
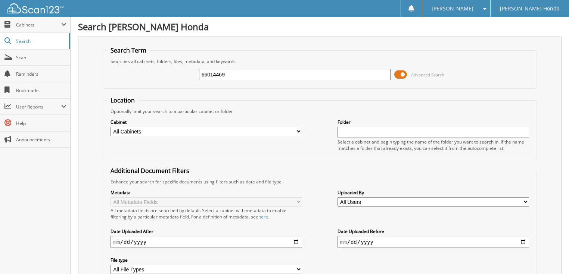
click at [402, 73] on span at bounding box center [400, 74] width 13 height 11
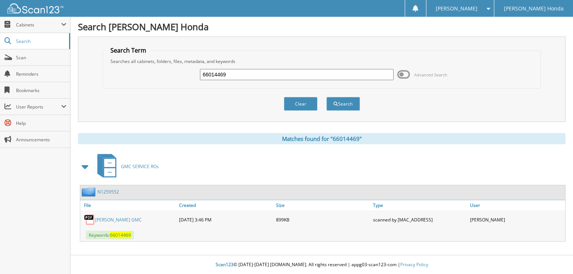
drag, startPoint x: 339, startPoint y: 70, endPoint x: 330, endPoint y: 77, distance: 10.9
click at [338, 72] on input "66014469" at bounding box center [297, 74] width 194 height 11
click at [330, 77] on input "66014469" at bounding box center [297, 74] width 194 height 11
type input "66014470"
click button "Search"
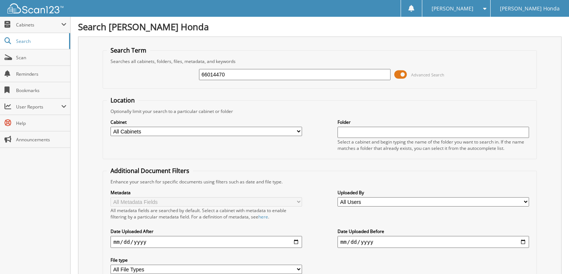
click at [412, 75] on span "Advanced Search" at bounding box center [427, 75] width 33 height 6
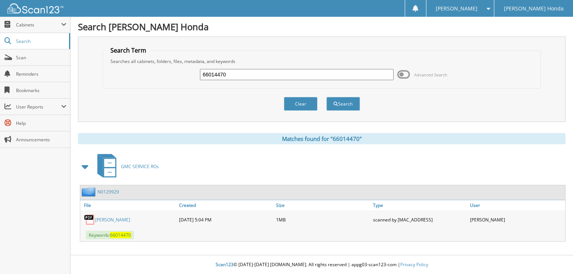
click at [275, 69] on input "66014470" at bounding box center [297, 74] width 194 height 11
type input "66014471"
click at [327, 97] on button "Search" at bounding box center [344, 104] width 34 height 14
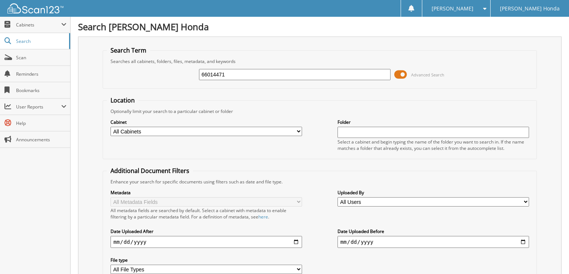
click at [403, 74] on span at bounding box center [400, 74] width 13 height 11
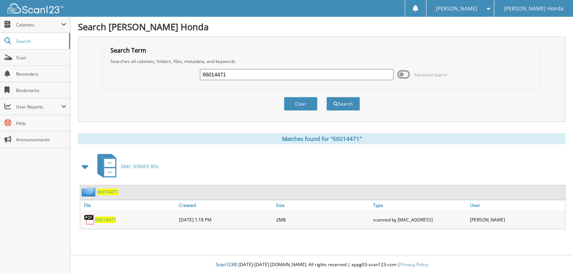
click at [333, 74] on input "66014471" at bounding box center [297, 74] width 194 height 11
type input "66014472"
click at [327, 97] on button "Search" at bounding box center [344, 104] width 34 height 14
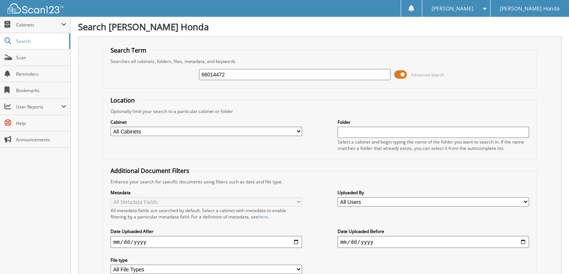
click at [403, 72] on span at bounding box center [400, 74] width 13 height 11
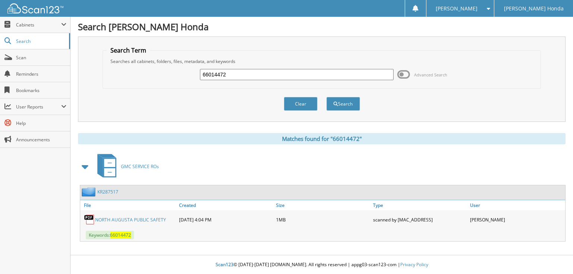
click at [357, 75] on input "66014472" at bounding box center [297, 74] width 194 height 11
type input "66014473"
click at [327, 97] on button "Search" at bounding box center [344, 104] width 34 height 14
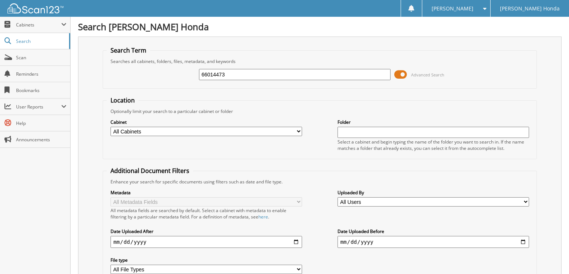
click at [402, 75] on span at bounding box center [400, 74] width 13 height 11
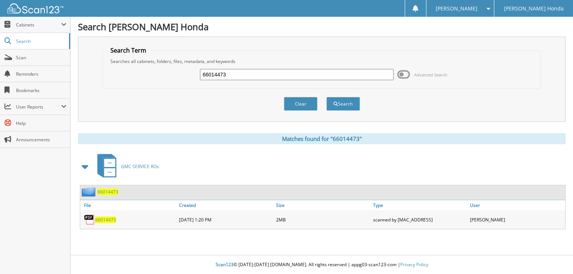
click at [327, 75] on input "66014473" at bounding box center [297, 74] width 194 height 11
type input "66014474"
click at [327, 97] on button "Search" at bounding box center [344, 104] width 34 height 14
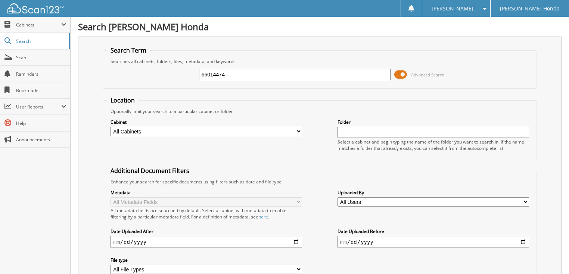
click at [402, 78] on span at bounding box center [400, 74] width 13 height 11
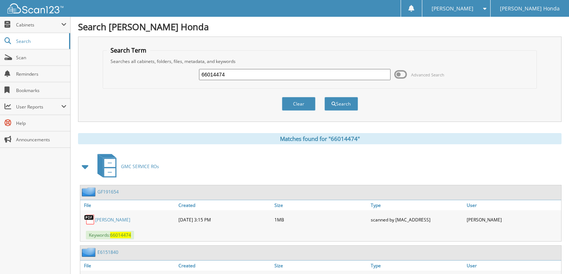
click at [326, 78] on input "66014474" at bounding box center [295, 74] width 192 height 11
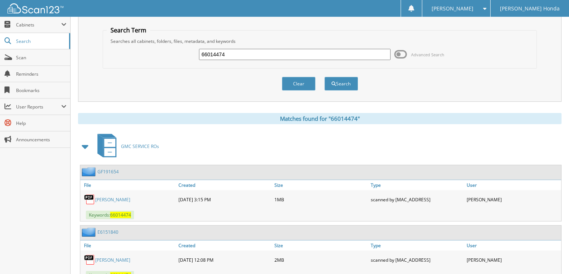
scroll to position [46, 0]
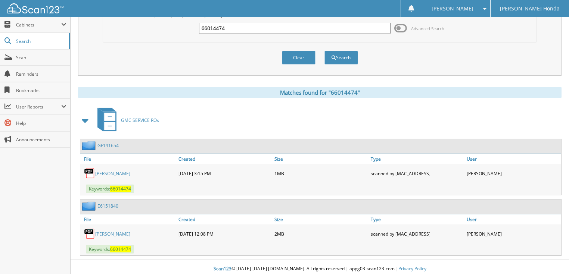
click at [130, 171] on link "[PERSON_NAME]" at bounding box center [112, 174] width 35 height 6
click at [130, 231] on link "[PERSON_NAME]" at bounding box center [112, 234] width 35 height 6
click at [118, 203] on div "E6151840" at bounding box center [320, 207] width 481 height 15
click at [116, 203] on link "E6151840" at bounding box center [107, 206] width 21 height 6
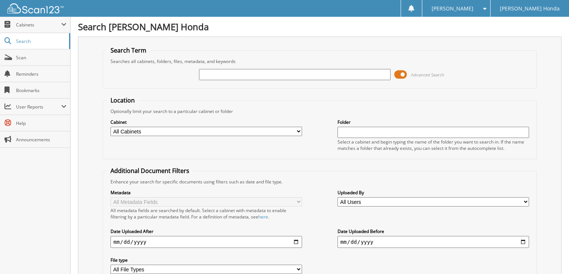
click at [256, 75] on input "text" at bounding box center [295, 74] width 192 height 11
type input "66014474"
click at [401, 69] on span at bounding box center [400, 74] width 13 height 11
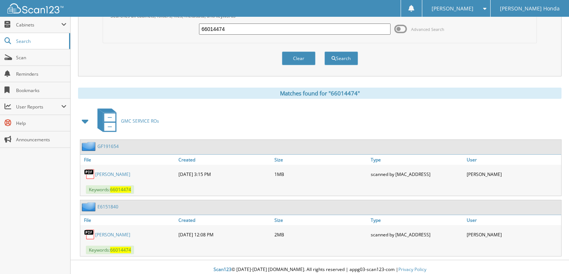
scroll to position [46, 0]
click at [118, 231] on link "[PERSON_NAME]" at bounding box center [112, 234] width 35 height 6
click at [115, 203] on link "E6151840" at bounding box center [107, 206] width 21 height 6
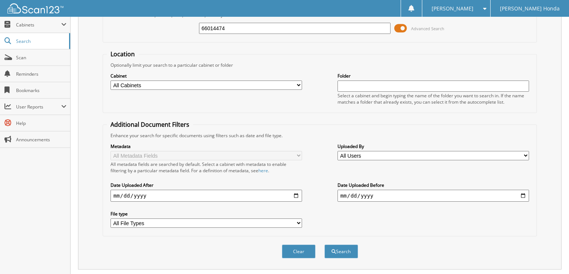
click at [236, 30] on input "66014474" at bounding box center [295, 28] width 192 height 11
type input "66014475"
click at [324, 245] on button "Search" at bounding box center [341, 252] width 34 height 14
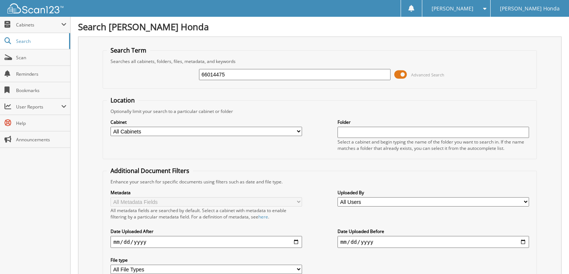
click at [403, 77] on span at bounding box center [400, 74] width 13 height 11
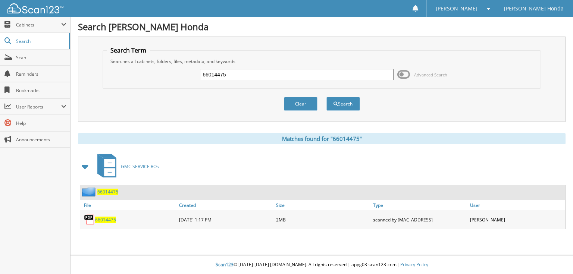
click at [252, 74] on input "66014475" at bounding box center [297, 74] width 194 height 11
type input "66014476"
click at [327, 97] on button "Search" at bounding box center [344, 104] width 34 height 14
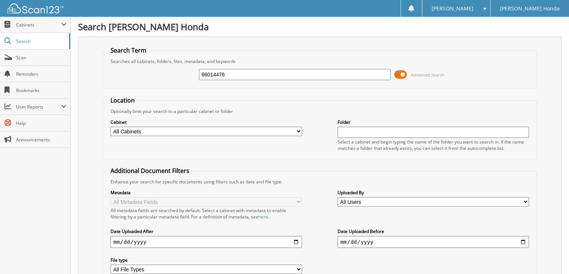
click at [405, 75] on span at bounding box center [400, 74] width 13 height 11
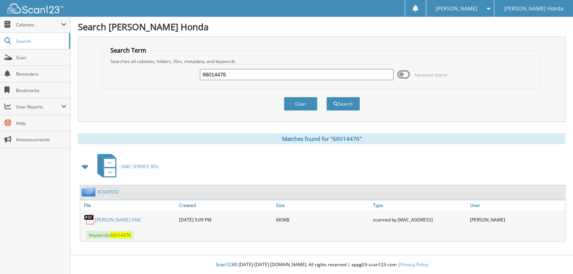
click at [257, 77] on input "66014476" at bounding box center [297, 74] width 194 height 11
type input "66014477"
click at [327, 97] on button "Search" at bounding box center [344, 104] width 34 height 14
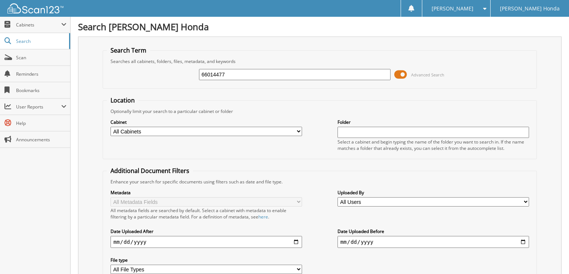
click at [438, 69] on span "Advanced Search" at bounding box center [419, 74] width 50 height 11
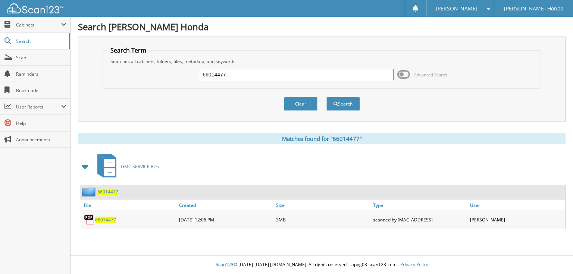
click at [335, 79] on input "66014477" at bounding box center [297, 74] width 194 height 11
type input "66014478"
click at [327, 97] on button "Search" at bounding box center [344, 104] width 34 height 14
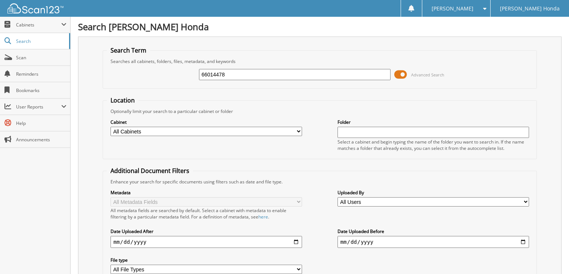
click at [402, 73] on span at bounding box center [400, 74] width 13 height 11
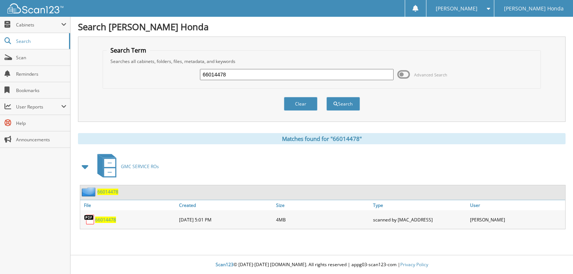
click at [312, 79] on input "66014478" at bounding box center [297, 74] width 194 height 11
type input "66014479"
click at [327, 97] on button "Search" at bounding box center [344, 104] width 34 height 14
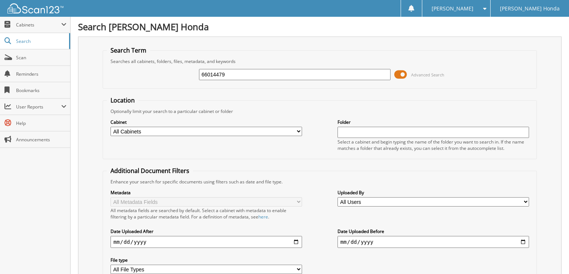
click at [402, 72] on span at bounding box center [400, 74] width 13 height 11
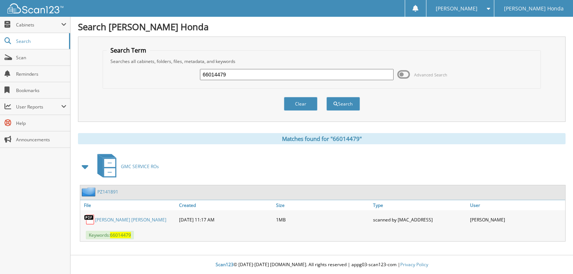
click at [312, 79] on input "66014479" at bounding box center [297, 74] width 194 height 11
type input "66014480"
click at [327, 97] on button "Search" at bounding box center [344, 104] width 34 height 14
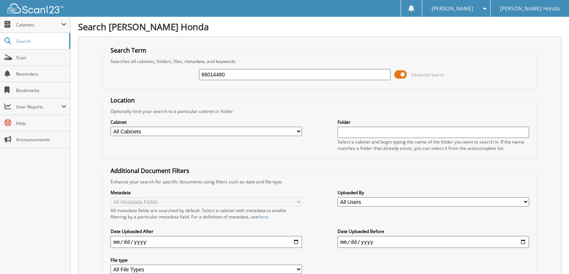
click at [399, 75] on span at bounding box center [400, 74] width 13 height 11
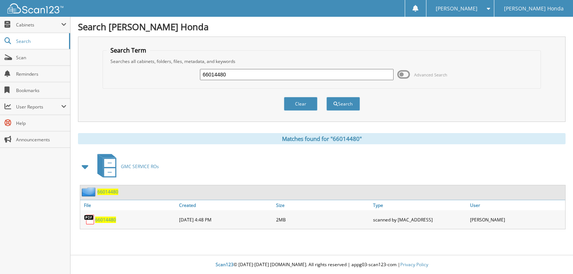
click at [285, 75] on input "66014480" at bounding box center [297, 74] width 194 height 11
type input "66014481"
click at [327, 97] on button "Search" at bounding box center [344, 104] width 34 height 14
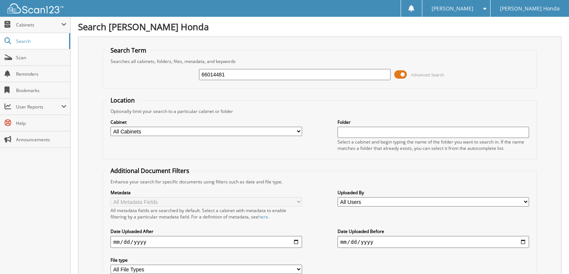
click at [402, 74] on span at bounding box center [400, 74] width 13 height 11
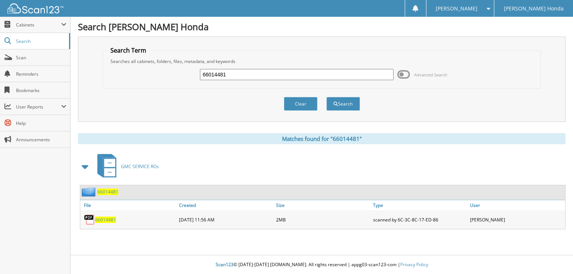
click at [328, 74] on input "66014481" at bounding box center [297, 74] width 194 height 11
type input "66014482"
click at [327, 97] on button "Search" at bounding box center [344, 104] width 34 height 14
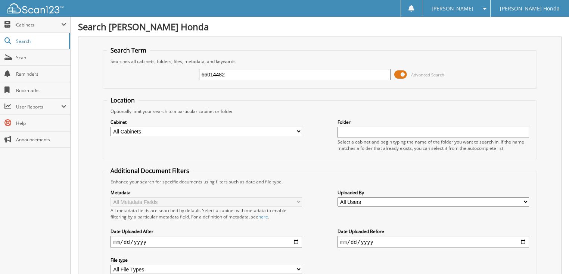
click at [405, 73] on span at bounding box center [400, 74] width 13 height 11
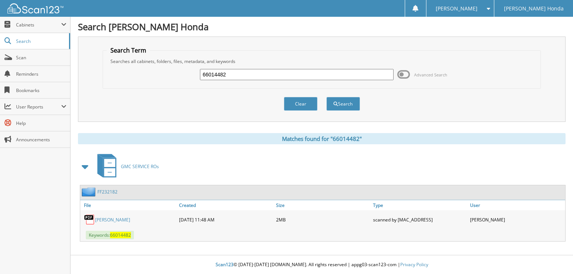
click at [291, 65] on div "66014482 Advanced Search" at bounding box center [322, 75] width 430 height 20
click at [283, 69] on input "66014482" at bounding box center [297, 74] width 194 height 11
type input "66014483"
click at [327, 97] on button "Search" at bounding box center [344, 104] width 34 height 14
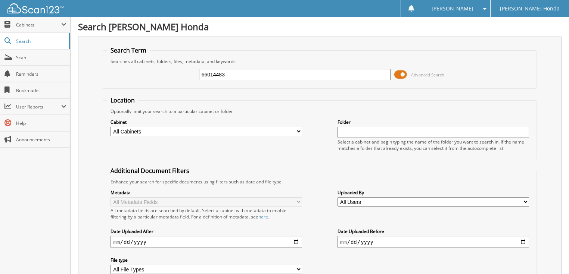
click at [403, 76] on span at bounding box center [400, 74] width 13 height 11
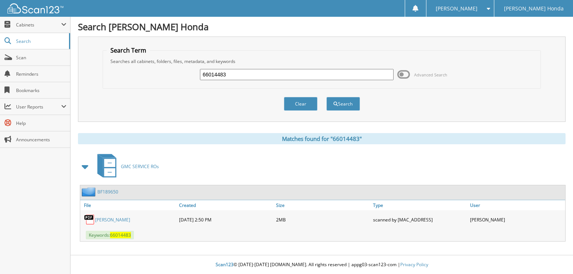
click at [292, 75] on input "66014483" at bounding box center [297, 74] width 194 height 11
type input "66014484"
click at [327, 97] on button "Search" at bounding box center [344, 104] width 34 height 14
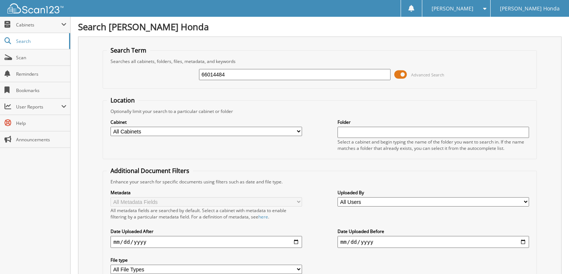
click at [412, 72] on span "Advanced Search" at bounding box center [427, 75] width 33 height 6
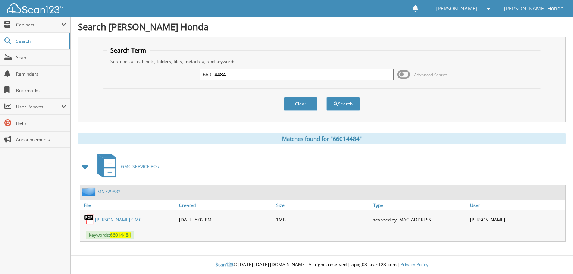
click at [306, 75] on input "66014484" at bounding box center [297, 74] width 194 height 11
type input "66014485"
click at [327, 97] on button "Search" at bounding box center [344, 104] width 34 height 14
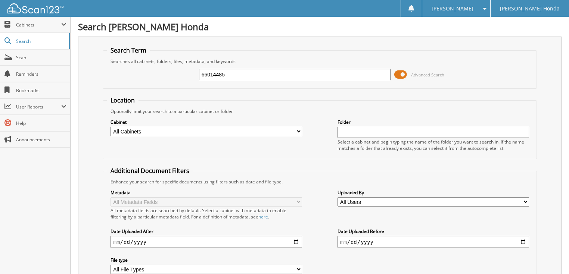
click at [411, 75] on span "Advanced Search" at bounding box center [427, 75] width 33 height 6
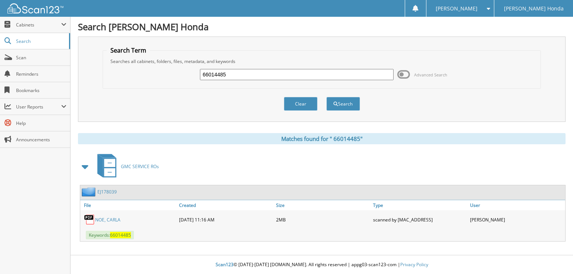
click at [295, 72] on input "66014485" at bounding box center [297, 74] width 194 height 11
type input "66014486"
click at [327, 97] on button "Search" at bounding box center [344, 104] width 34 height 14
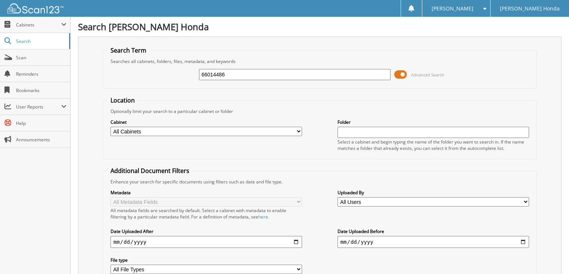
drag, startPoint x: 419, startPoint y: 73, endPoint x: 410, endPoint y: 75, distance: 8.7
click at [419, 73] on span "Advanced Search" at bounding box center [427, 75] width 33 height 6
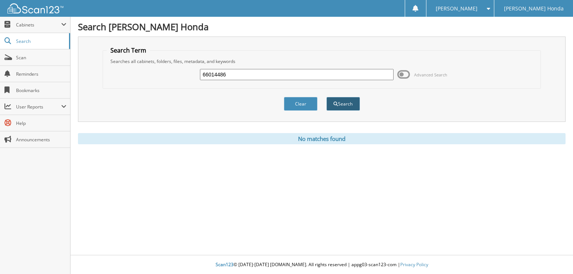
click at [343, 105] on button "Search" at bounding box center [344, 104] width 34 height 14
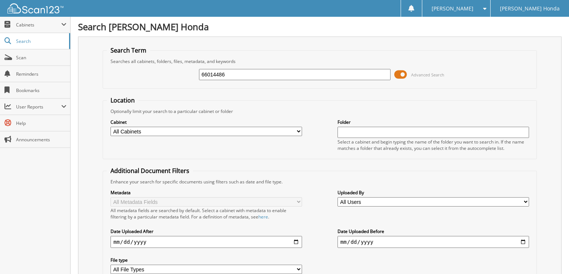
click at [425, 75] on span "Advanced Search" at bounding box center [427, 75] width 33 height 6
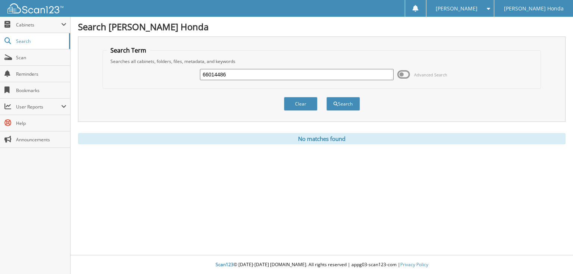
click at [440, 70] on span "Advanced Search" at bounding box center [423, 74] width 50 height 11
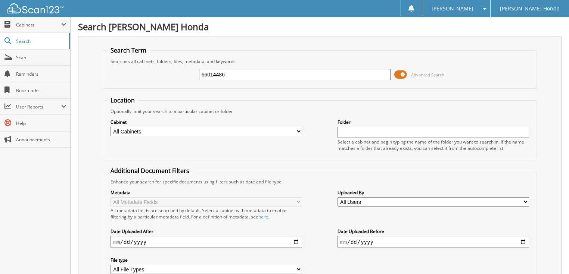
click at [351, 84] on div "66014486 Advanced Search" at bounding box center [320, 75] width 426 height 20
click at [289, 79] on input "66014486" at bounding box center [295, 74] width 192 height 11
type input "66014487"
click at [430, 71] on span "Advanced Search" at bounding box center [419, 74] width 50 height 11
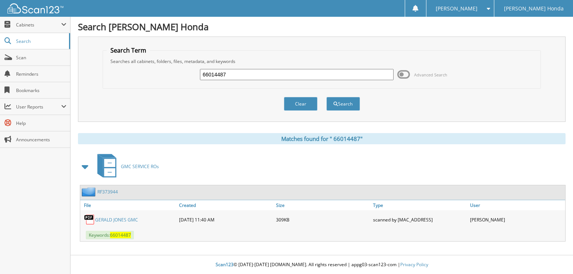
click at [288, 72] on input "66014487" at bounding box center [297, 74] width 194 height 11
type input "66014488"
click at [327, 97] on button "Search" at bounding box center [344, 104] width 34 height 14
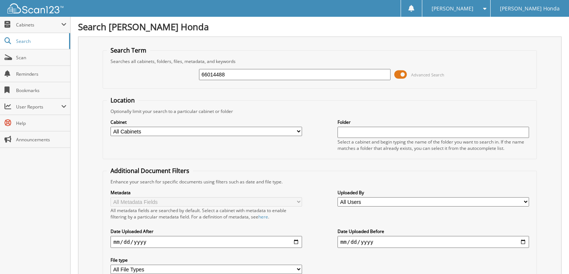
click at [433, 75] on span "Advanced Search" at bounding box center [427, 75] width 33 height 6
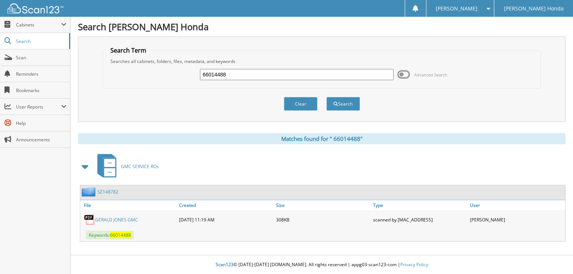
click at [268, 74] on input "66014488" at bounding box center [297, 74] width 194 height 11
type input "66014489"
click at [327, 97] on button "Search" at bounding box center [344, 104] width 34 height 14
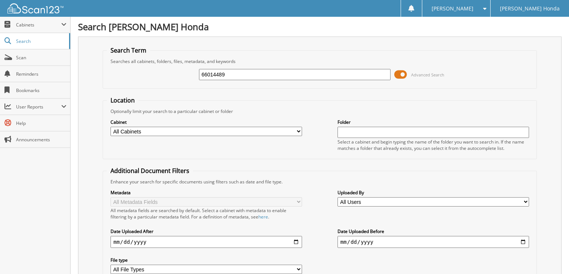
click at [424, 75] on span "Advanced Search" at bounding box center [427, 75] width 33 height 6
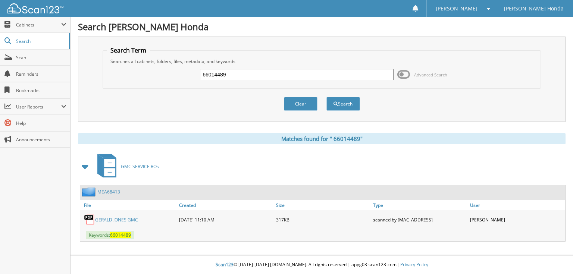
click at [275, 75] on input "66014489" at bounding box center [297, 74] width 194 height 11
type input "66014490"
click at [327, 97] on button "Search" at bounding box center [344, 104] width 34 height 14
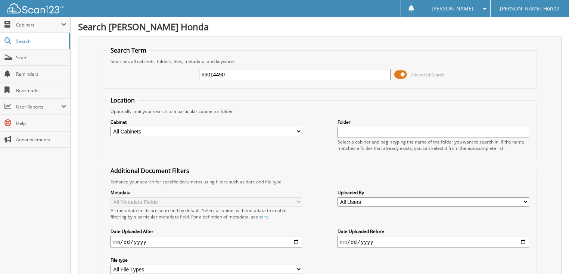
click at [417, 75] on span "Advanced Search" at bounding box center [427, 75] width 33 height 6
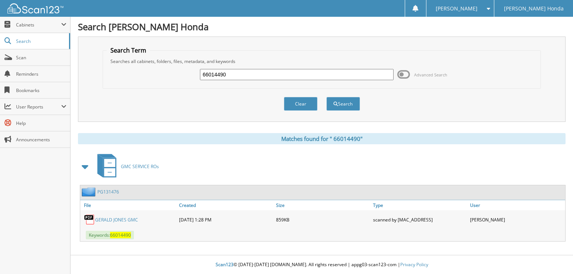
click at [283, 78] on input "66014490" at bounding box center [297, 74] width 194 height 11
type input "66014491"
click at [327, 97] on button "Search" at bounding box center [344, 104] width 34 height 14
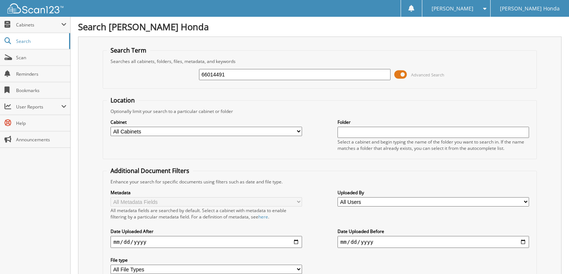
click at [404, 77] on span at bounding box center [400, 74] width 13 height 11
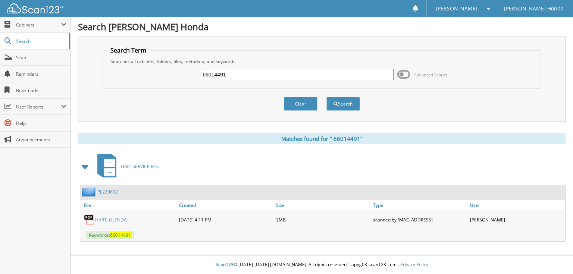
click at [259, 74] on input "66014491" at bounding box center [297, 74] width 194 height 11
type input "66014492"
click at [327, 97] on button "Search" at bounding box center [344, 104] width 34 height 14
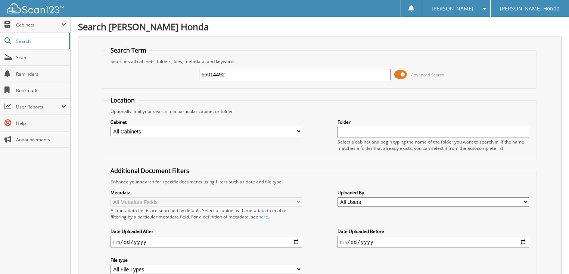
drag, startPoint x: 404, startPoint y: 75, endPoint x: 305, endPoint y: 72, distance: 99.0
click at [401, 75] on span at bounding box center [400, 74] width 13 height 11
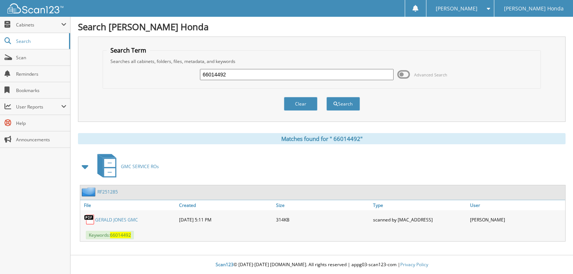
click at [289, 70] on input "66014492" at bounding box center [297, 74] width 194 height 11
type input "660144923"
click at [327, 97] on button "Search" at bounding box center [344, 104] width 34 height 14
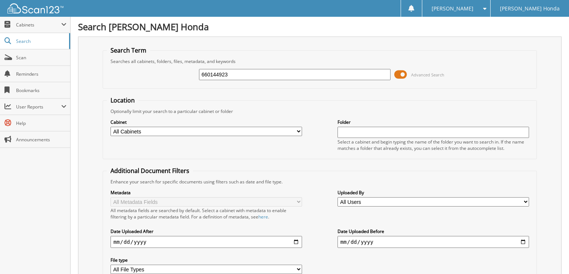
click at [275, 73] on input "660144923" at bounding box center [295, 74] width 192 height 11
type input "66014493"
click at [419, 73] on span "Advanced Search" at bounding box center [427, 75] width 33 height 6
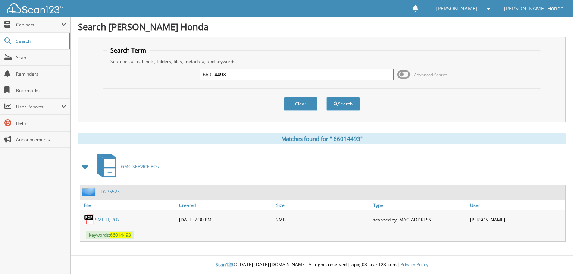
click at [301, 77] on input "66014493" at bounding box center [297, 74] width 194 height 11
type input "66014494"
click at [327, 97] on button "Search" at bounding box center [344, 104] width 34 height 14
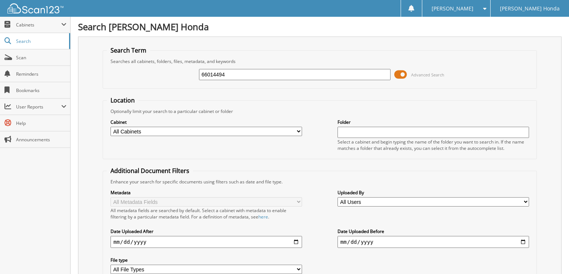
click at [413, 73] on span "Advanced Search" at bounding box center [427, 75] width 33 height 6
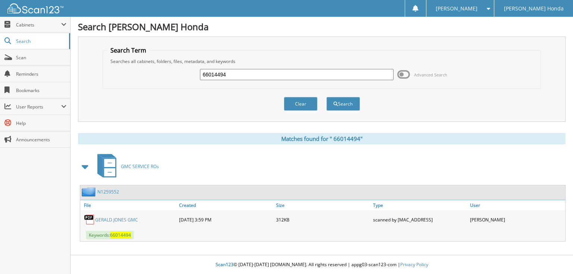
click at [319, 79] on input "66014494" at bounding box center [297, 74] width 194 height 11
type input "66014495"
click at [327, 97] on button "Search" at bounding box center [344, 104] width 34 height 14
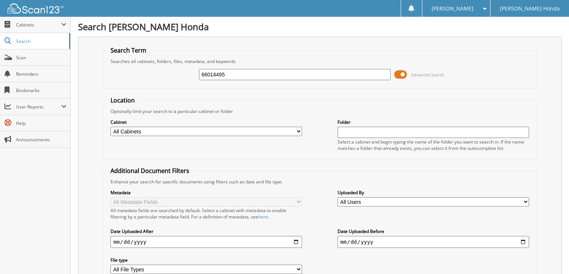
click at [413, 74] on span "Advanced Search" at bounding box center [427, 75] width 33 height 6
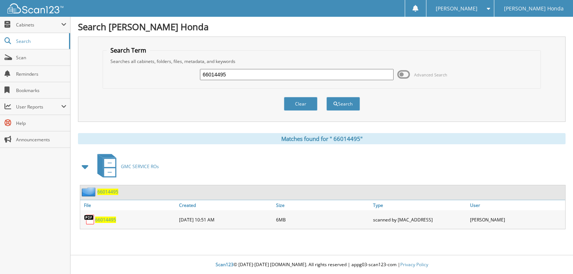
click at [326, 74] on input "66014495" at bounding box center [297, 74] width 194 height 11
type input "66014496"
click at [327, 97] on button "Search" at bounding box center [344, 104] width 34 height 14
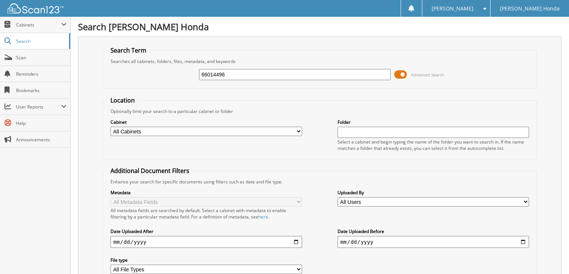
click at [408, 76] on span "Advanced Search" at bounding box center [419, 74] width 50 height 11
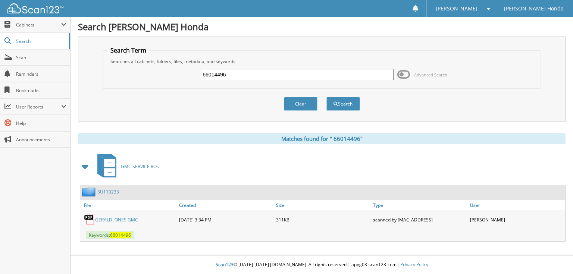
click at [297, 80] on div "66014496" at bounding box center [297, 74] width 194 height 13
click at [299, 76] on input "66014496" at bounding box center [297, 74] width 194 height 11
click at [439, 77] on span "Advanced Search" at bounding box center [423, 74] width 50 height 11
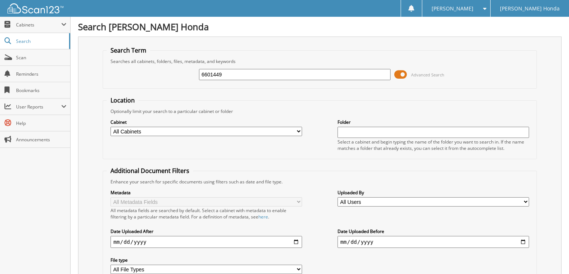
click at [252, 70] on input "6601449" at bounding box center [295, 74] width 192 height 11
type input "6601450"
click at [425, 74] on span "Advanced Search" at bounding box center [427, 75] width 33 height 6
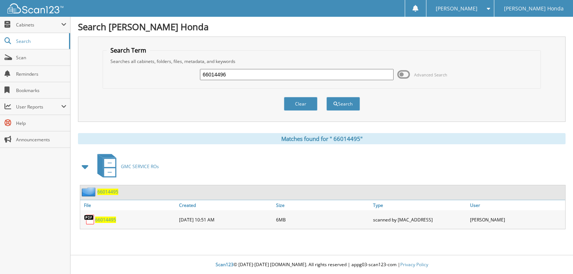
click at [286, 74] on input "66014496" at bounding box center [297, 74] width 194 height 11
type input "66014497"
click at [327, 97] on button "Search" at bounding box center [344, 104] width 34 height 14
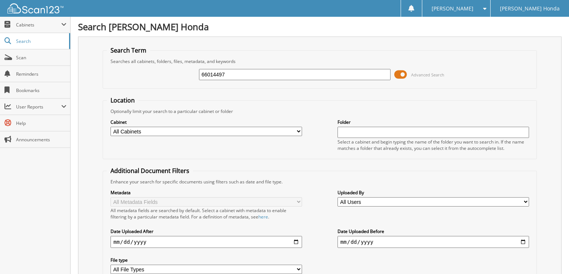
click at [406, 75] on span at bounding box center [400, 74] width 13 height 11
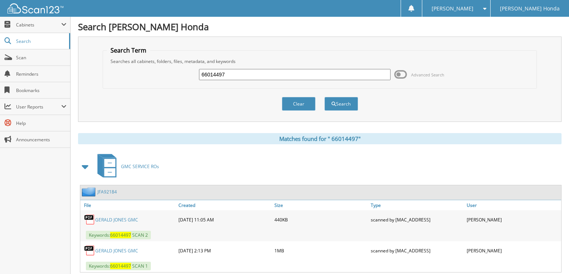
click at [293, 77] on input "66014497" at bounding box center [295, 74] width 192 height 11
type input "66014498"
click at [324, 97] on button "Search" at bounding box center [341, 104] width 34 height 14
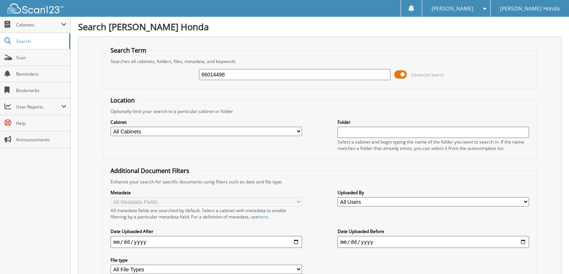
click at [403, 74] on span at bounding box center [400, 74] width 13 height 11
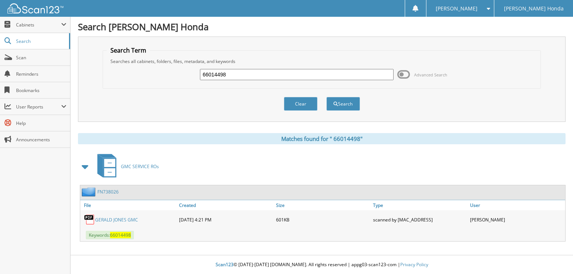
click at [293, 76] on input "66014498" at bounding box center [297, 74] width 194 height 11
type input "66014499"
click at [327, 97] on button "Search" at bounding box center [344, 104] width 34 height 14
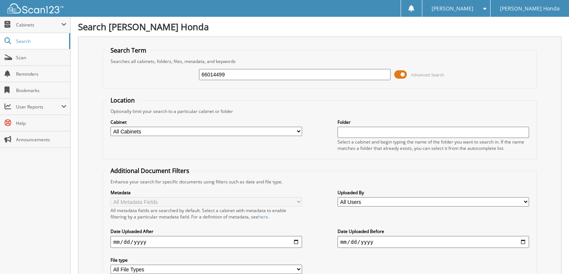
click at [407, 75] on span at bounding box center [400, 74] width 13 height 11
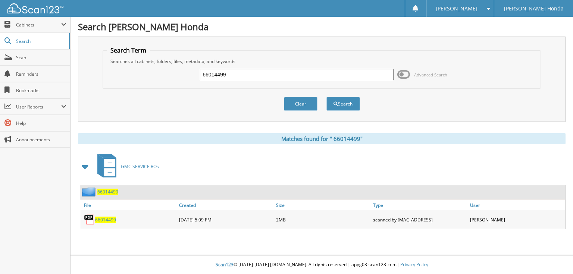
click at [257, 75] on input "66014499" at bounding box center [297, 74] width 194 height 11
type input "66014500"
click at [327, 97] on button "Search" at bounding box center [344, 104] width 34 height 14
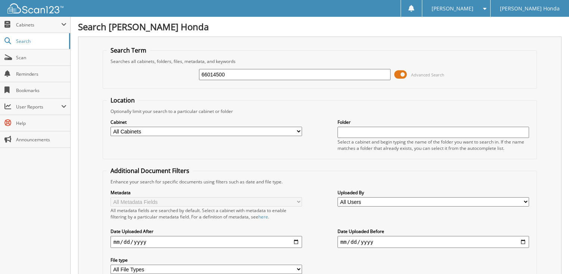
click at [409, 73] on span "Advanced Search" at bounding box center [419, 74] width 50 height 11
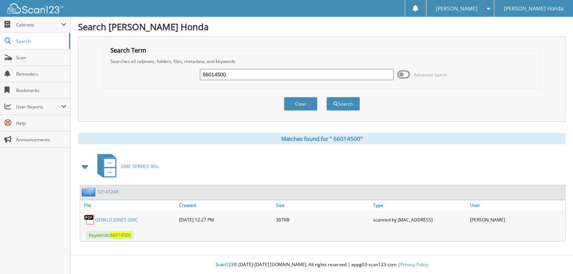
click at [435, 72] on span "Advanced Search" at bounding box center [430, 75] width 33 height 6
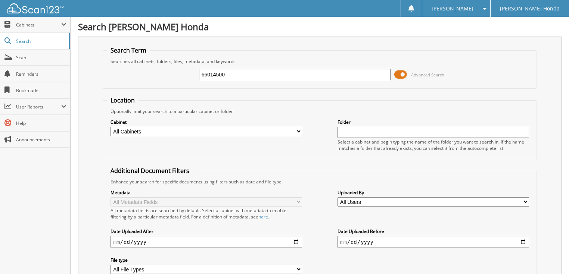
click at [320, 73] on input "66014500" at bounding box center [295, 74] width 192 height 11
type input "66014501"
drag, startPoint x: 0, startPoint y: 0, endPoint x: 397, endPoint y: 71, distance: 403.6
click at [397, 71] on span at bounding box center [400, 74] width 13 height 11
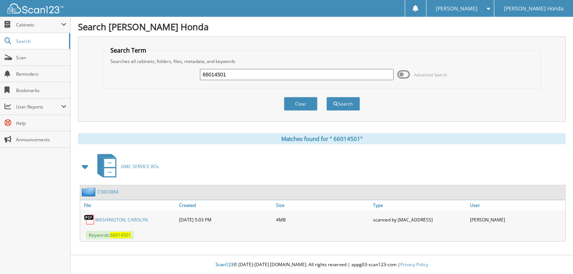
click at [329, 75] on input "66014501" at bounding box center [297, 74] width 194 height 11
type input "66014502"
click at [327, 97] on button "Search" at bounding box center [344, 104] width 34 height 14
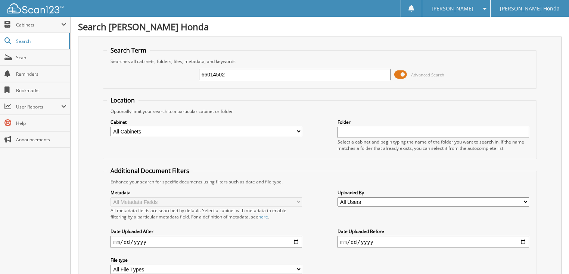
click at [405, 77] on span at bounding box center [400, 74] width 13 height 11
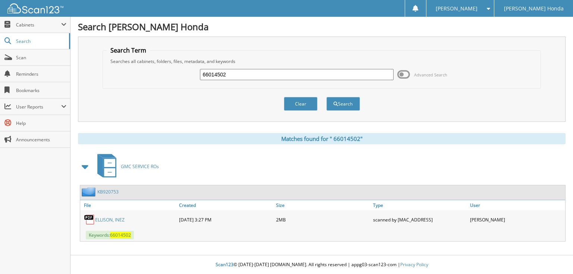
click at [299, 74] on input "66014502" at bounding box center [297, 74] width 194 height 11
type input "66014503"
click at [327, 97] on button "Search" at bounding box center [344, 104] width 34 height 14
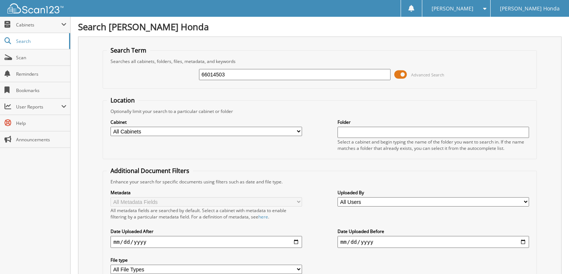
click at [405, 73] on span at bounding box center [400, 74] width 13 height 11
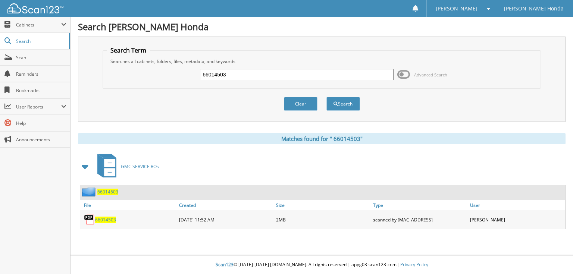
click at [330, 76] on input "66014503" at bounding box center [297, 74] width 194 height 11
type input "66014504"
click at [327, 97] on button "Search" at bounding box center [344, 104] width 34 height 14
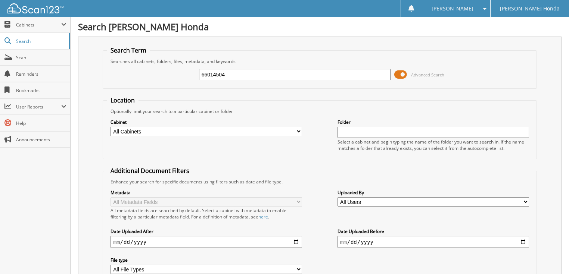
click at [403, 75] on span at bounding box center [400, 74] width 13 height 11
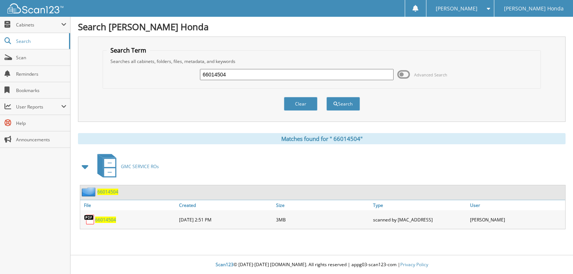
click at [340, 77] on input "66014504" at bounding box center [297, 74] width 194 height 11
type input "66014505"
click at [327, 97] on button "Search" at bounding box center [344, 104] width 34 height 14
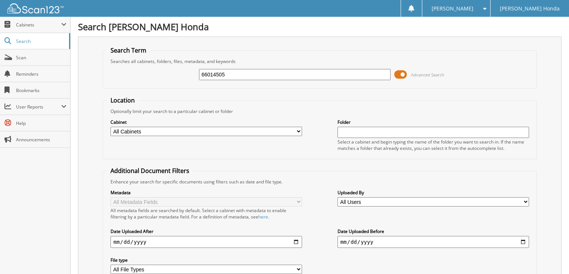
click at [404, 75] on span at bounding box center [400, 74] width 13 height 11
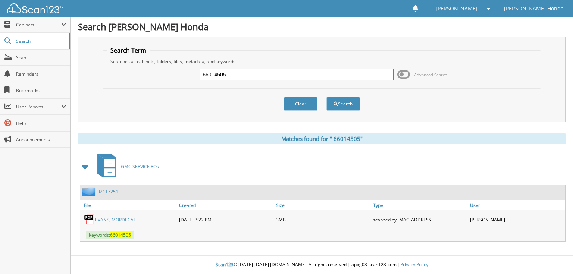
click at [308, 79] on input "66014505" at bounding box center [297, 74] width 194 height 11
type input "66014506"
click at [327, 97] on button "Search" at bounding box center [344, 104] width 34 height 14
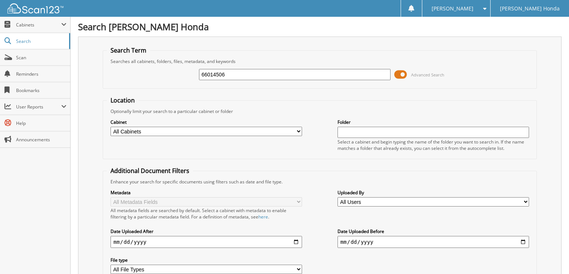
click at [277, 73] on input "66014506" at bounding box center [295, 74] width 192 height 11
type input "66014505"
click at [415, 72] on span "Advanced Search" at bounding box center [427, 75] width 33 height 6
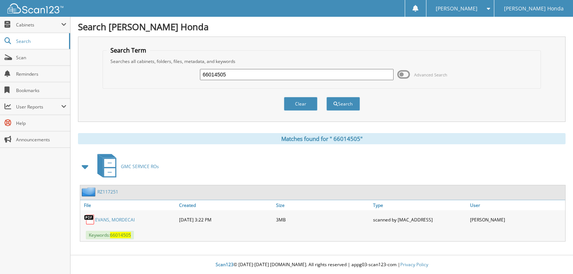
click at [114, 219] on link "[PERSON_NAME]" at bounding box center [115, 220] width 40 height 6
click at [263, 71] on input "66014505" at bounding box center [297, 74] width 194 height 11
type input "66014506"
click at [327, 97] on button "Search" at bounding box center [344, 104] width 34 height 14
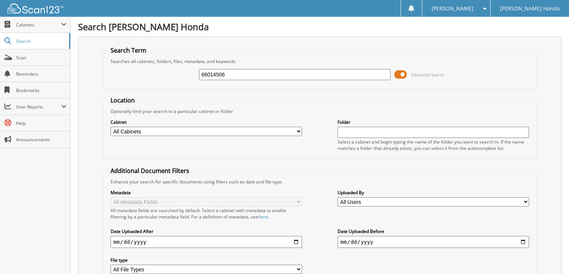
click at [400, 72] on span at bounding box center [400, 74] width 13 height 11
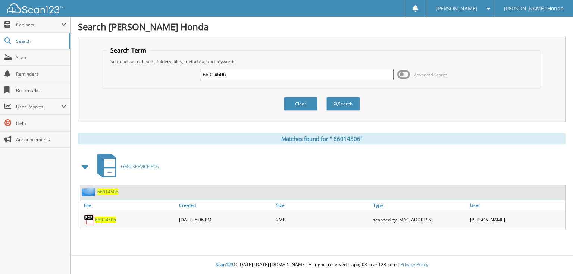
click at [245, 75] on input "66014506" at bounding box center [297, 74] width 194 height 11
type input "66014507"
click at [327, 97] on button "Search" at bounding box center [344, 104] width 34 height 14
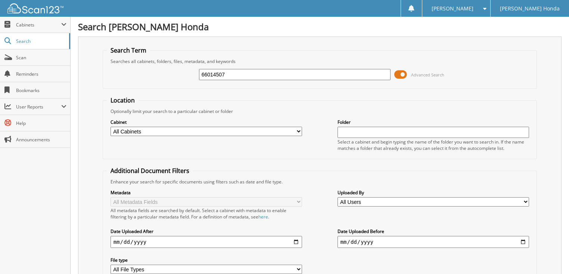
click at [398, 73] on span at bounding box center [400, 74] width 13 height 11
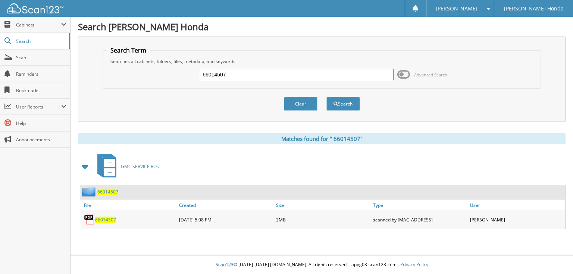
click at [267, 72] on input "66014507" at bounding box center [297, 74] width 194 height 11
type input "66014508"
click at [327, 97] on button "Search" at bounding box center [344, 104] width 34 height 14
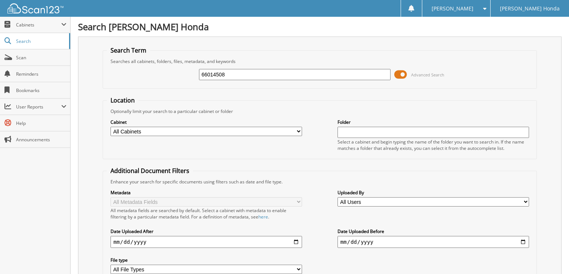
click at [403, 72] on span at bounding box center [400, 74] width 13 height 11
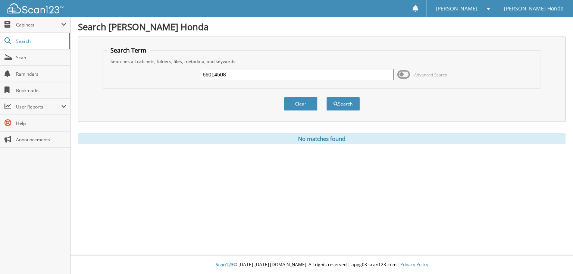
click at [329, 79] on input "66014508" at bounding box center [297, 74] width 194 height 11
click at [257, 77] on input "66014508" at bounding box center [297, 74] width 194 height 11
click at [247, 73] on input "66014508" at bounding box center [297, 74] width 194 height 11
type input "66014509"
click at [327, 97] on button "Search" at bounding box center [344, 104] width 34 height 14
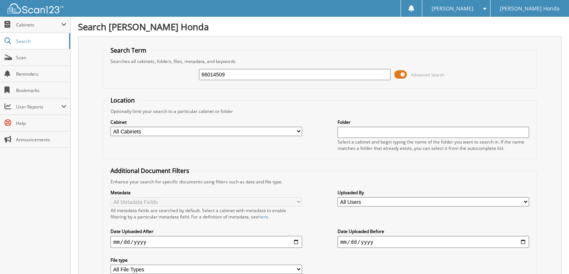
click at [412, 76] on span "Advanced Search" at bounding box center [427, 75] width 33 height 6
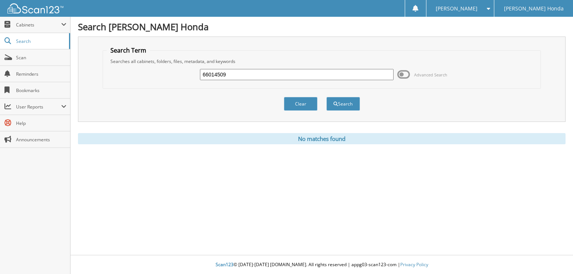
click at [308, 73] on input "66014509" at bounding box center [297, 74] width 194 height 11
click at [244, 75] on input "66014509" at bounding box center [297, 74] width 194 height 11
type input "66014510"
click at [327, 97] on button "Search" at bounding box center [344, 104] width 34 height 14
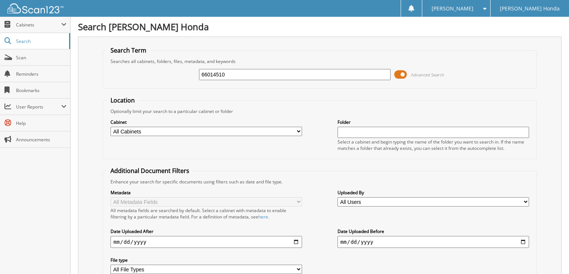
click at [436, 70] on span "Advanced Search" at bounding box center [419, 74] width 50 height 11
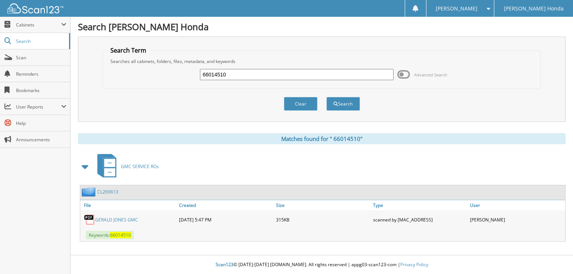
click at [232, 75] on input "66014510" at bounding box center [297, 74] width 194 height 11
type input "66014511"
click at [327, 97] on button "Search" at bounding box center [344, 104] width 34 height 14
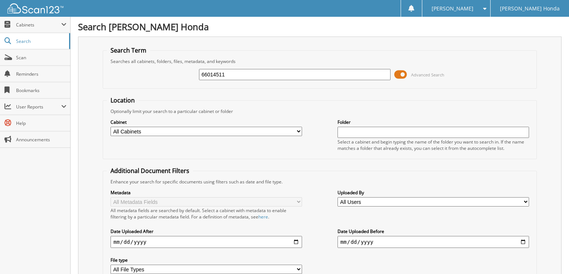
click at [426, 77] on span "Advanced Search" at bounding box center [419, 74] width 50 height 11
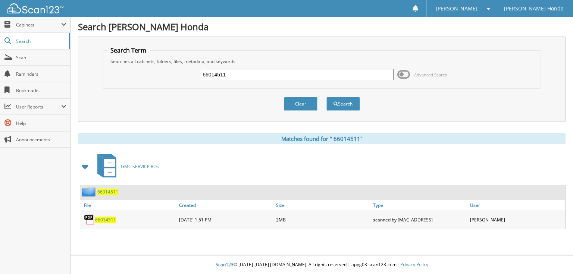
click at [424, 76] on span "Advanced Search" at bounding box center [430, 75] width 33 height 6
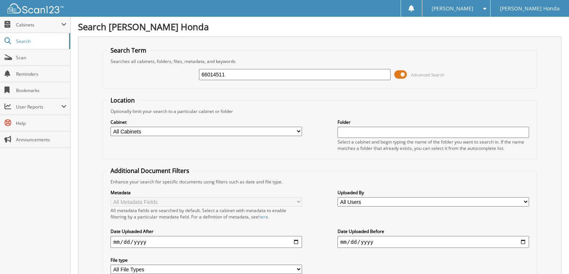
click at [240, 75] on input "66014511" at bounding box center [295, 74] width 192 height 11
type input "66014512"
click at [424, 73] on span "Advanced Search" at bounding box center [427, 75] width 33 height 6
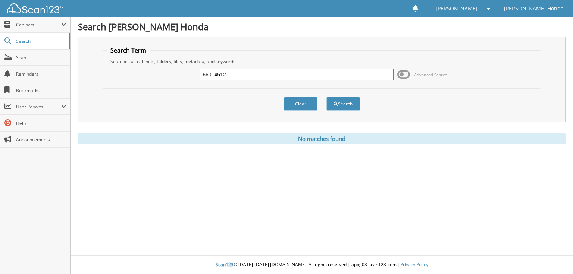
click at [263, 77] on input "66014512" at bounding box center [297, 74] width 194 height 11
type input "66014513"
click at [327, 97] on button "Search" at bounding box center [344, 104] width 34 height 14
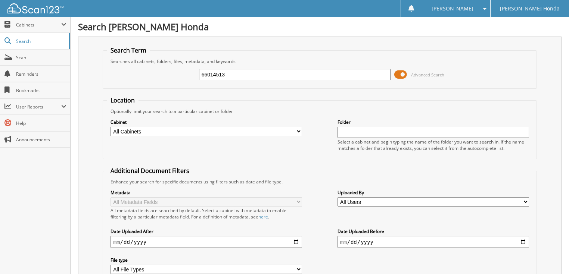
click at [423, 69] on span "Advanced Search" at bounding box center [419, 74] width 50 height 11
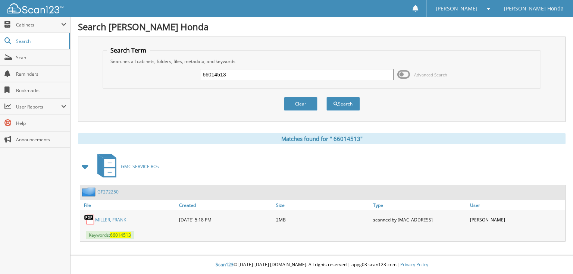
click at [293, 76] on input "66014513" at bounding box center [297, 74] width 194 height 11
type input "66014514"
click at [327, 97] on button "Search" at bounding box center [344, 104] width 34 height 14
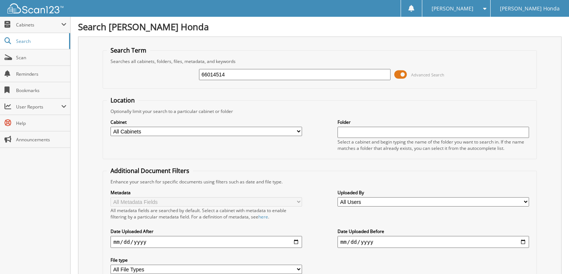
click at [416, 72] on span "Advanced Search" at bounding box center [427, 75] width 33 height 6
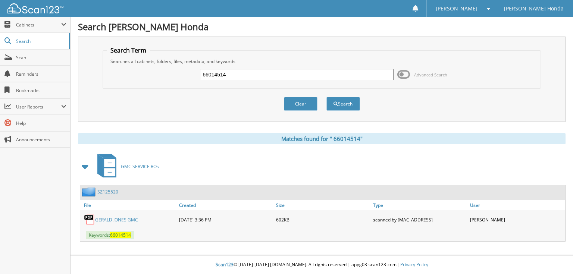
click at [302, 74] on input "66014514" at bounding box center [297, 74] width 194 height 11
type input "66014515"
click at [327, 97] on button "Search" at bounding box center [344, 104] width 34 height 14
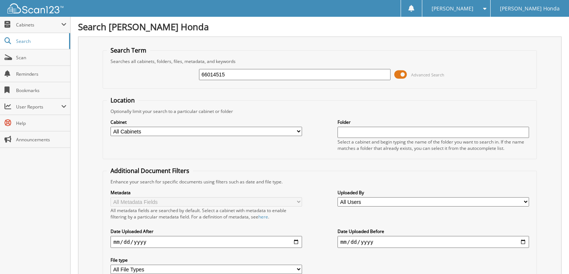
click at [430, 73] on span "Advanced Search" at bounding box center [427, 75] width 33 height 6
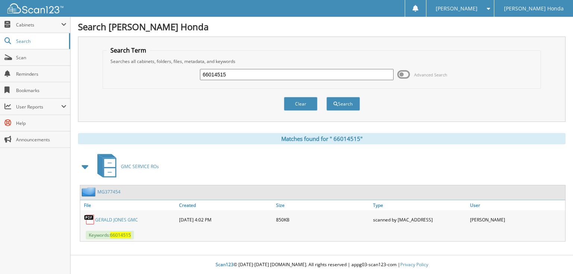
click at [282, 74] on input "66014515" at bounding box center [297, 74] width 194 height 11
type input "66014516"
click at [327, 97] on button "Search" at bounding box center [344, 104] width 34 height 14
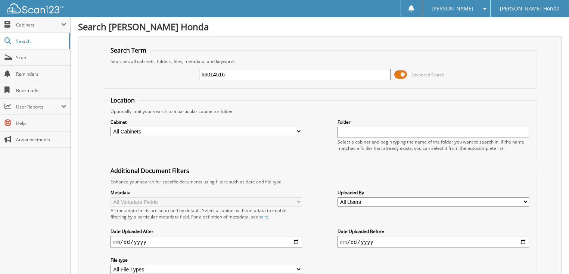
click at [411, 74] on span "Advanced Search" at bounding box center [427, 75] width 33 height 6
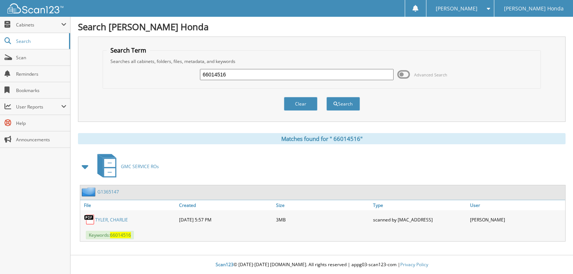
click at [275, 73] on input "66014516" at bounding box center [297, 74] width 194 height 11
type input "66014517"
click at [327, 97] on button "Search" at bounding box center [344, 104] width 34 height 14
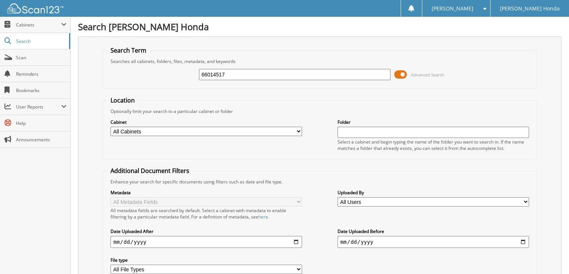
click at [423, 72] on span "Advanced Search" at bounding box center [427, 75] width 33 height 6
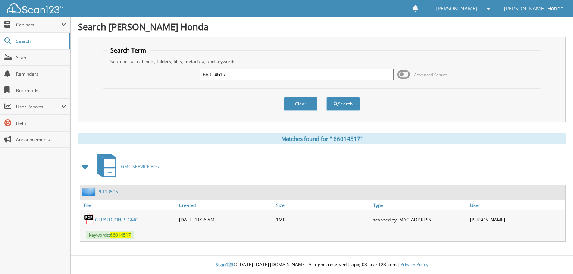
click at [256, 75] on input "66014517" at bounding box center [297, 74] width 194 height 11
type input "66014518"
click at [327, 97] on button "Search" at bounding box center [344, 104] width 34 height 14
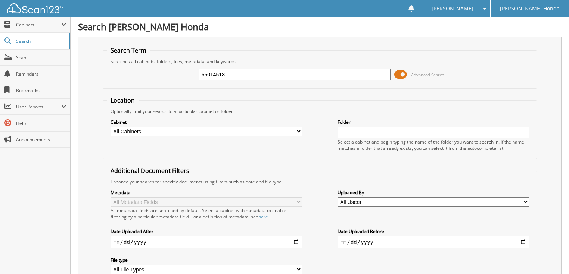
click at [429, 75] on span "Advanced Search" at bounding box center [427, 75] width 33 height 6
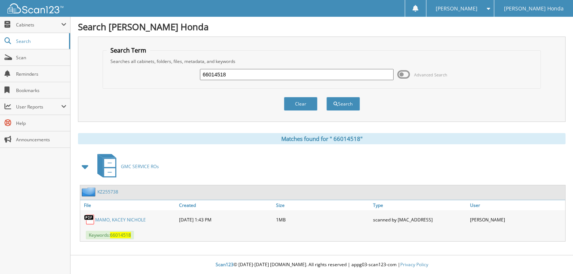
click at [275, 78] on input "66014518" at bounding box center [297, 74] width 194 height 11
type input "66014519"
click at [327, 97] on button "Search" at bounding box center [344, 104] width 34 height 14
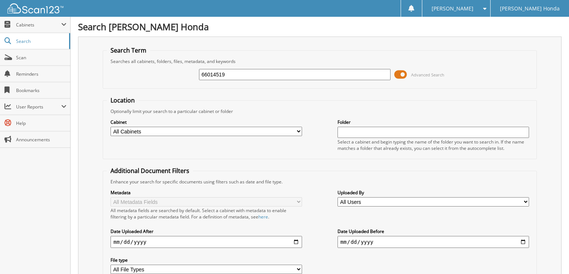
click at [424, 73] on span "Advanced Search" at bounding box center [427, 75] width 33 height 6
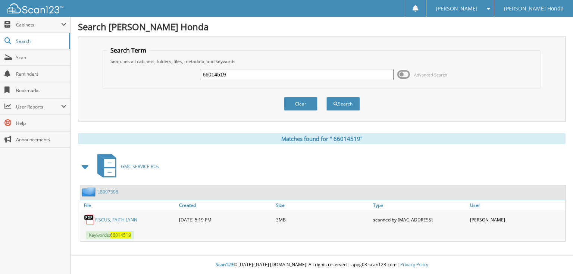
click at [287, 73] on input "66014519" at bounding box center [297, 74] width 194 height 11
type input "66014520"
click at [327, 97] on button "Search" at bounding box center [344, 104] width 34 height 14
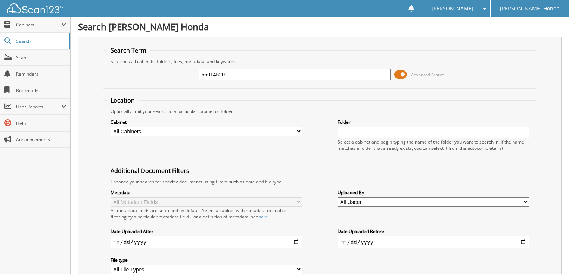
click at [412, 69] on span "Advanced Search" at bounding box center [419, 74] width 50 height 11
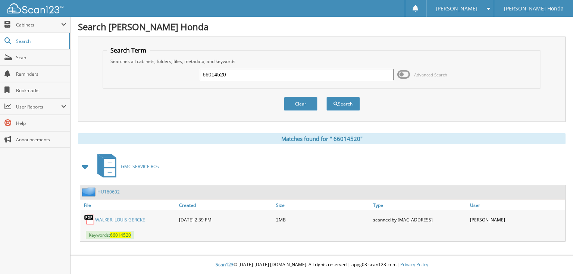
click at [142, 220] on link "W A L K E R , L O U I S G E R C K E" at bounding box center [120, 220] width 50 height 6
click at [248, 72] on input "66014520" at bounding box center [297, 74] width 194 height 11
type input "66014521"
click at [327, 97] on button "Search" at bounding box center [344, 104] width 34 height 14
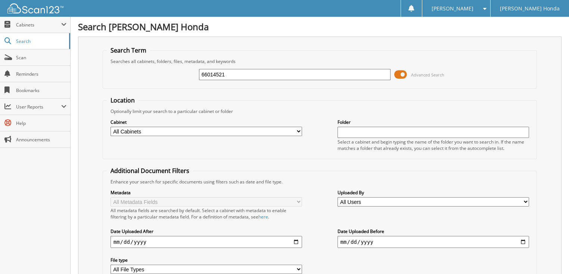
click at [412, 76] on span "Advanced Search" at bounding box center [427, 75] width 33 height 6
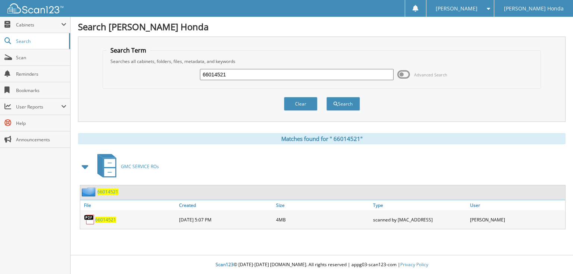
click at [317, 75] on input "66014521" at bounding box center [297, 74] width 194 height 11
type input "66014522"
click at [327, 97] on button "Search" at bounding box center [344, 104] width 34 height 14
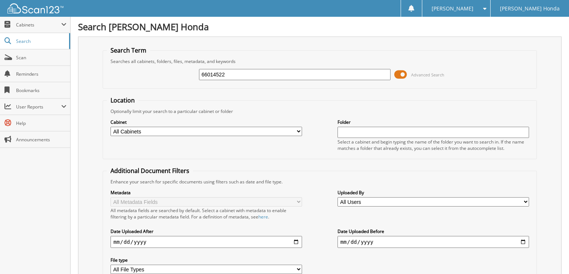
click at [416, 73] on span "Advanced Search" at bounding box center [427, 75] width 33 height 6
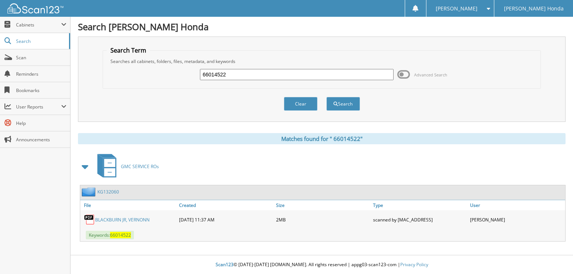
click at [331, 75] on input "66014522" at bounding box center [297, 74] width 194 height 11
type input "6601452"
click at [142, 219] on link "B L A C K B U R N J R , V E R N O N N" at bounding box center [122, 220] width 55 height 6
click at [117, 193] on link "K G 1 3 2 0 6 0" at bounding box center [108, 192] width 22 height 6
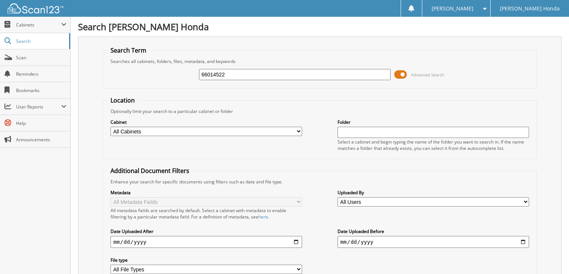
click at [268, 77] on input "66014522" at bounding box center [295, 74] width 192 height 11
type input "66014523"
click at [405, 74] on span at bounding box center [400, 74] width 13 height 11
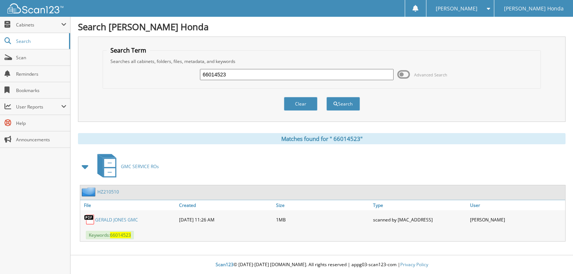
click at [282, 71] on input "66014523" at bounding box center [297, 74] width 194 height 11
type input "66014522"
click at [327, 97] on button "Search" at bounding box center [344, 104] width 34 height 14
click at [234, 78] on input "66014522" at bounding box center [297, 74] width 194 height 11
type input "66014524"
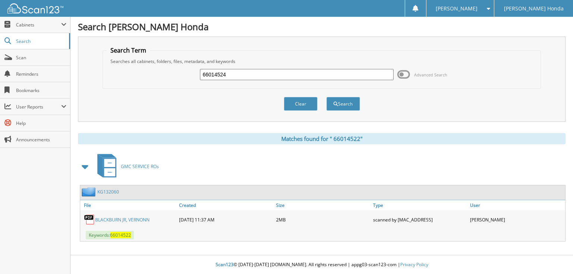
click at [327, 97] on button "Search" at bounding box center [344, 104] width 34 height 14
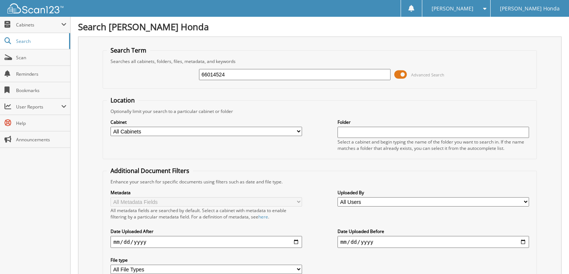
click at [400, 73] on span at bounding box center [400, 74] width 13 height 11
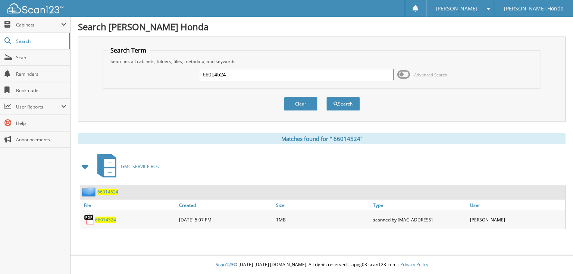
click at [286, 78] on input "66014524" at bounding box center [297, 74] width 194 height 11
type input "66014525"
click at [327, 97] on button "Search" at bounding box center [344, 104] width 34 height 14
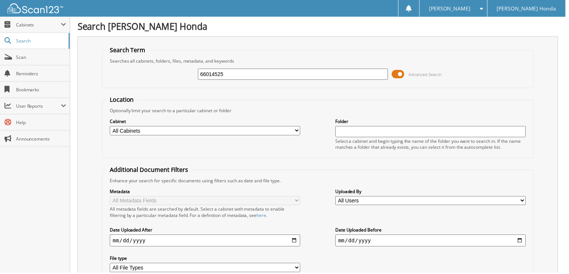
click at [418, 74] on span "Advanced Search" at bounding box center [427, 75] width 33 height 6
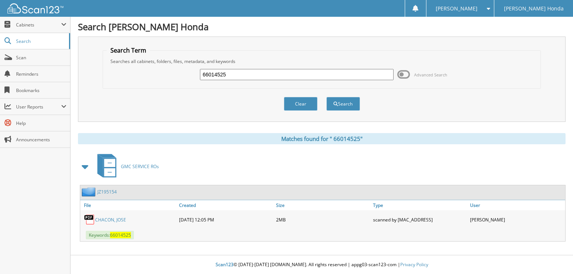
click at [285, 72] on input "66014525" at bounding box center [297, 74] width 194 height 11
type input "66014526"
click at [327, 97] on button "Search" at bounding box center [344, 104] width 34 height 14
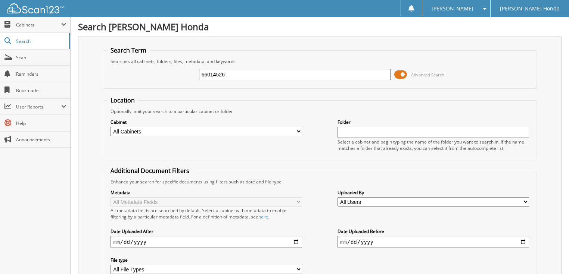
click at [422, 72] on span "Advanced Search" at bounding box center [427, 75] width 33 height 6
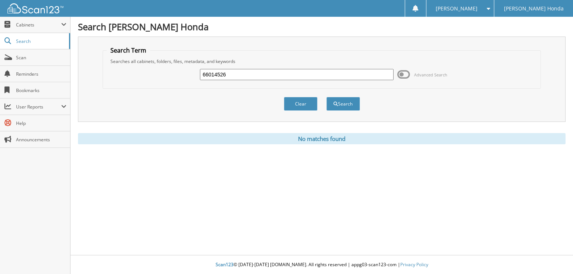
click at [286, 66] on div "66014526 Advanced Search" at bounding box center [322, 75] width 430 height 20
click at [282, 72] on input "66014526" at bounding box center [297, 74] width 194 height 11
type input "66014527"
click at [327, 97] on button "Search" at bounding box center [344, 104] width 34 height 14
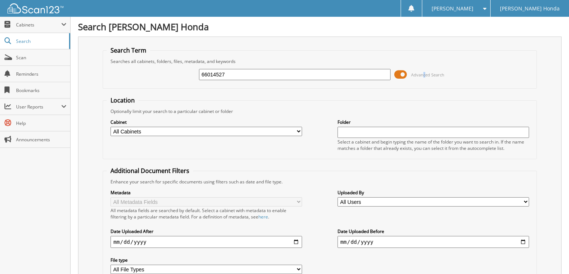
click at [424, 72] on span "Advanced Search" at bounding box center [427, 75] width 33 height 6
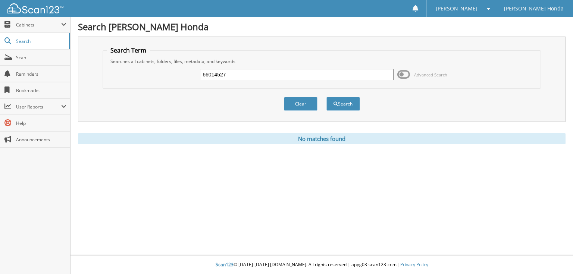
click at [305, 75] on input "66014527" at bounding box center [297, 74] width 194 height 11
click at [273, 69] on input "66014527" at bounding box center [297, 74] width 194 height 11
type input "66014528"
click at [327, 97] on button "Search" at bounding box center [344, 104] width 34 height 14
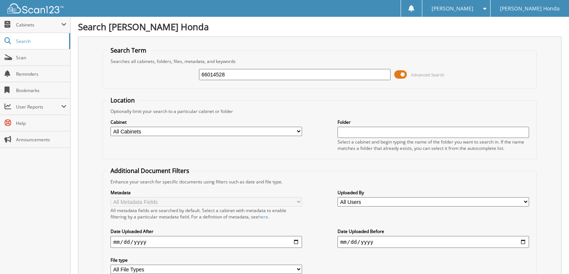
click at [420, 72] on span "Advanced Search" at bounding box center [427, 75] width 33 height 6
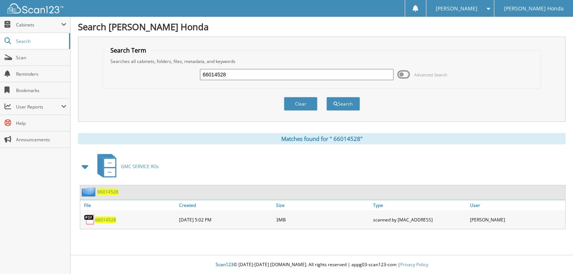
click at [291, 79] on input "66014528" at bounding box center [297, 74] width 194 height 11
type input "66014529"
click at [327, 97] on button "Search" at bounding box center [344, 104] width 34 height 14
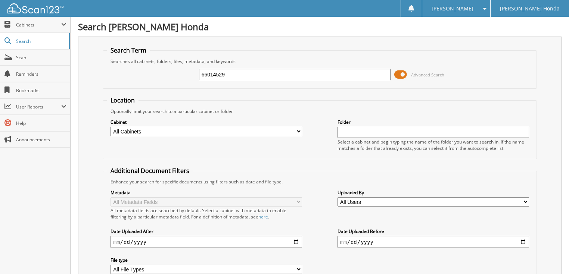
click at [428, 75] on span "Advanced Search" at bounding box center [427, 75] width 33 height 6
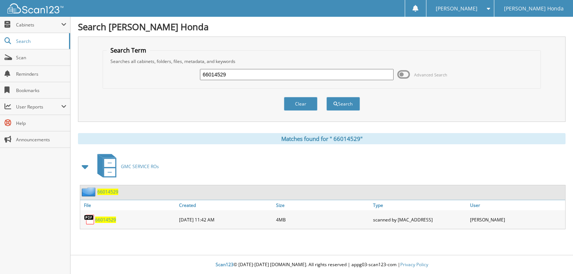
click at [315, 75] on input "66014529" at bounding box center [297, 74] width 194 height 11
type input "66014530"
click at [327, 97] on button "Search" at bounding box center [344, 104] width 34 height 14
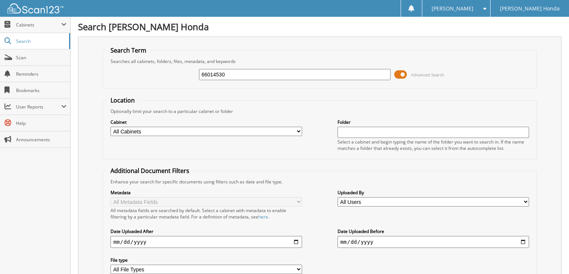
click at [425, 75] on span "Advanced Search" at bounding box center [427, 75] width 33 height 6
